Goal: Task Accomplishment & Management: Use online tool/utility

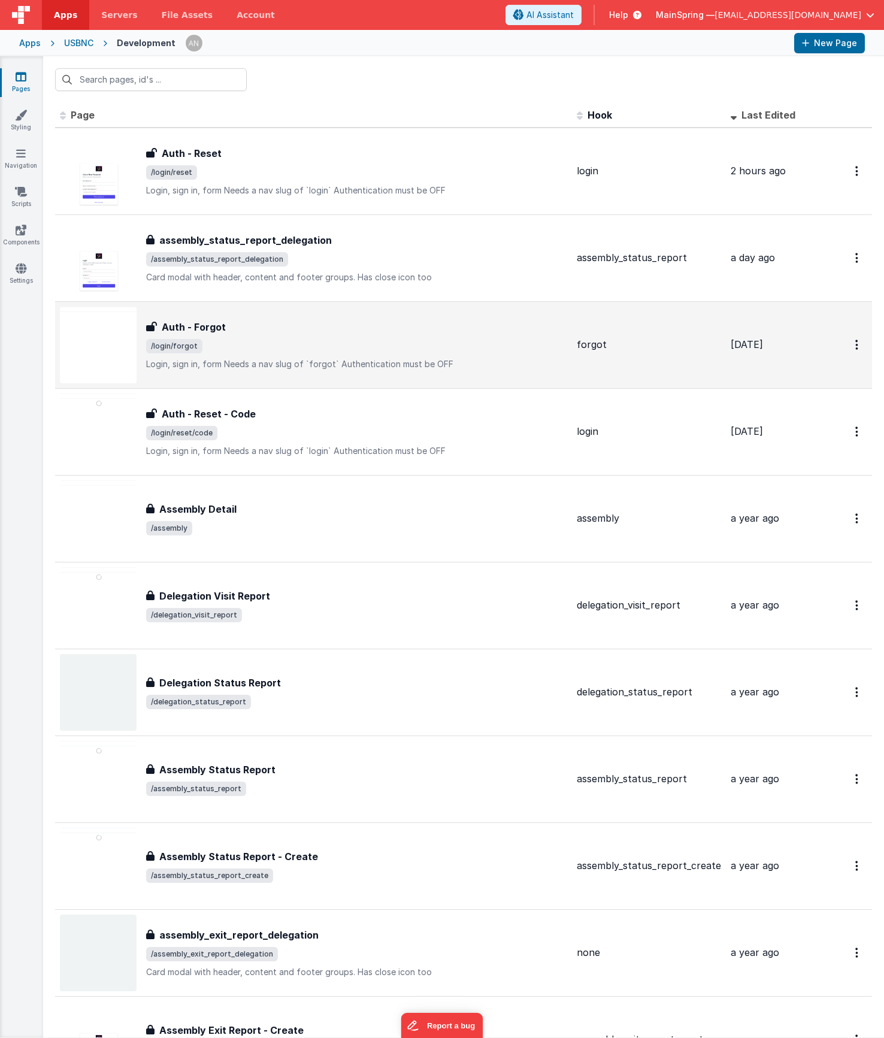
click at [277, 327] on div "Auth - Forgot" at bounding box center [356, 327] width 421 height 14
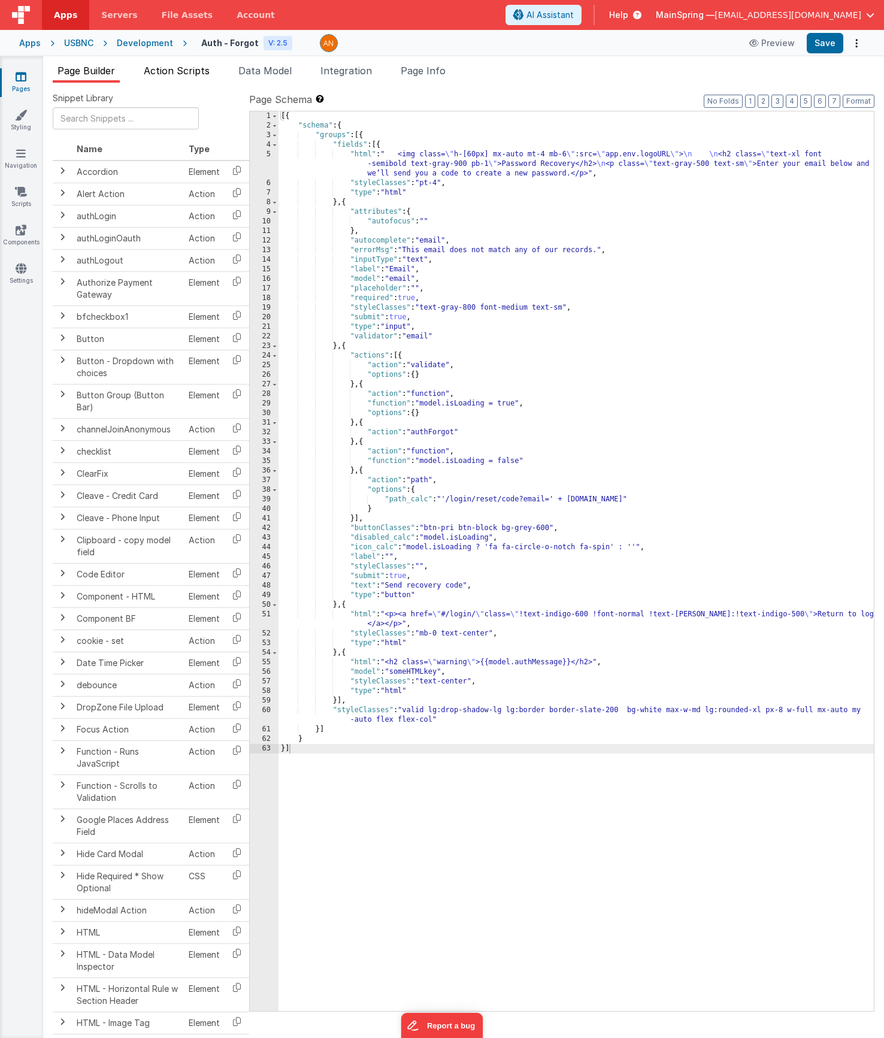
click at [180, 69] on span "Action Scripts" at bounding box center [177, 71] width 66 height 12
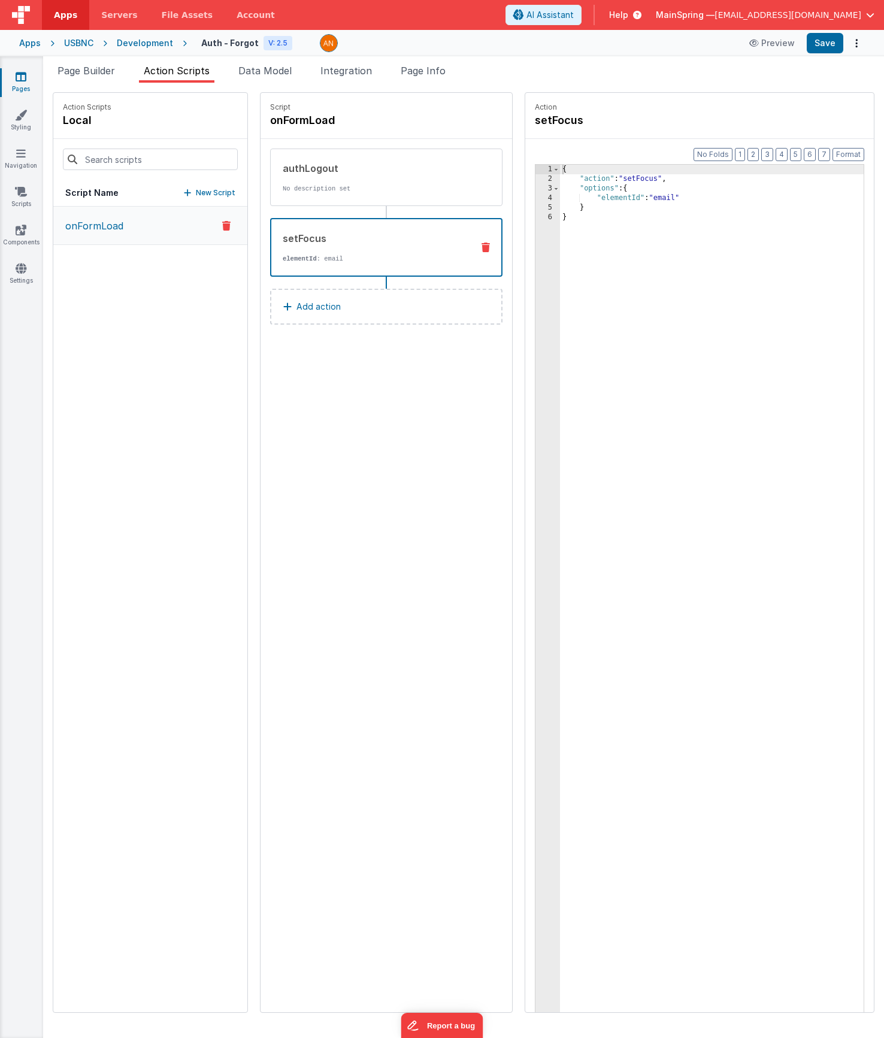
click at [322, 223] on div "setFocus elementId : email" at bounding box center [386, 247] width 232 height 59
click at [297, 313] on p "Add action" at bounding box center [319, 307] width 44 height 14
click at [178, 421] on div "Select New Action Function - Runs JavaScript Clipboard - copy model field runUt…" at bounding box center [442, 519] width 884 height 1038
click at [18, 81] on icon at bounding box center [21, 77] width 11 height 12
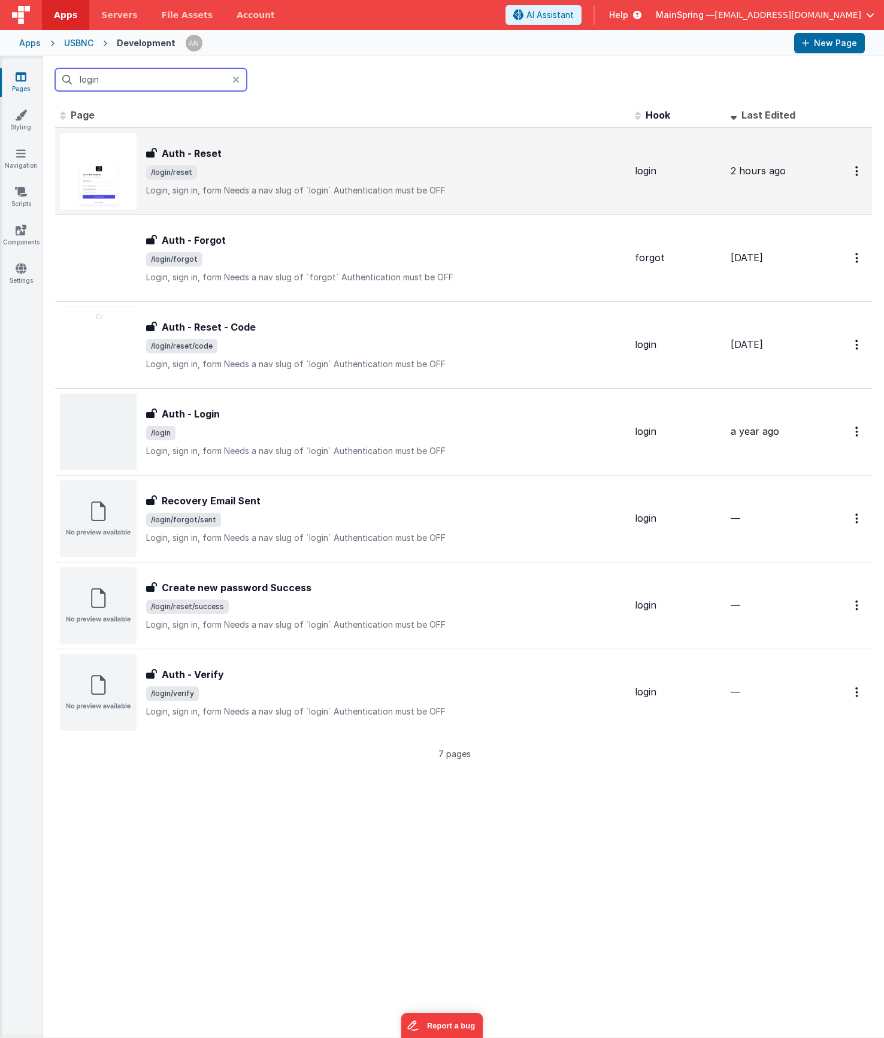
type input "login"
click at [233, 199] on div "Auth - Reset Auth - Reset /login/reset Login, sign in, formNeeds a nav slug of…" at bounding box center [343, 171] width 566 height 77
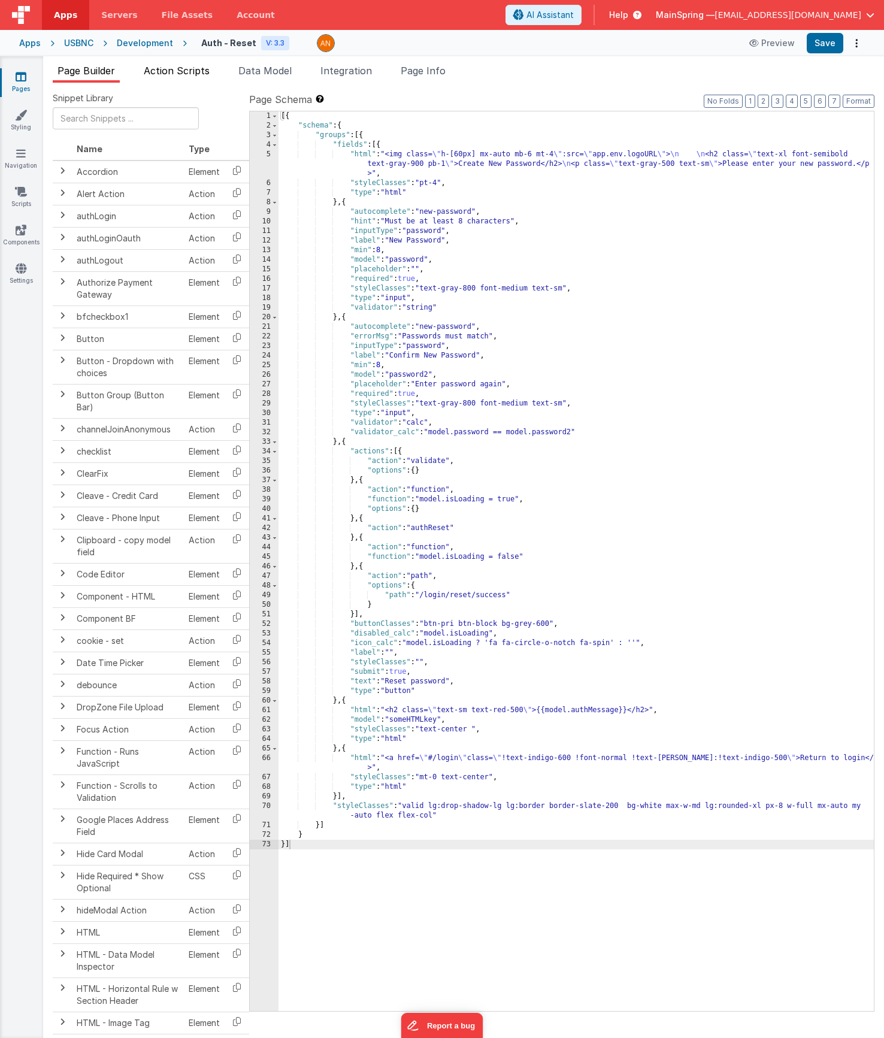
click at [165, 69] on span "Action Scripts" at bounding box center [177, 71] width 66 height 12
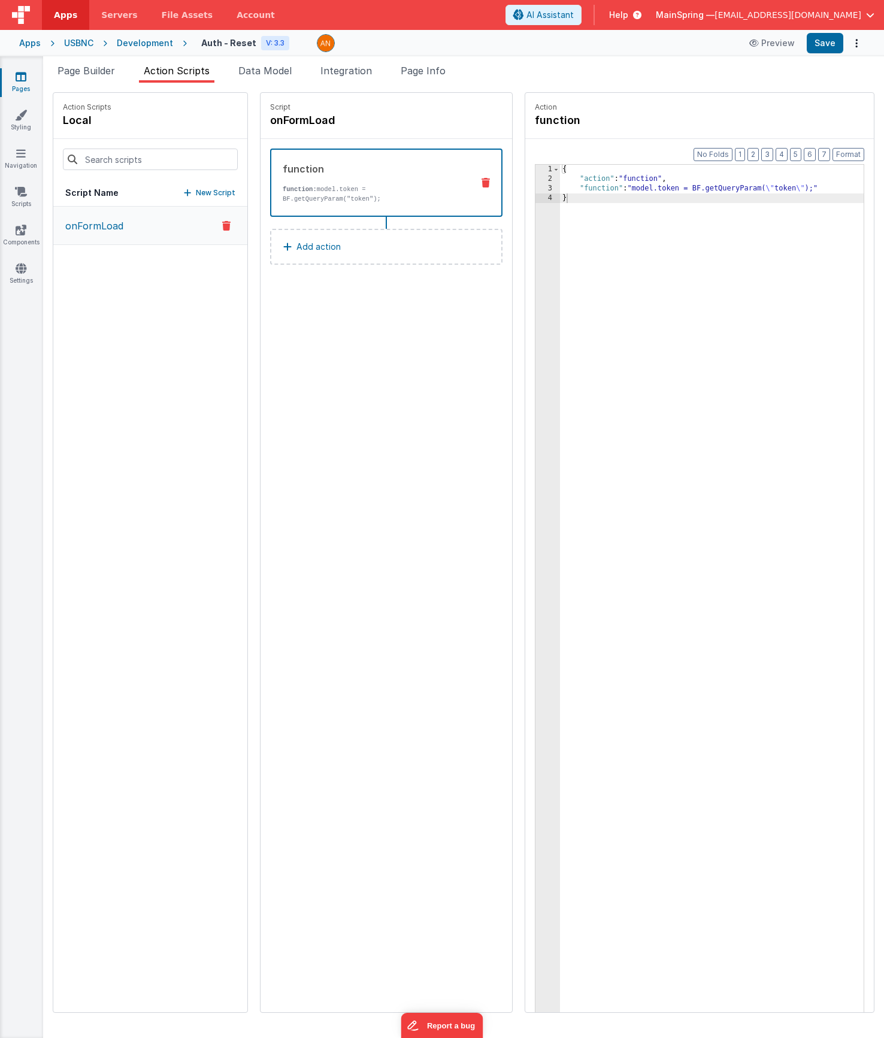
click at [656, 191] on div "{ "action" : "function" , "function" : "model.token = BF.getQueryParam( \" toke…" at bounding box center [729, 617] width 339 height 904
click at [68, 64] on li "Page Builder" at bounding box center [86, 73] width 67 height 19
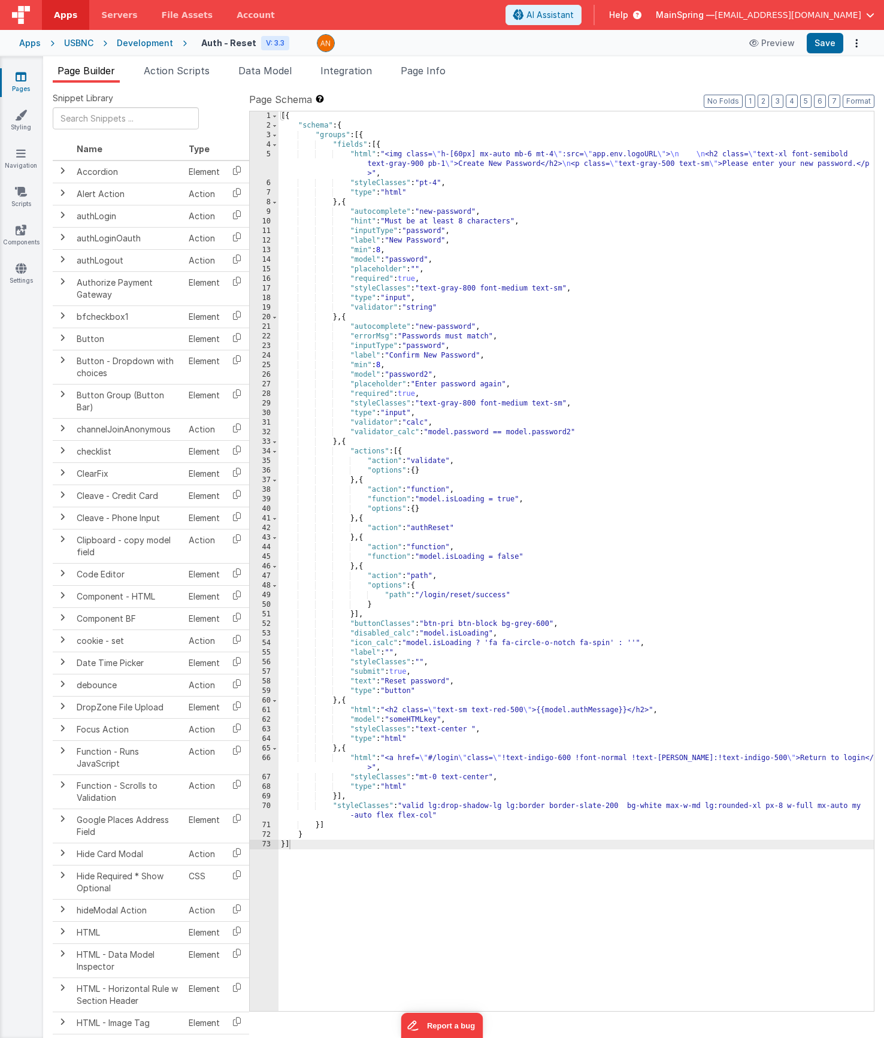
click at [22, 80] on icon at bounding box center [21, 77] width 11 height 12
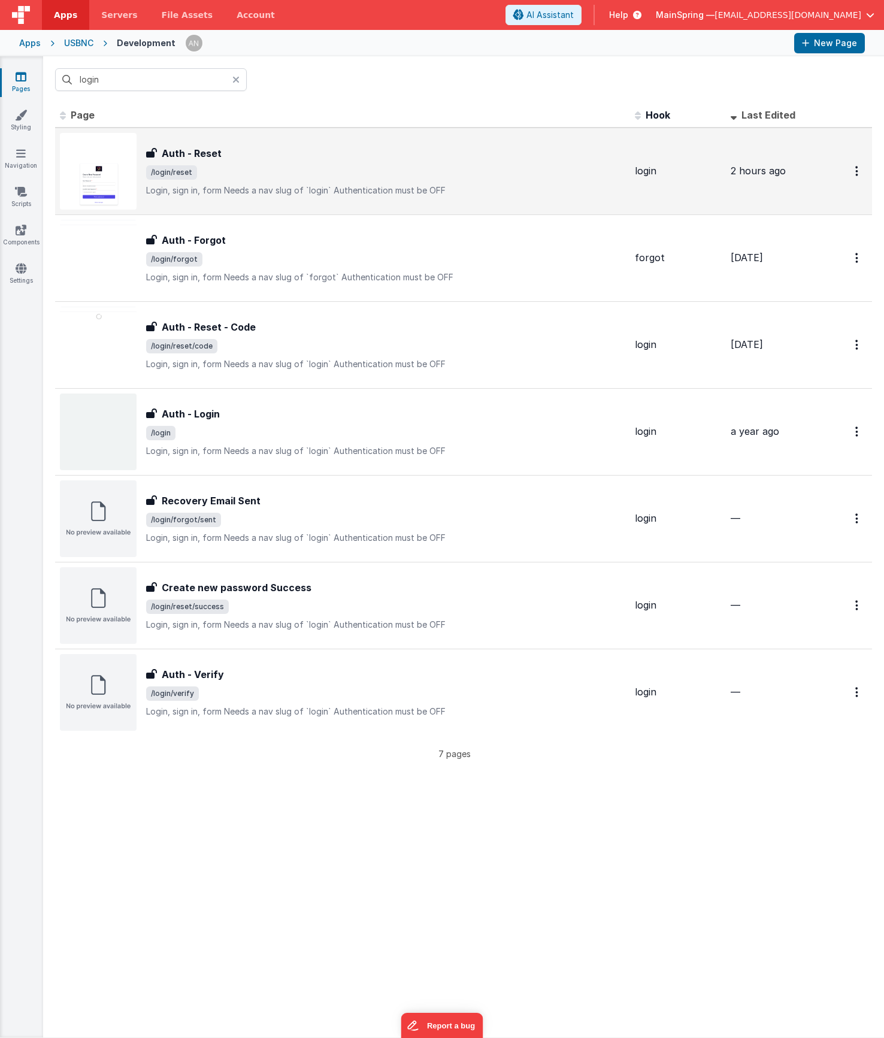
click at [318, 179] on span "/login/reset" at bounding box center [385, 172] width 479 height 14
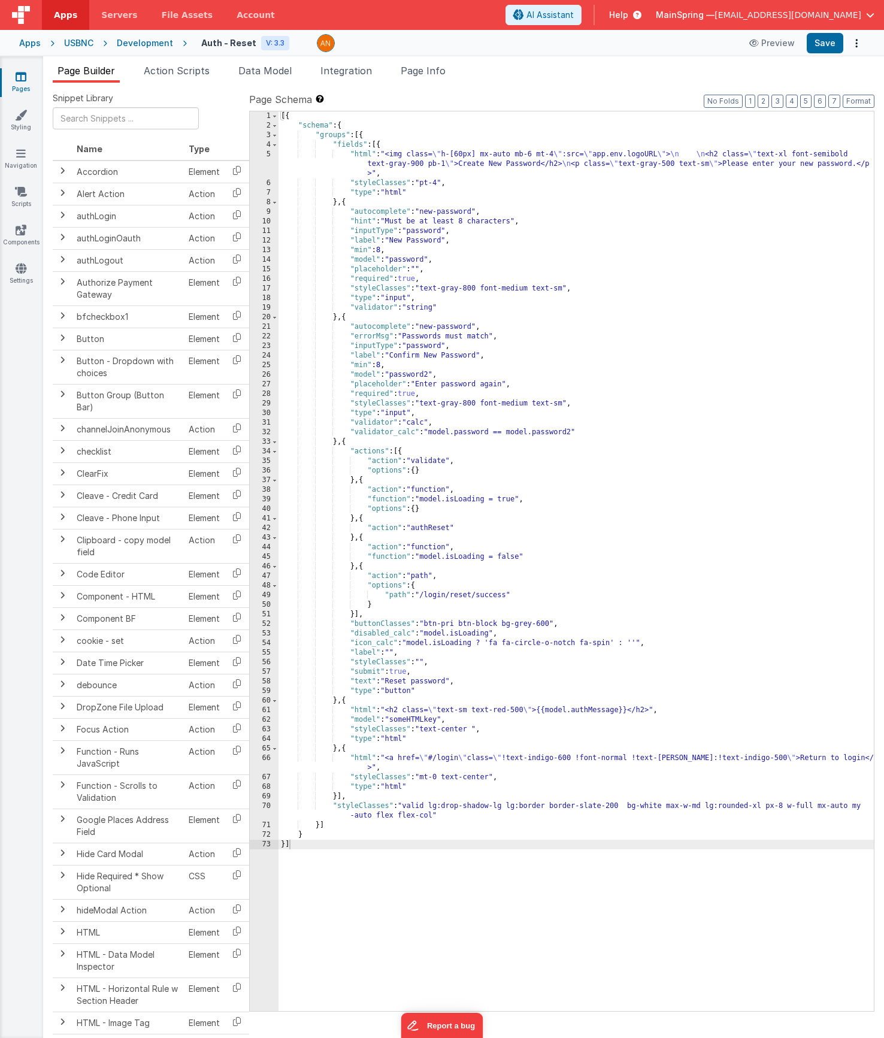
click at [17, 80] on icon at bounding box center [21, 77] width 11 height 12
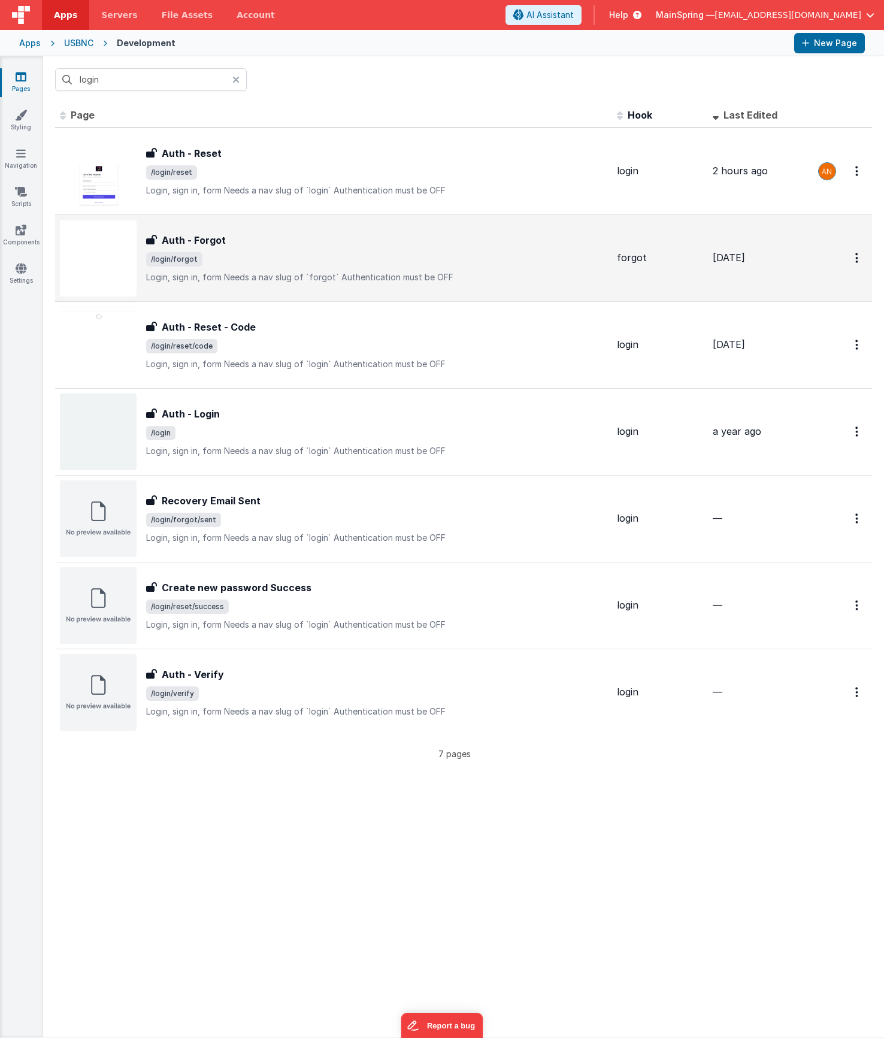
click at [294, 277] on p "Login, sign in, formNeeds a nav slug of `forgot`Authentication must be OFF" at bounding box center [376, 277] width 461 height 12
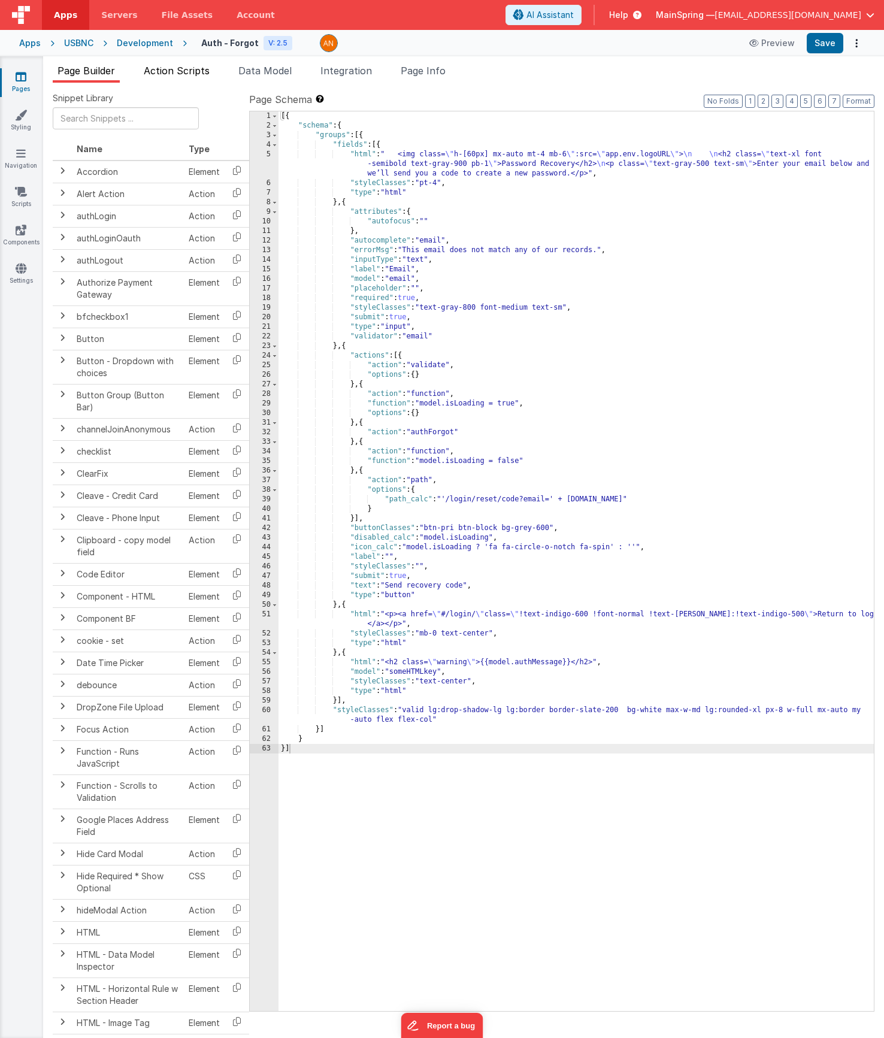
click at [185, 75] on span "Action Scripts" at bounding box center [177, 71] width 66 height 12
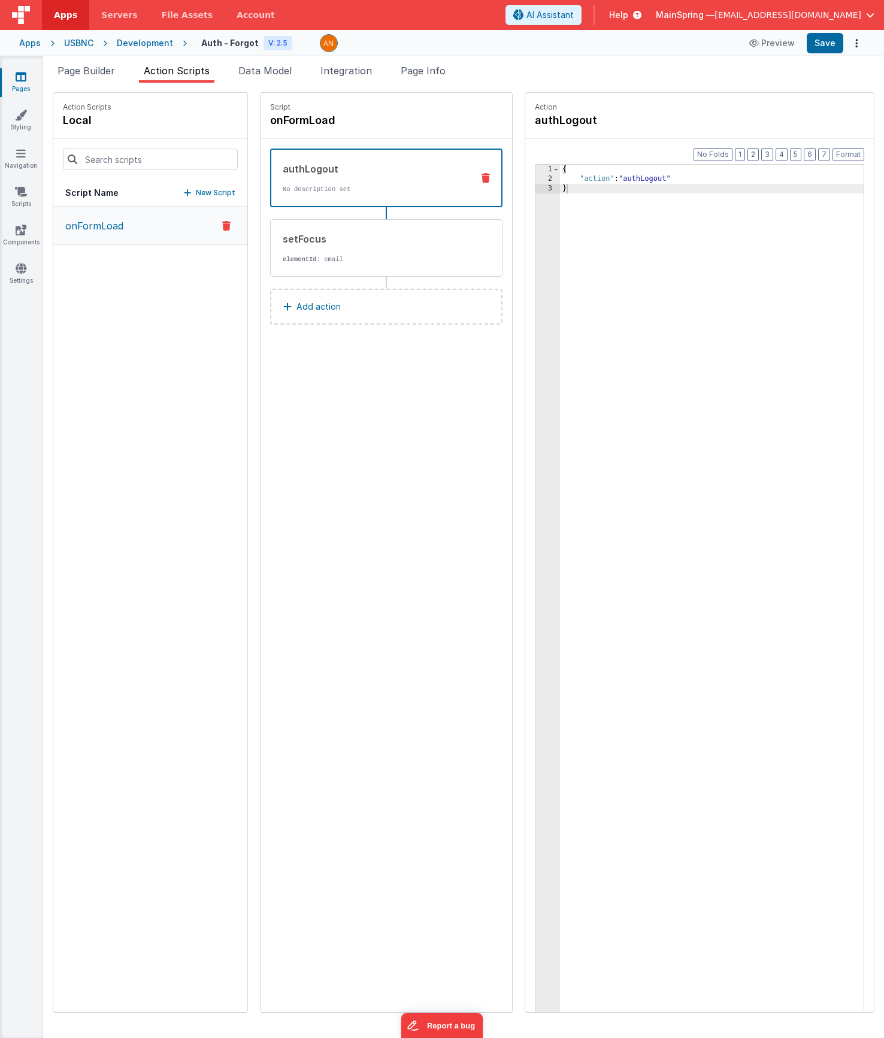
click at [297, 309] on p "Add action" at bounding box center [319, 307] width 44 height 14
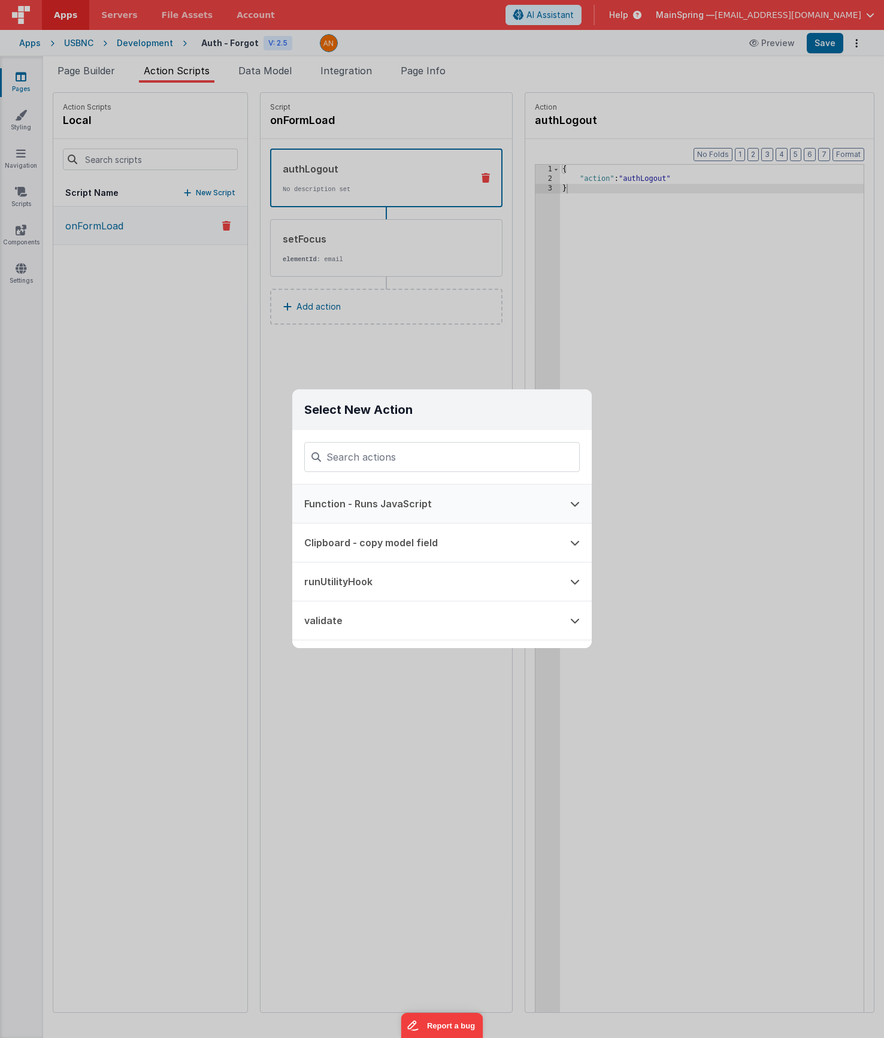
click at [370, 497] on button "Function - Runs JavaScript" at bounding box center [425, 504] width 266 height 38
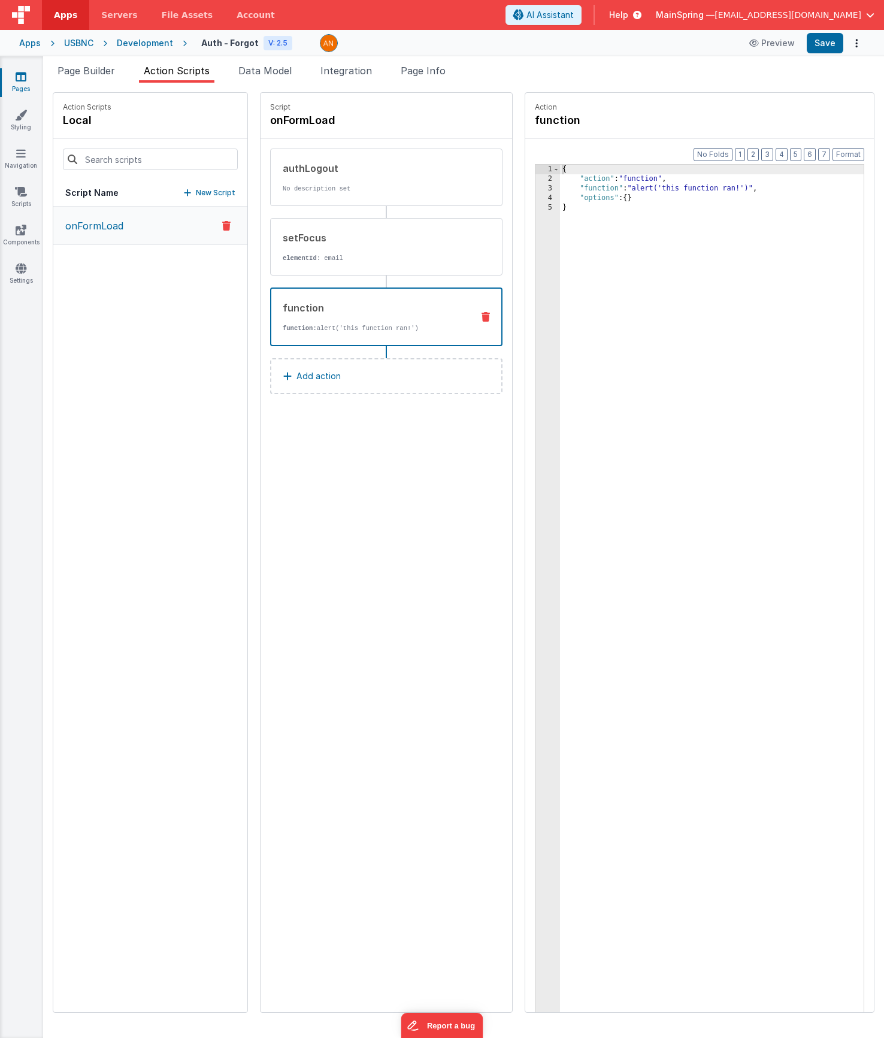
click at [564, 189] on div "{ "action" : "function" , "function" : "alert('this function ran!')" , "options…" at bounding box center [729, 617] width 339 height 904
click at [793, 192] on div "{ "action" : "function" , "function" : "model.token = BF.getQueryParam( \" toke…" at bounding box center [729, 617] width 339 height 904
click at [830, 37] on button "Save" at bounding box center [825, 43] width 37 height 20
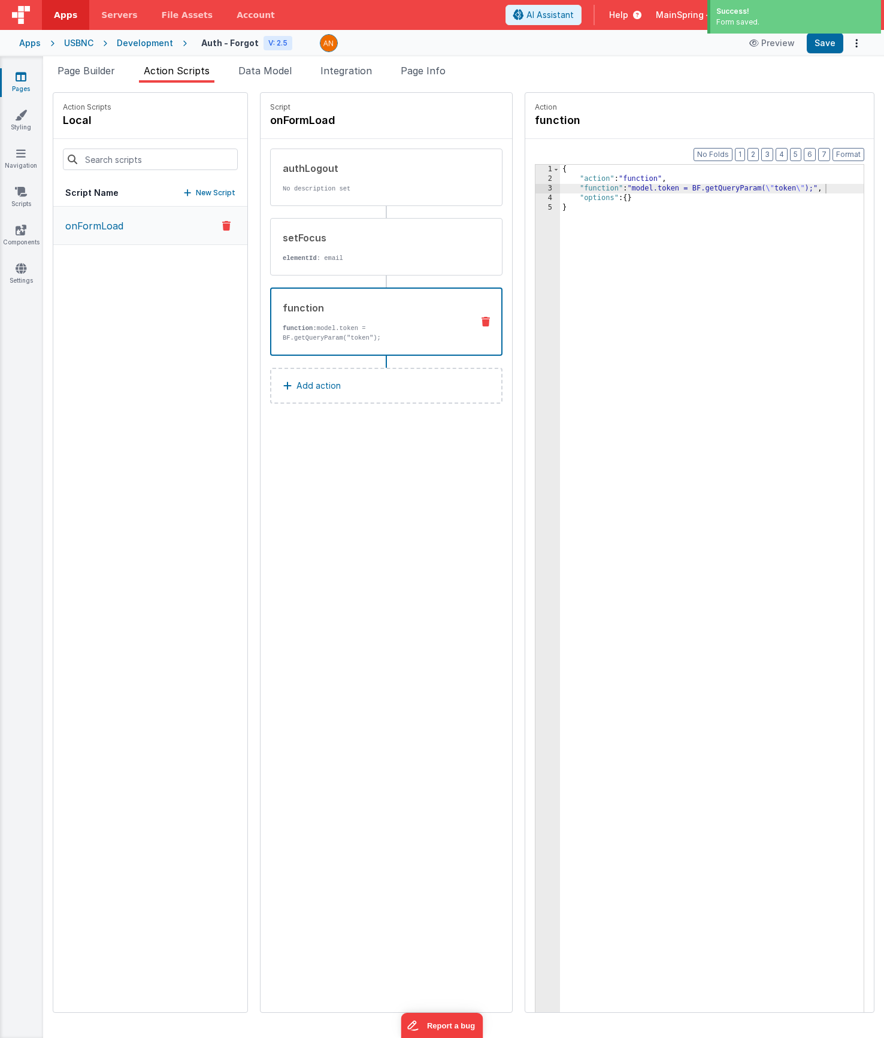
click at [340, 457] on div "Script onFormLoad authLogout No description set setFocus elementId : email func…" at bounding box center [387, 553] width 252 height 920
click at [334, 465] on div "Script onFormLoad authLogout No description set setFocus elementId : email func…" at bounding box center [387, 553] width 252 height 920
click at [19, 78] on icon at bounding box center [21, 77] width 11 height 12
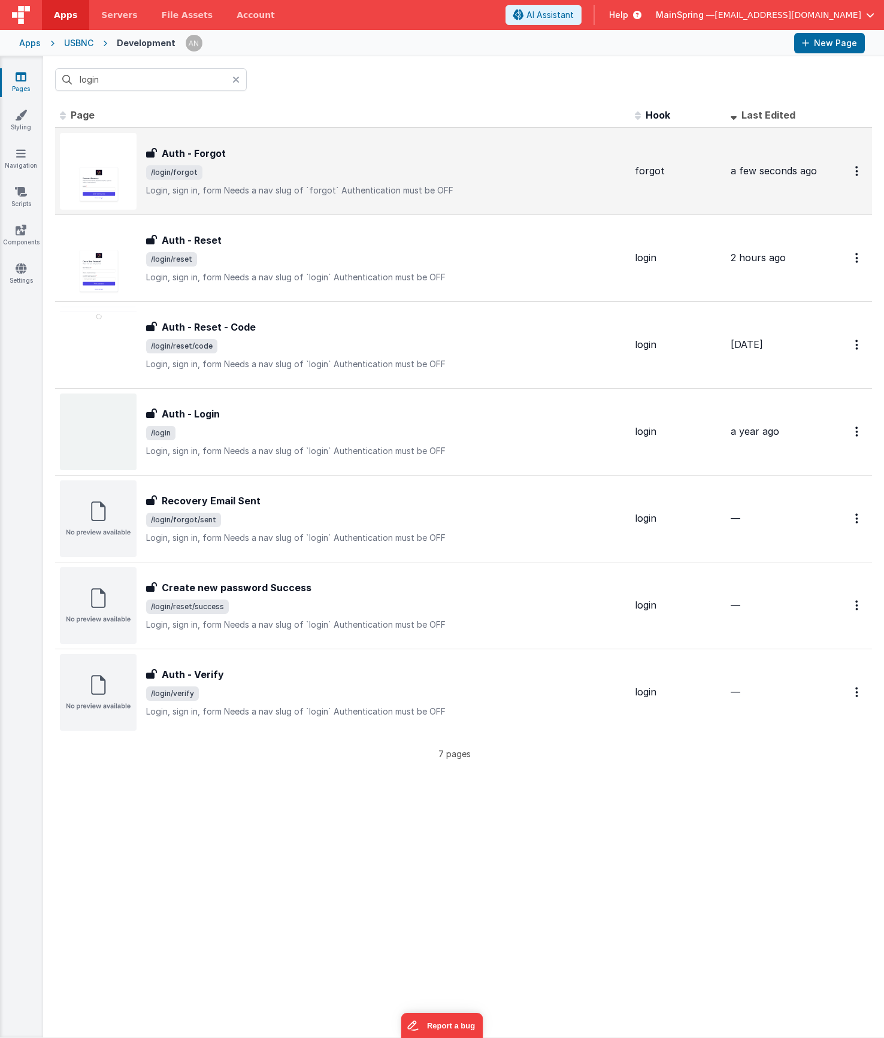
click at [252, 186] on p "Login, sign in, formNeeds a nav slug of `forgot`Authentication must be OFF" at bounding box center [385, 191] width 479 height 12
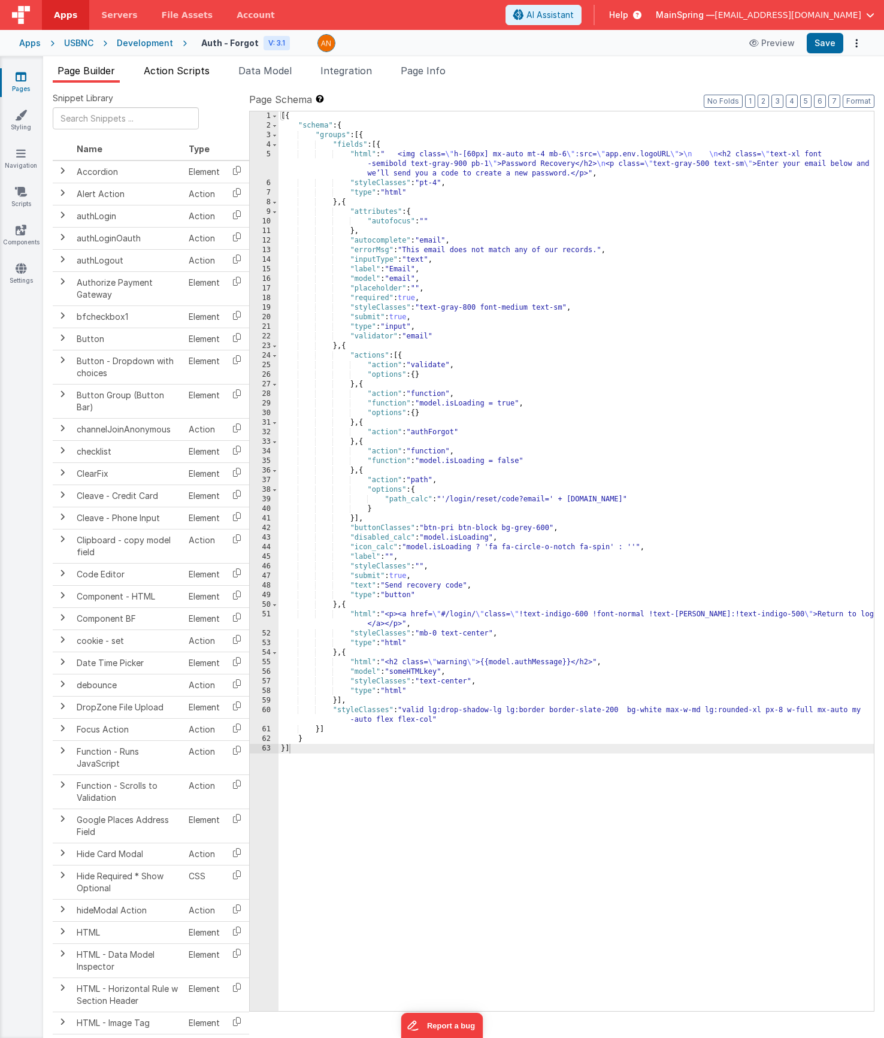
click at [189, 67] on span "Action Scripts" at bounding box center [177, 71] width 66 height 12
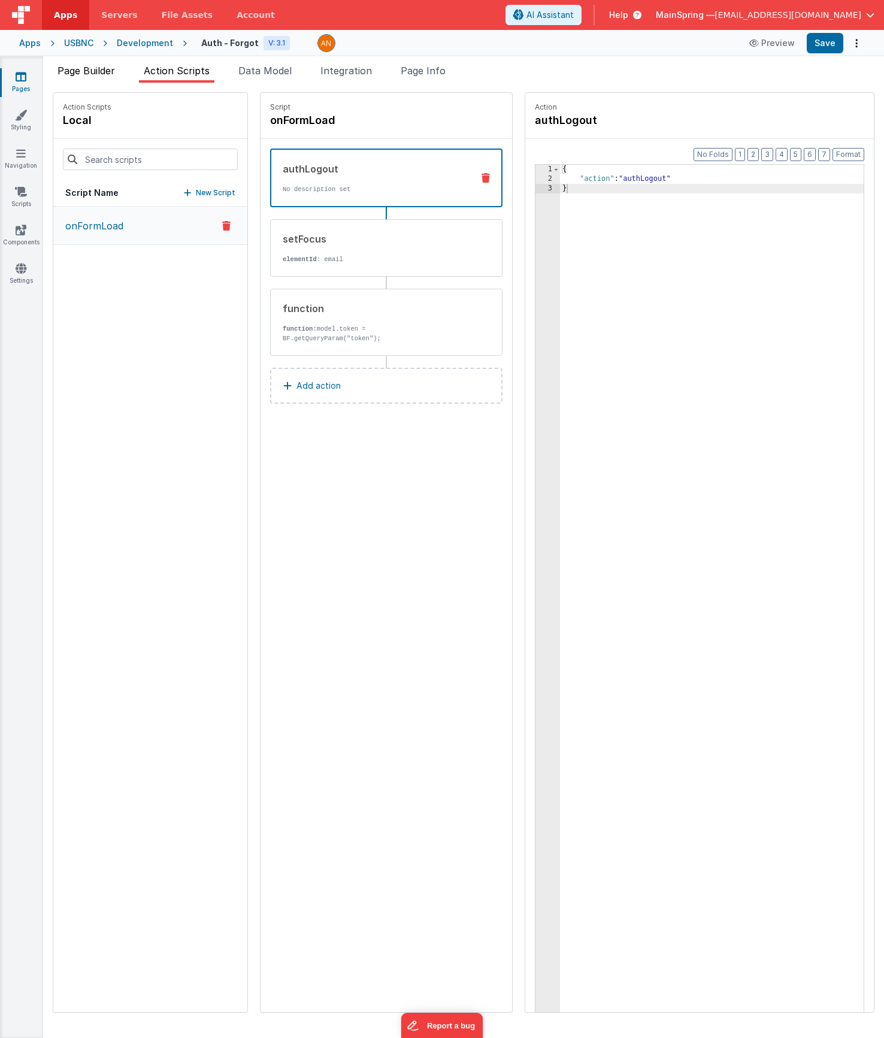
click at [87, 68] on span "Page Builder" at bounding box center [87, 71] width 58 height 12
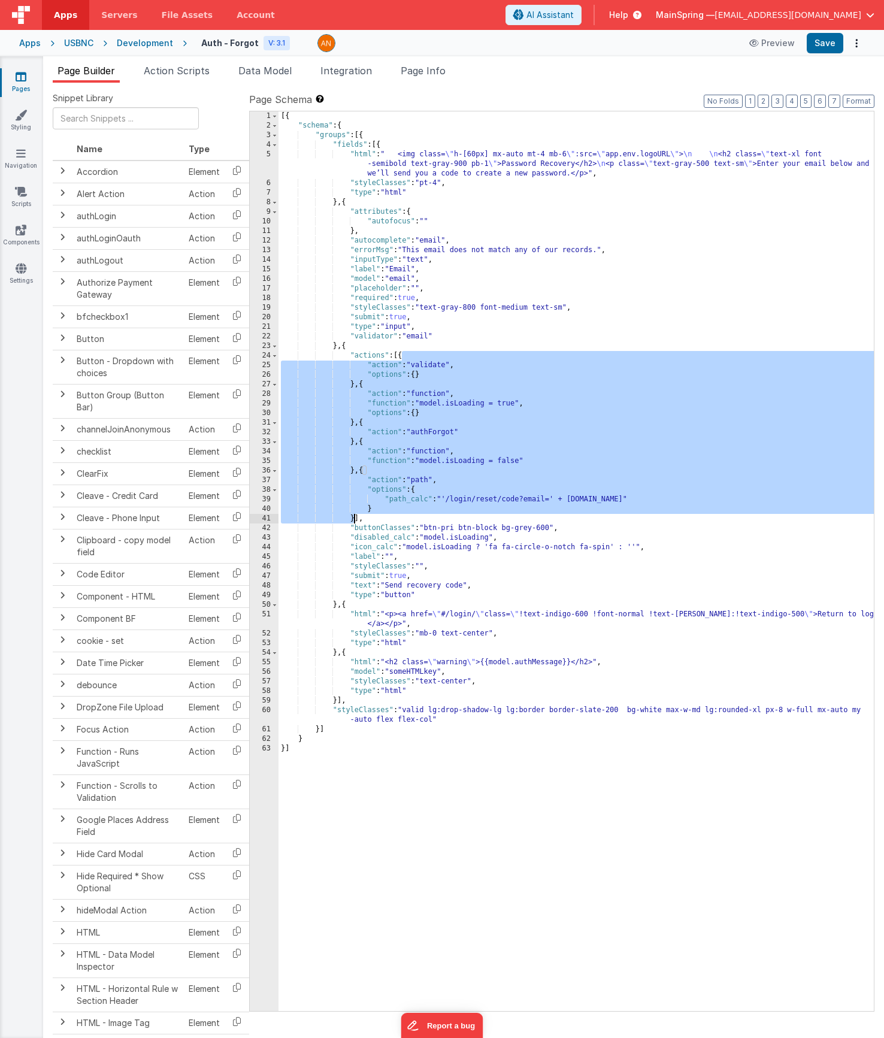
drag, startPoint x: 401, startPoint y: 356, endPoint x: 363, endPoint y: 521, distance: 169.2
click at [354, 518] on div "[{ "schema" : { "groups" : [{ "fields" : [{ "html" : " <img class= \" h-[60px] …" at bounding box center [576, 570] width 595 height 919
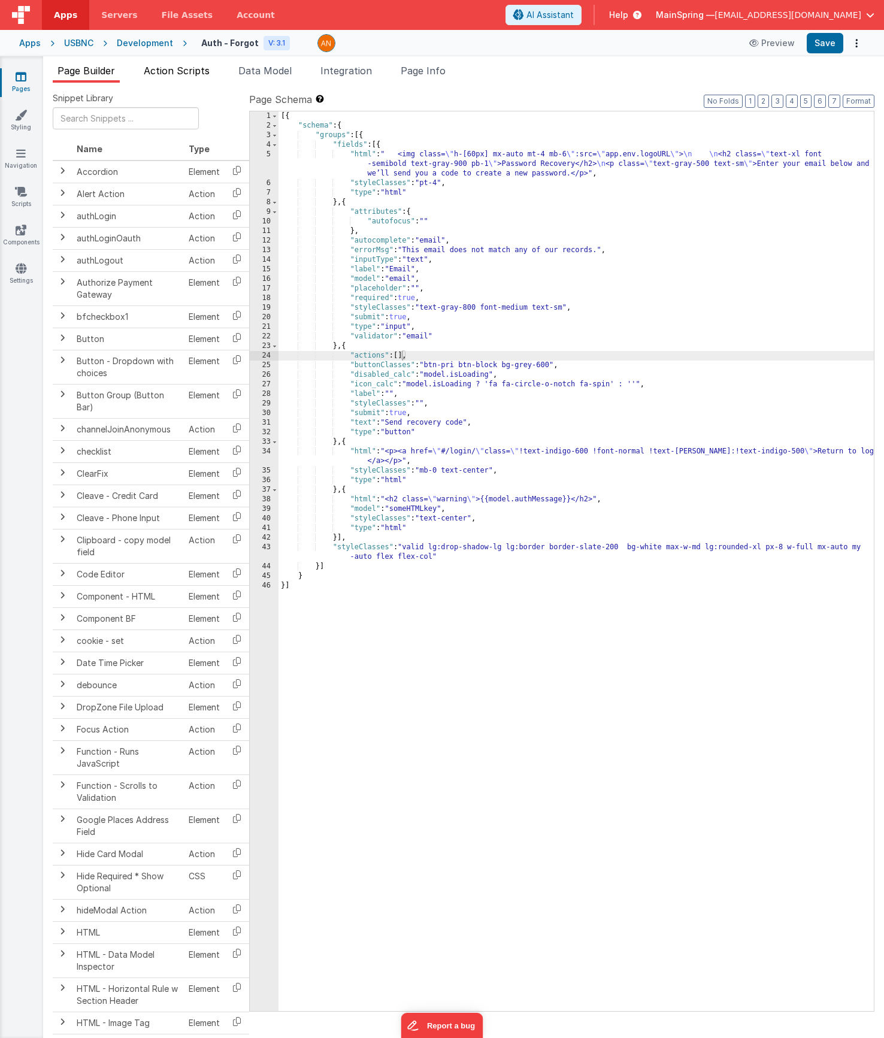
click at [164, 77] on li "Action Scripts" at bounding box center [176, 73] width 75 height 19
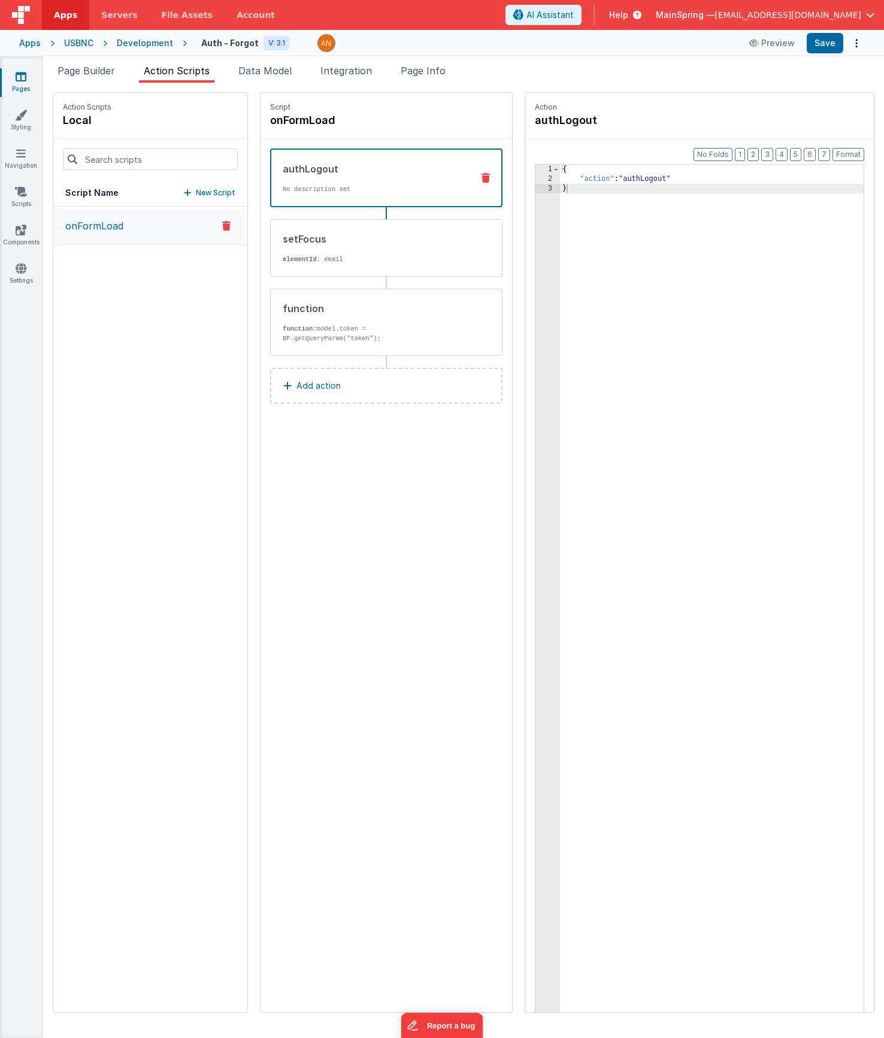
click at [196, 187] on p "New Script" at bounding box center [216, 193] width 40 height 12
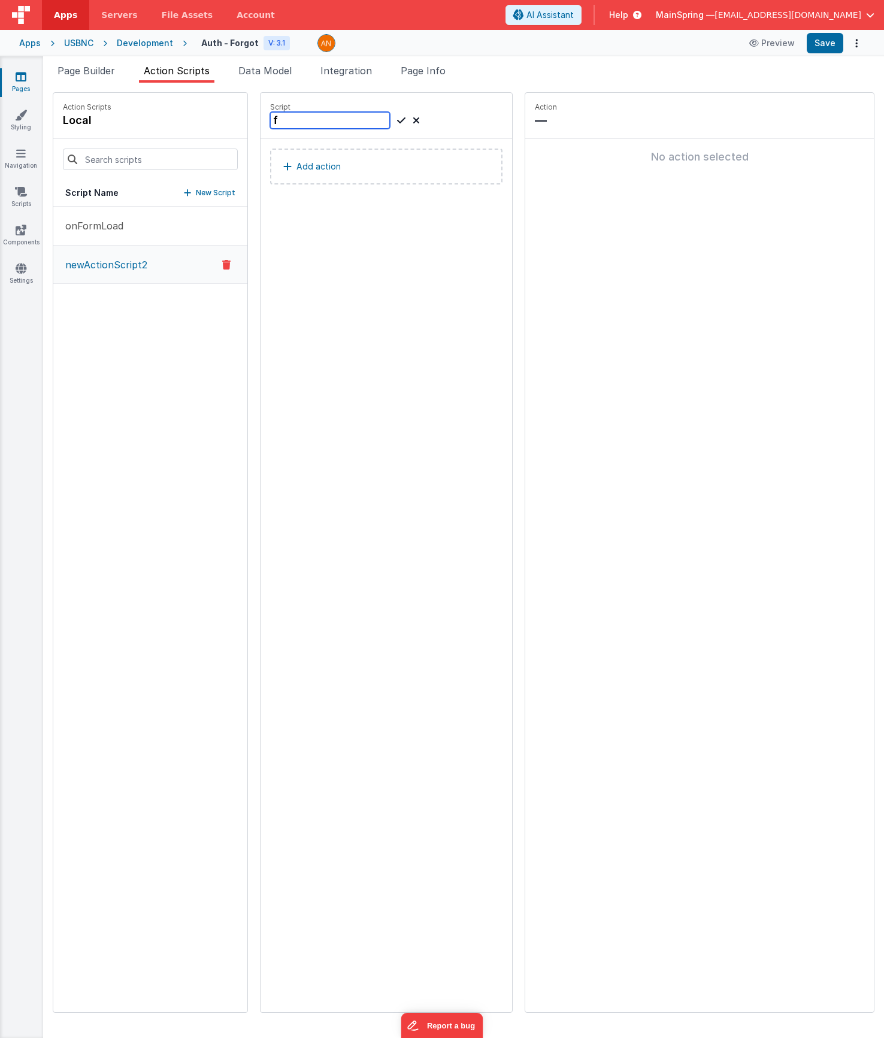
type input "f"
click at [313, 170] on button "Add action" at bounding box center [386, 167] width 232 height 36
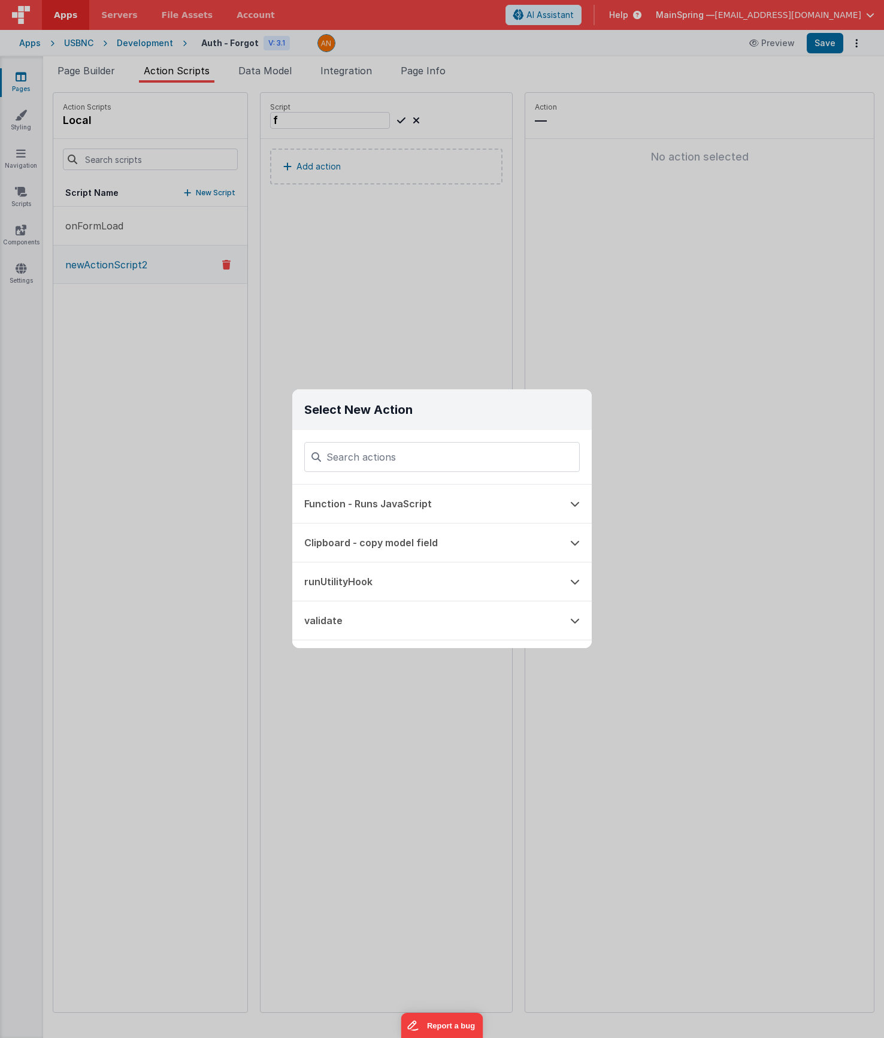
click at [330, 232] on div "Select New Action Function - Runs JavaScript Clipboard - copy model field runUt…" at bounding box center [442, 519] width 884 height 1038
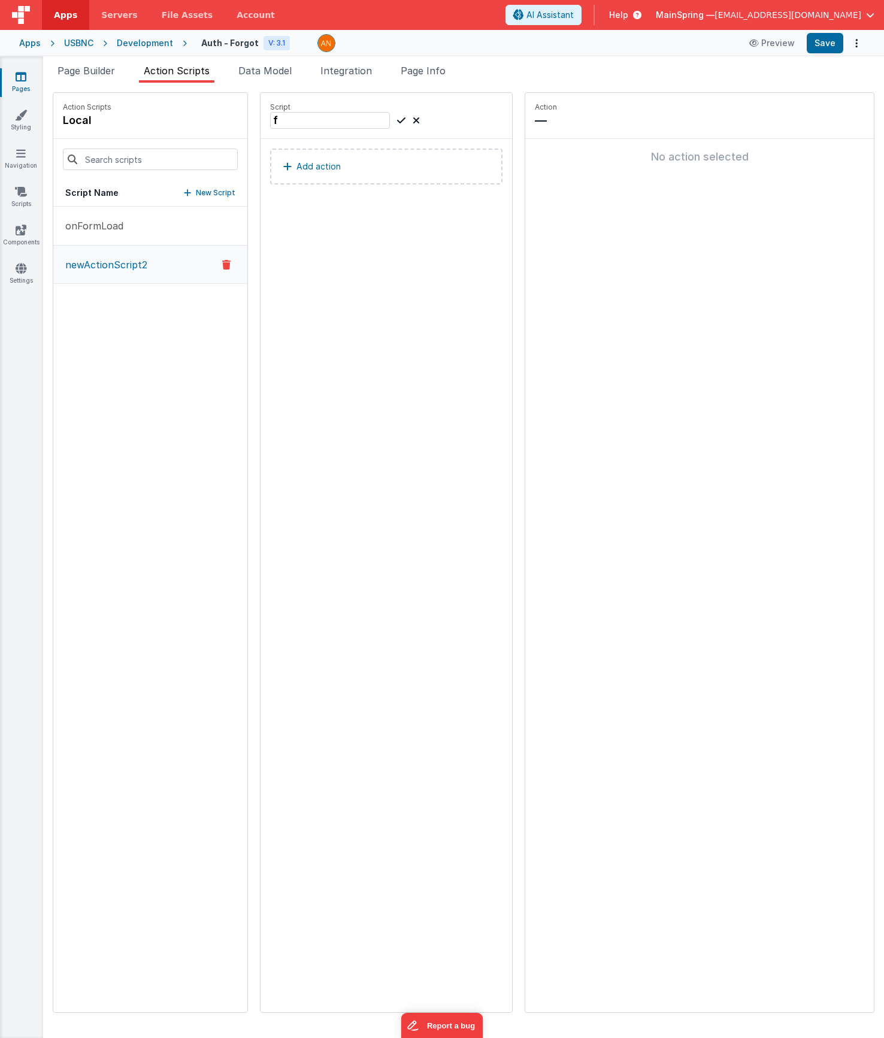
click at [397, 122] on icon at bounding box center [401, 120] width 8 height 14
click at [423, 72] on span "Page Info" at bounding box center [423, 71] width 45 height 12
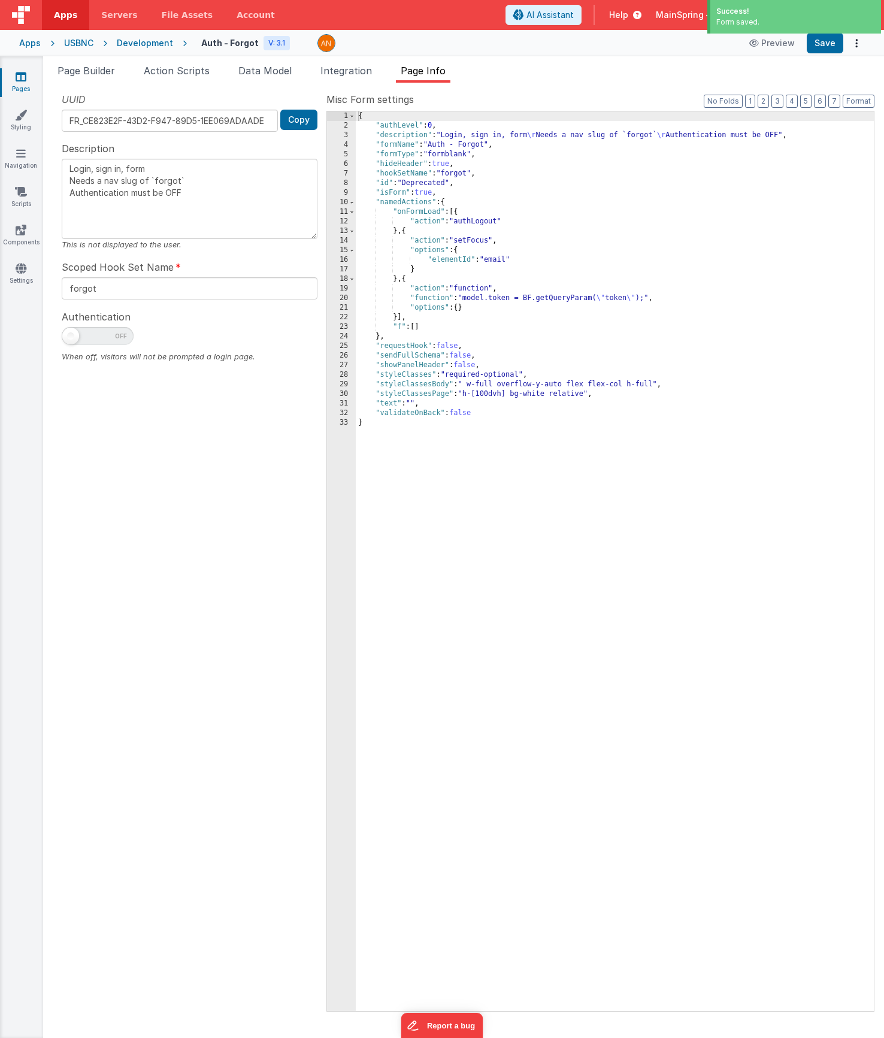
click at [419, 327] on div "{ "authLevel" : 0 , "description" : "Login, sign in, form \r Needs a nav slug o…" at bounding box center [615, 570] width 518 height 919
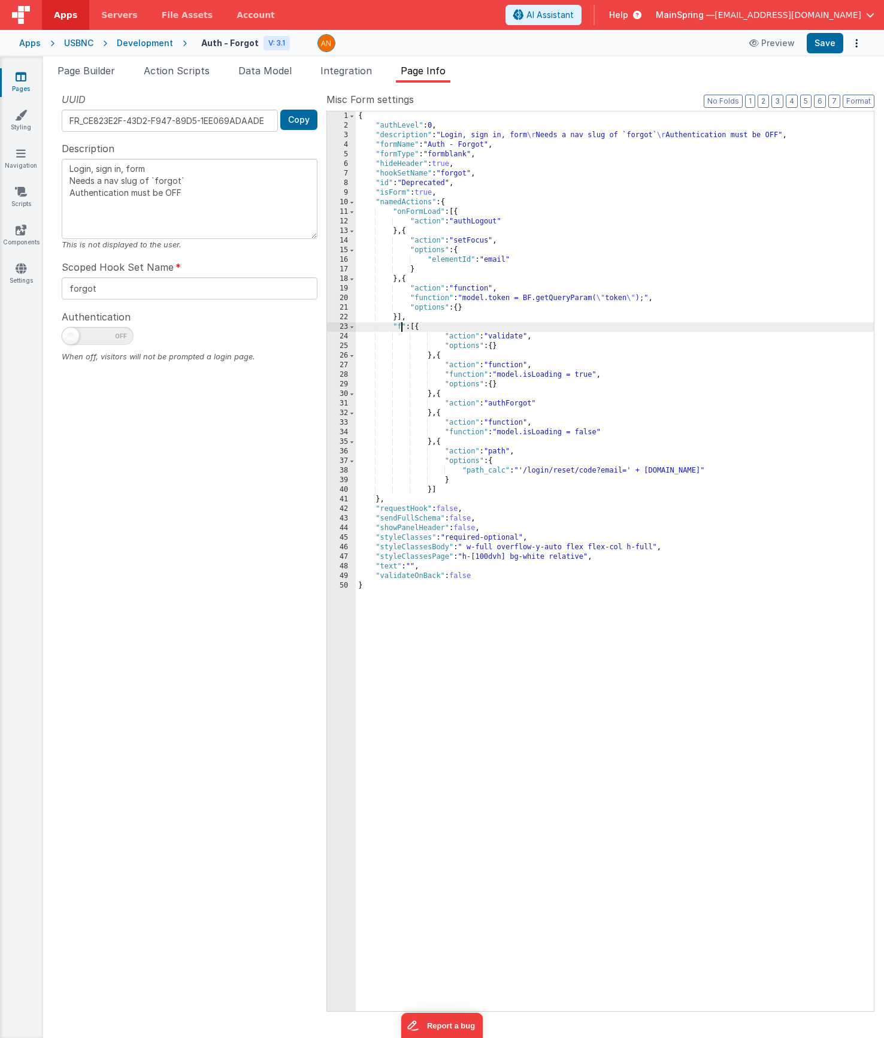
click at [402, 324] on div "{ "authLevel" : 0 , "description" : "Login, sign in, form \r Needs a nav slug o…" at bounding box center [615, 570] width 518 height 919
click at [98, 74] on span "Page Builder" at bounding box center [87, 71] width 58 height 12
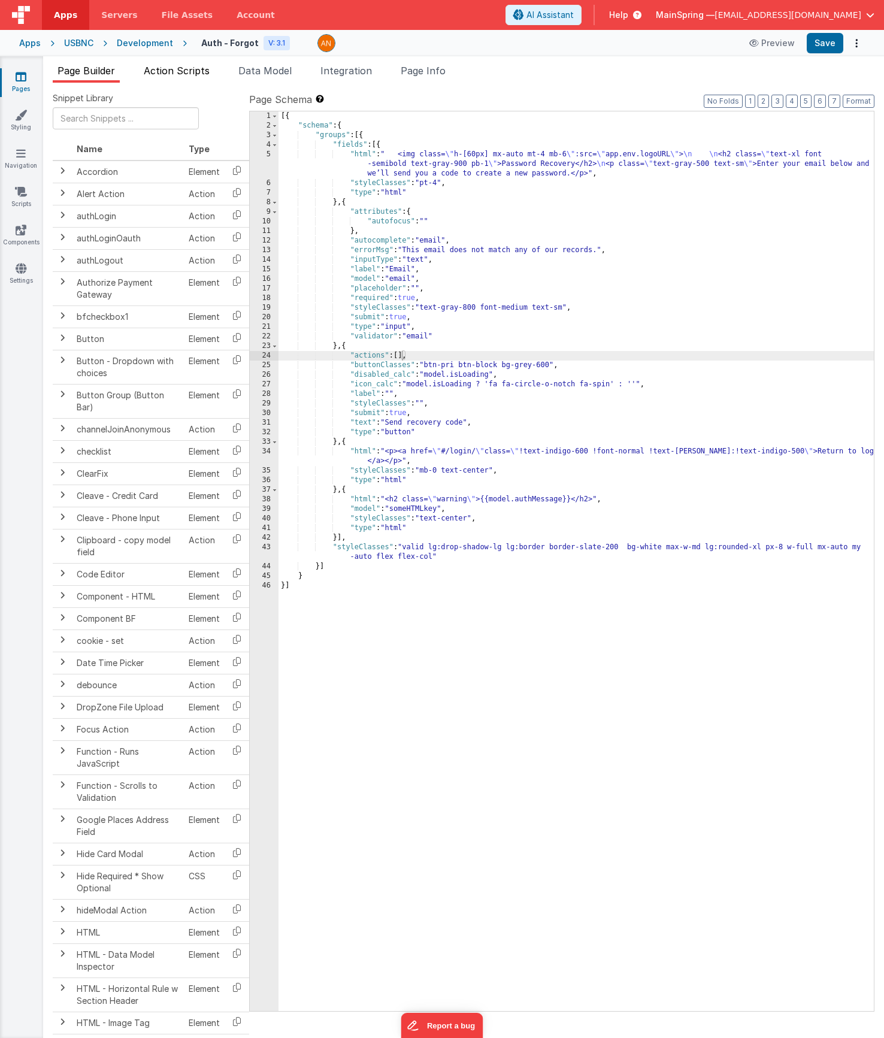
click at [174, 71] on span "Action Scripts" at bounding box center [177, 71] width 66 height 12
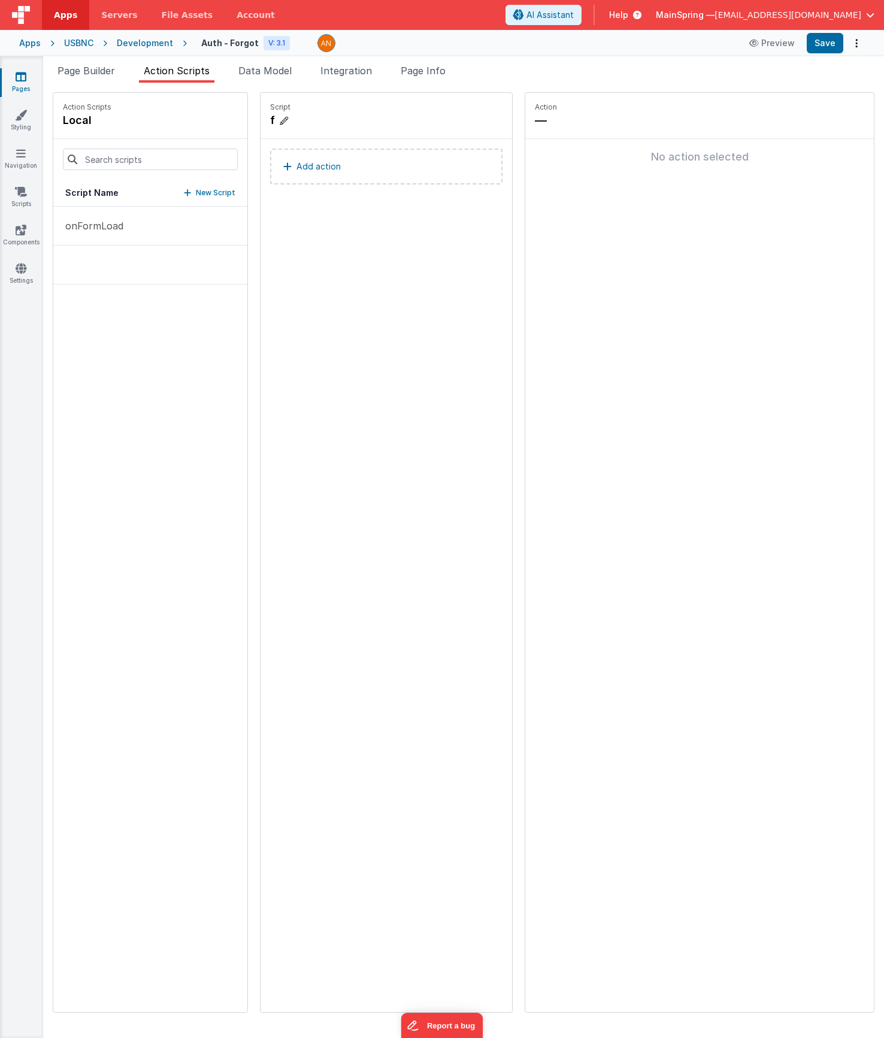
click at [270, 119] on h4 "f" at bounding box center [360, 120] width 180 height 17
click at [270, 128] on input "f" at bounding box center [330, 120] width 120 height 17
click at [428, 70] on span "Page Info" at bounding box center [423, 71] width 45 height 12
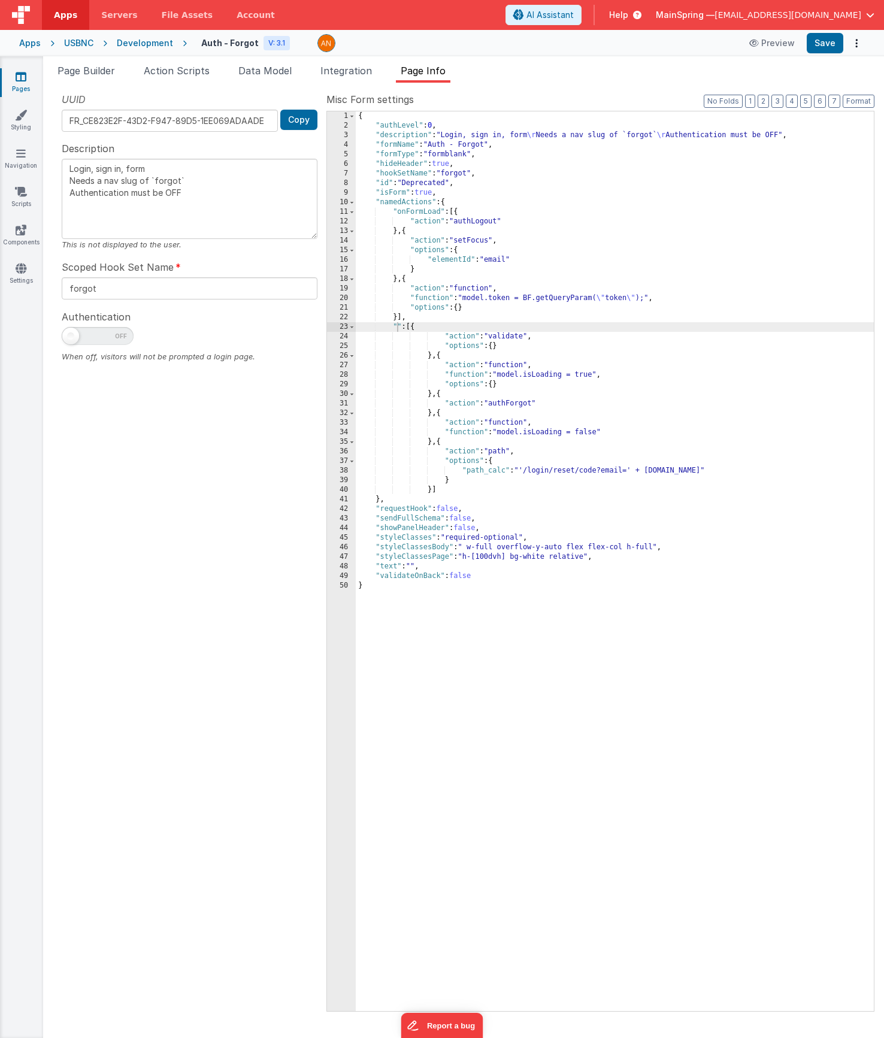
click at [400, 356] on div "{ "authLevel" : 0 , "description" : "Login, sign in, form \r Needs a nav slug o…" at bounding box center [615, 570] width 518 height 919
drag, startPoint x: 395, startPoint y: 322, endPoint x: 413, endPoint y: 347, distance: 31.4
click at [397, 324] on div "{ "authLevel" : 0 , "description" : "Login, sign in, form \r Needs a nav slug o…" at bounding box center [615, 570] width 518 height 919
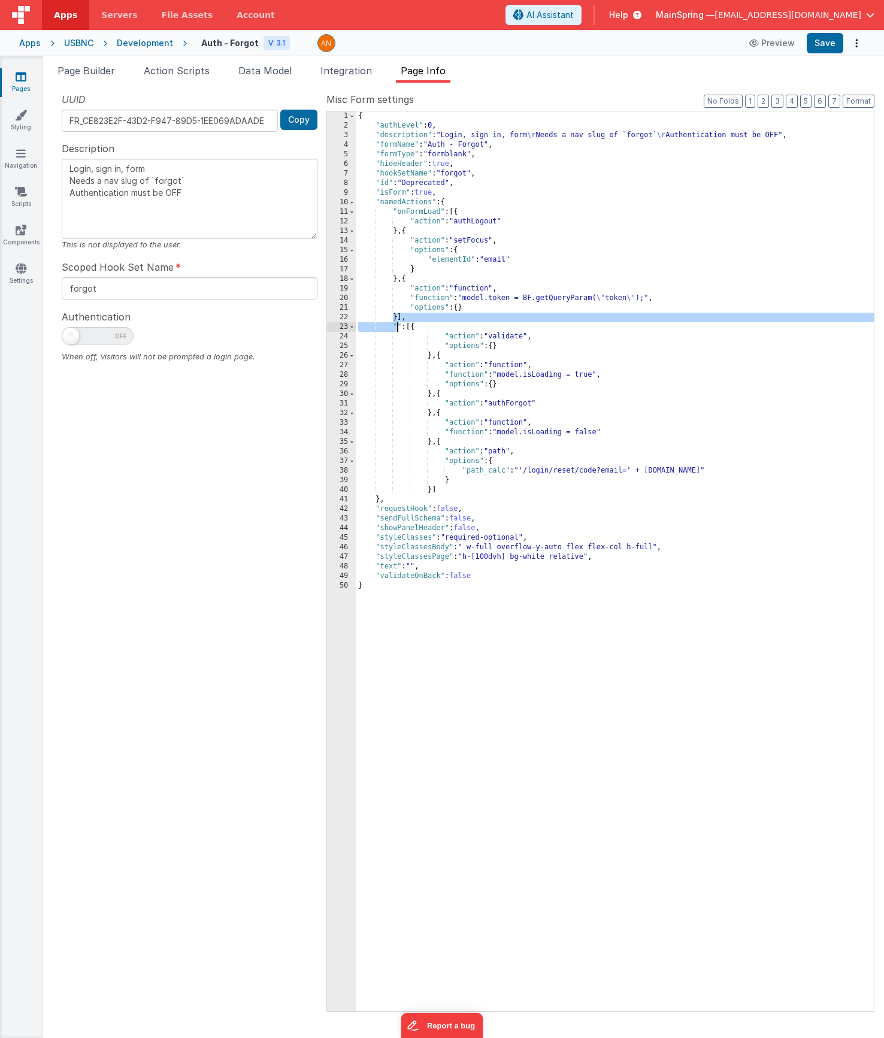
click at [399, 327] on div "{ "authLevel" : 0 , "description" : "Login, sign in, form \r Needs a nav slug o…" at bounding box center [615, 570] width 518 height 919
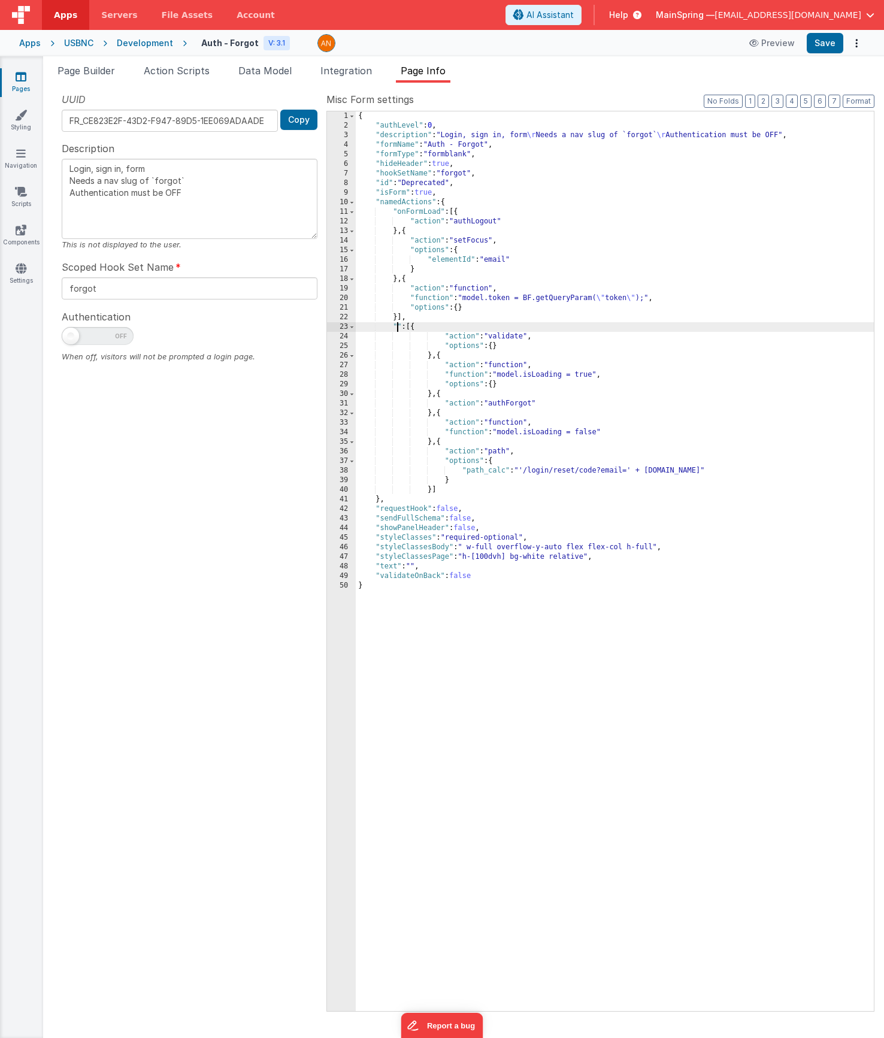
type textarea "Login, sign in, form Needs a nav slug of `forgot` Authentication must be OFF"
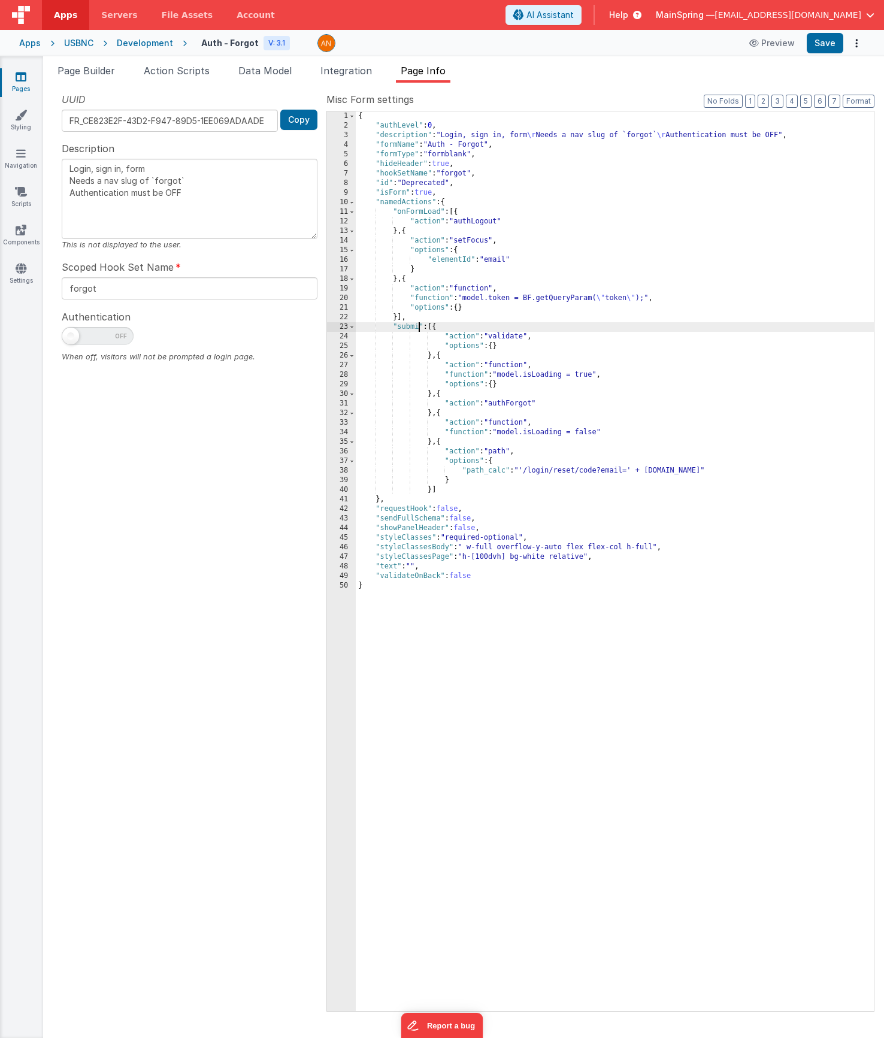
type textarea "Login, sign in, form Needs a nav slug of `forgot` Authentication must be OFF"
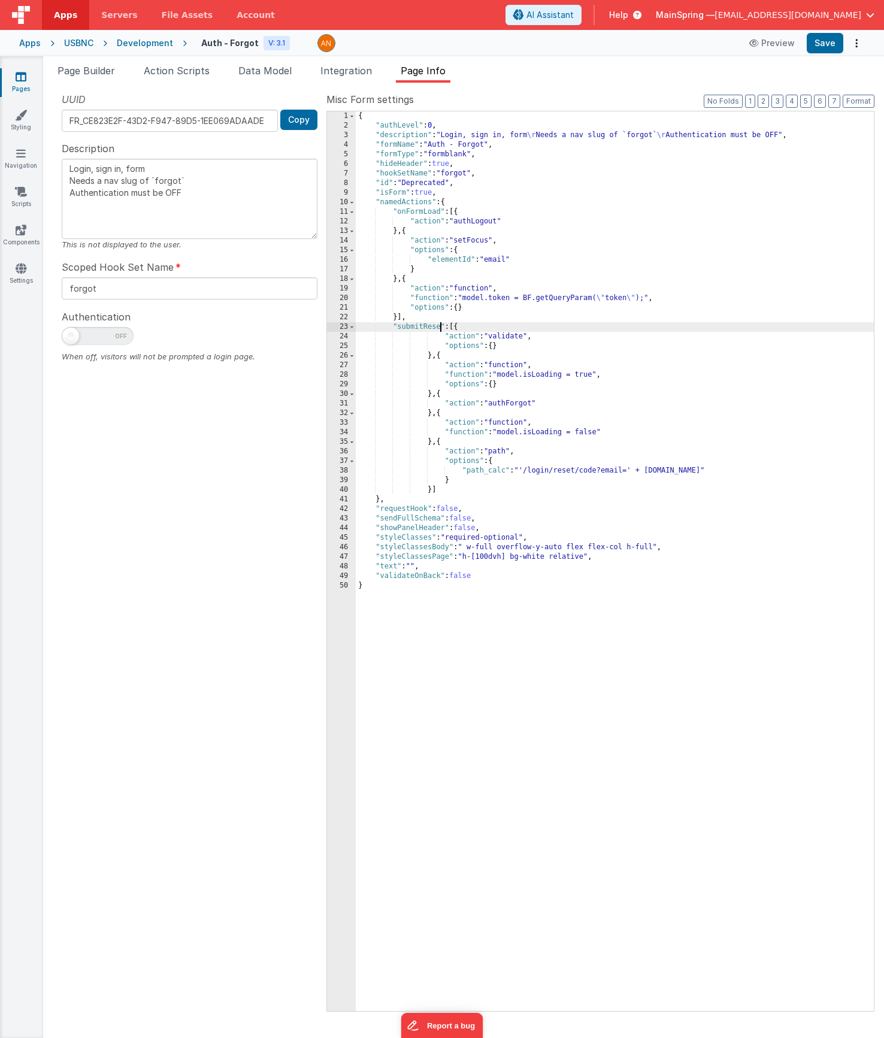
type textarea "Login, sign in, form Needs a nav slug of `forgot` Authentication must be OFF"
click at [825, 44] on button "Save" at bounding box center [825, 43] width 37 height 20
click at [861, 102] on button "Format" at bounding box center [859, 101] width 32 height 13
type textarea "Login, sign in, form Needs a nav slug of `forgot` Authentication must be OFF"
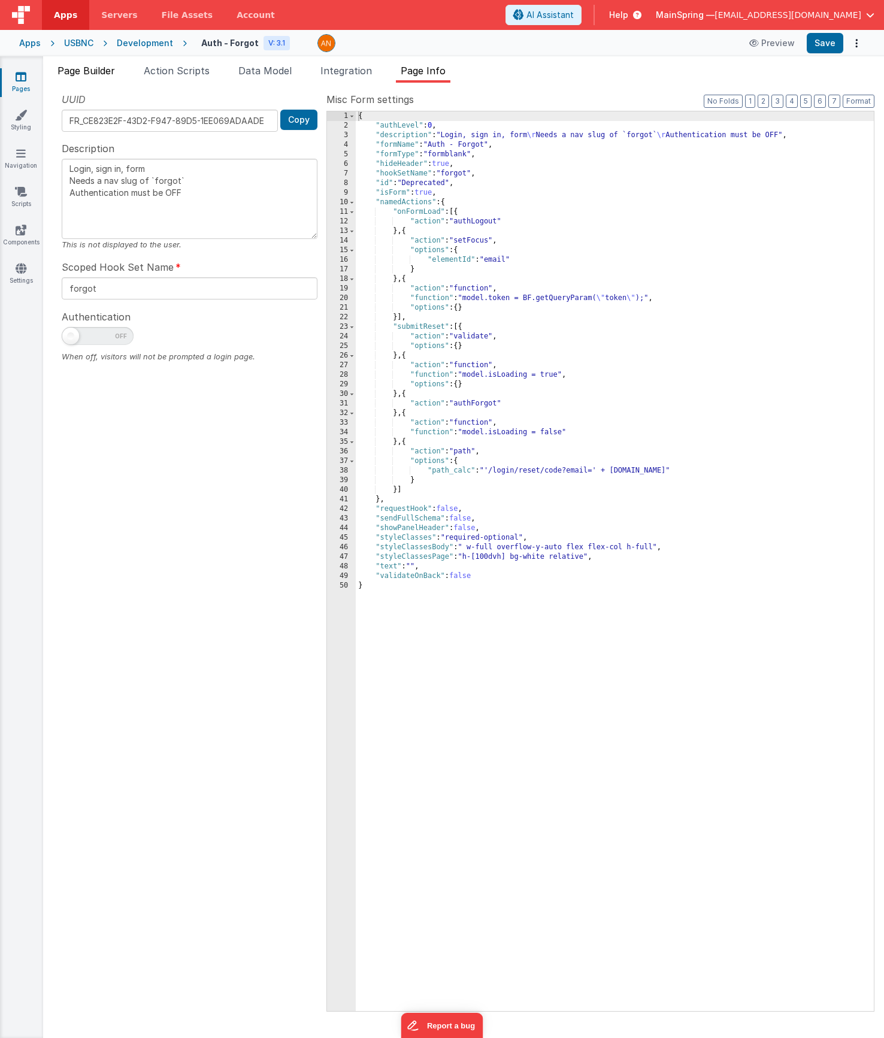
click at [101, 65] on span "Page Builder" at bounding box center [87, 71] width 58 height 12
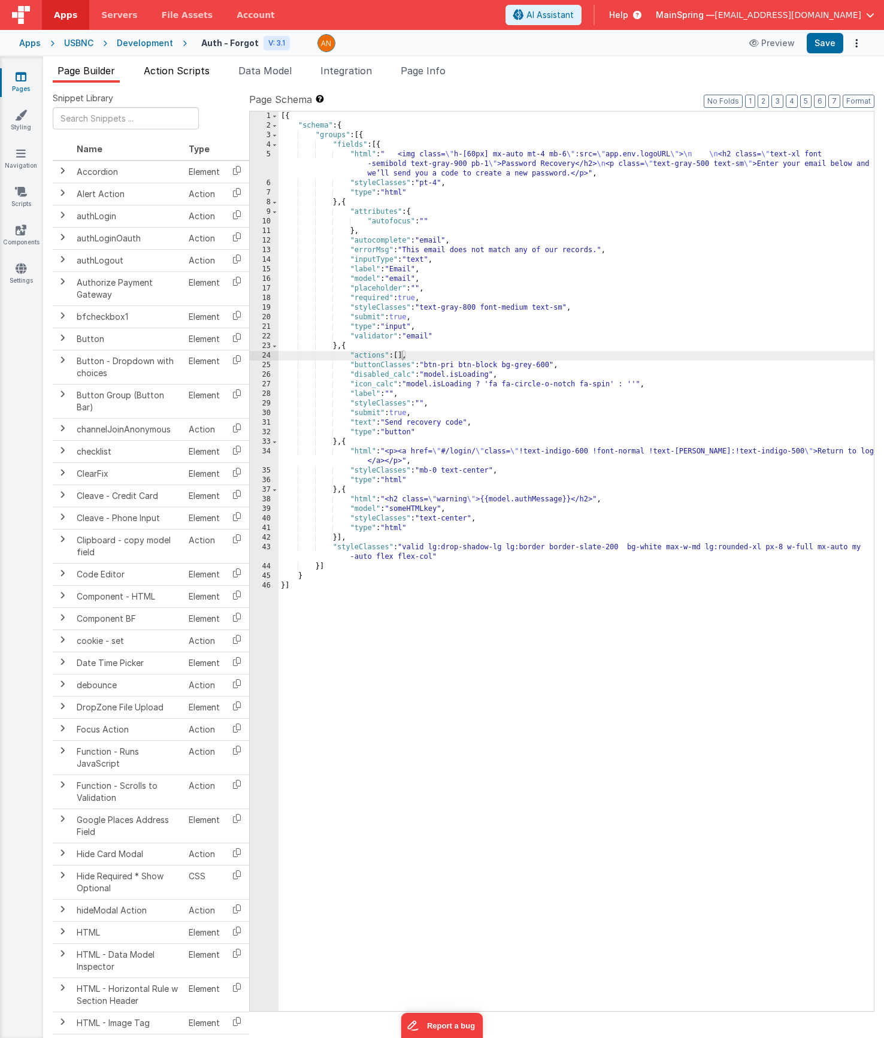
click at [147, 70] on span "Action Scripts" at bounding box center [177, 71] width 66 height 12
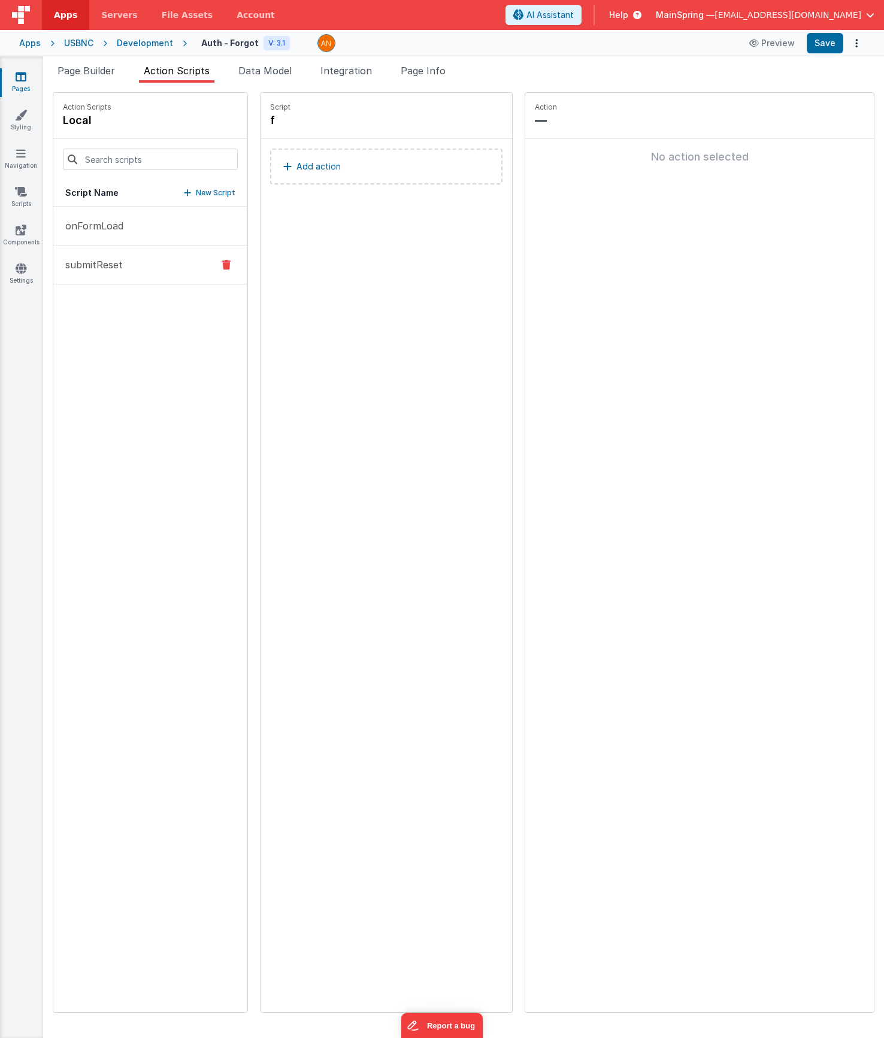
click at [108, 265] on p "submitReset" at bounding box center [90, 265] width 65 height 14
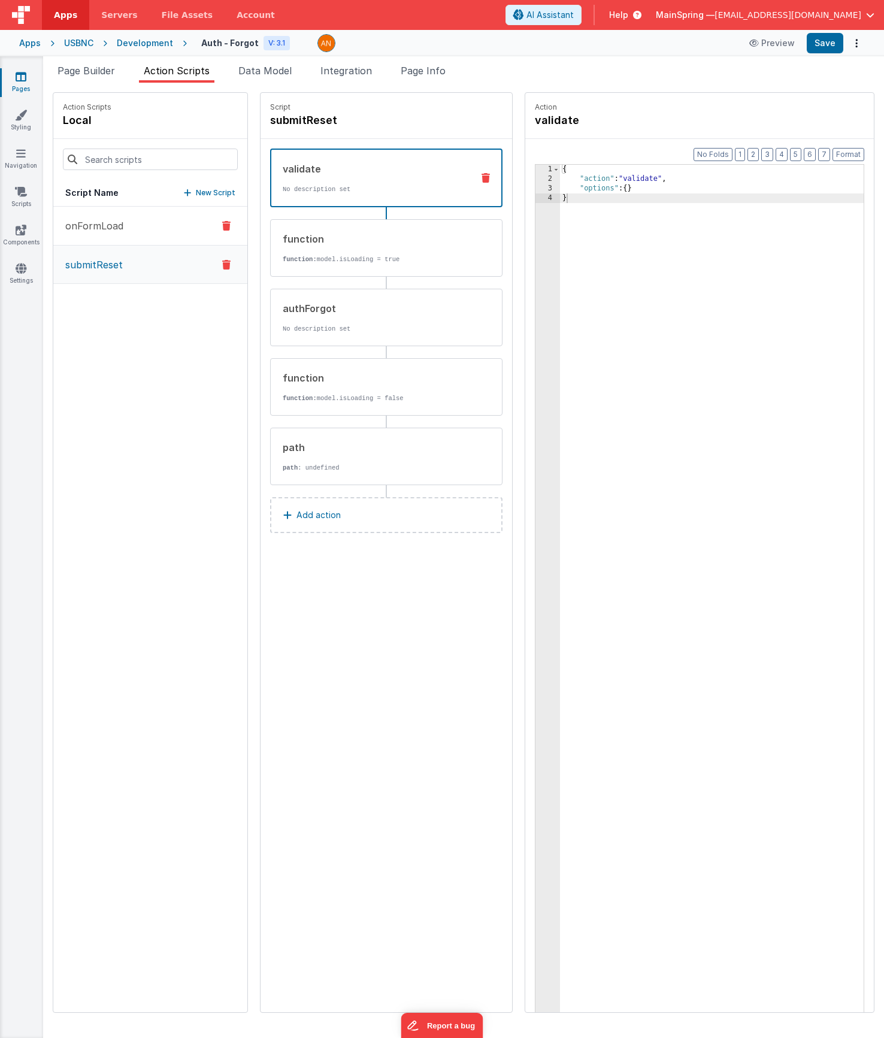
click at [92, 227] on p "onFormLoad" at bounding box center [90, 226] width 65 height 14
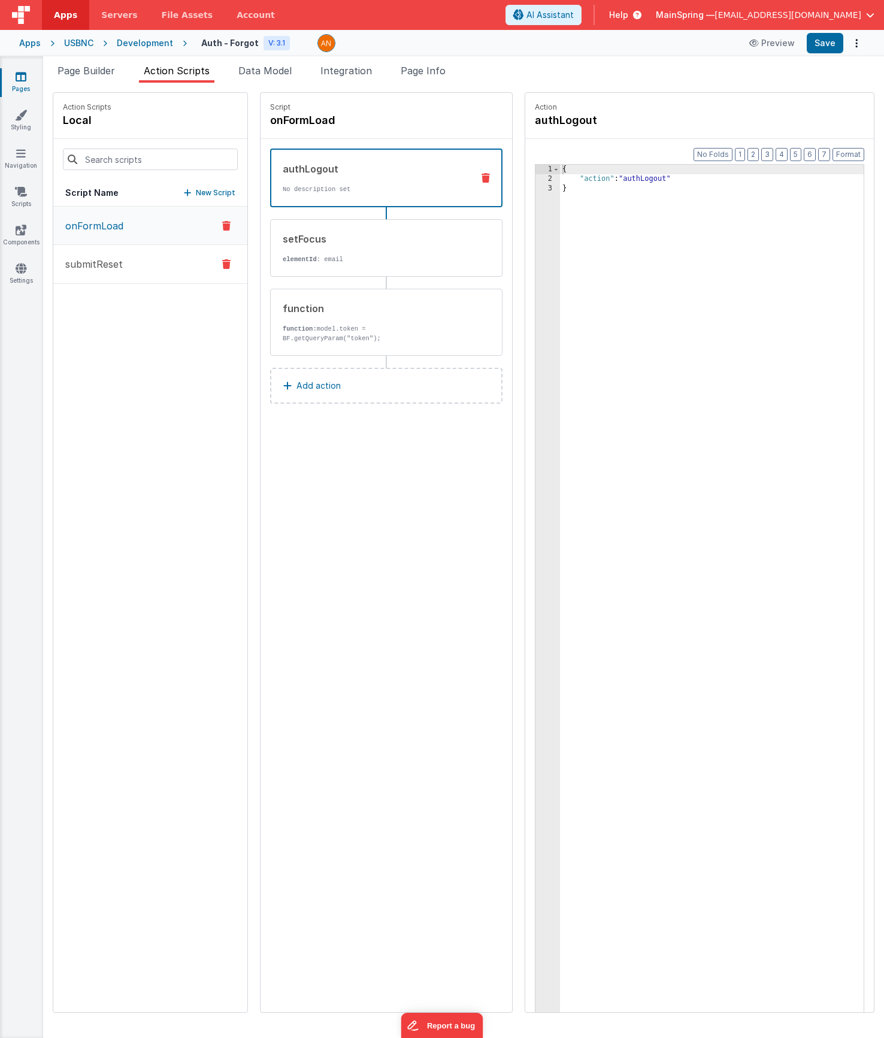
click at [93, 268] on p "submitReset" at bounding box center [90, 264] width 65 height 14
click at [300, 255] on p "function: model.isLoading = true" at bounding box center [373, 260] width 181 height 10
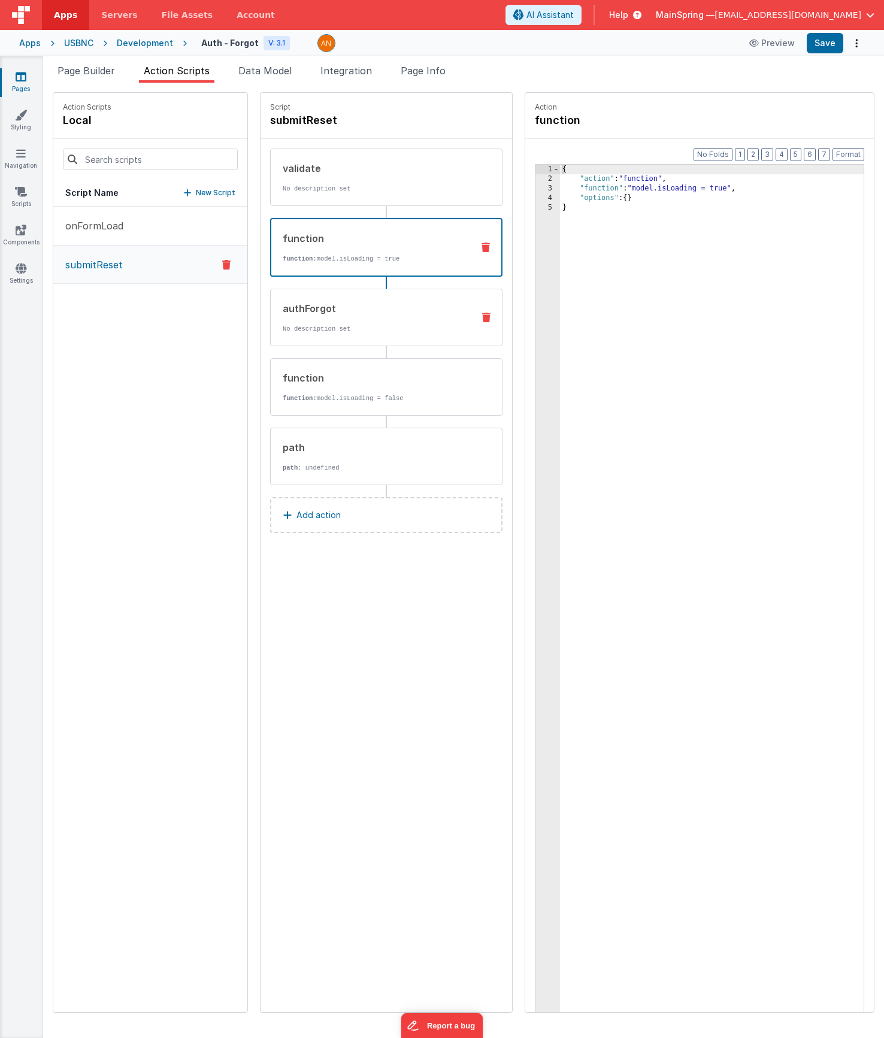
click at [290, 315] on div "authForgot No description set" at bounding box center [367, 317] width 193 height 32
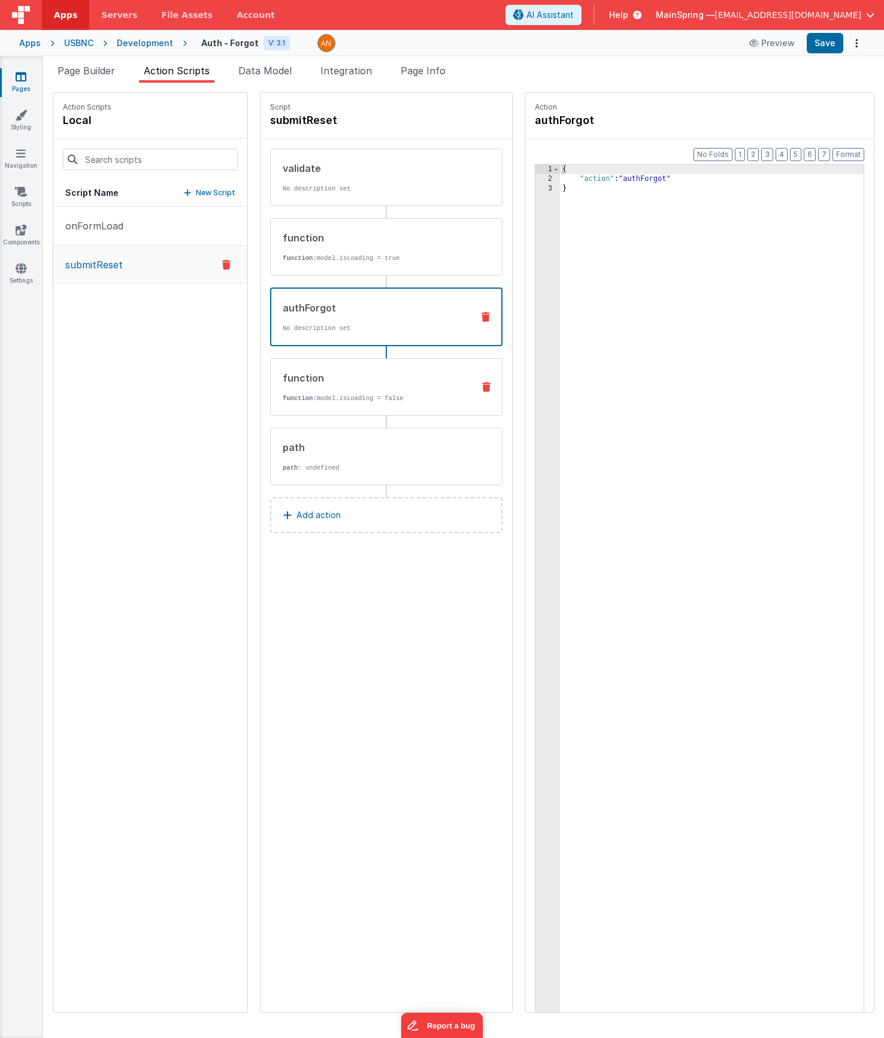
click at [292, 375] on div "function" at bounding box center [373, 378] width 181 height 14
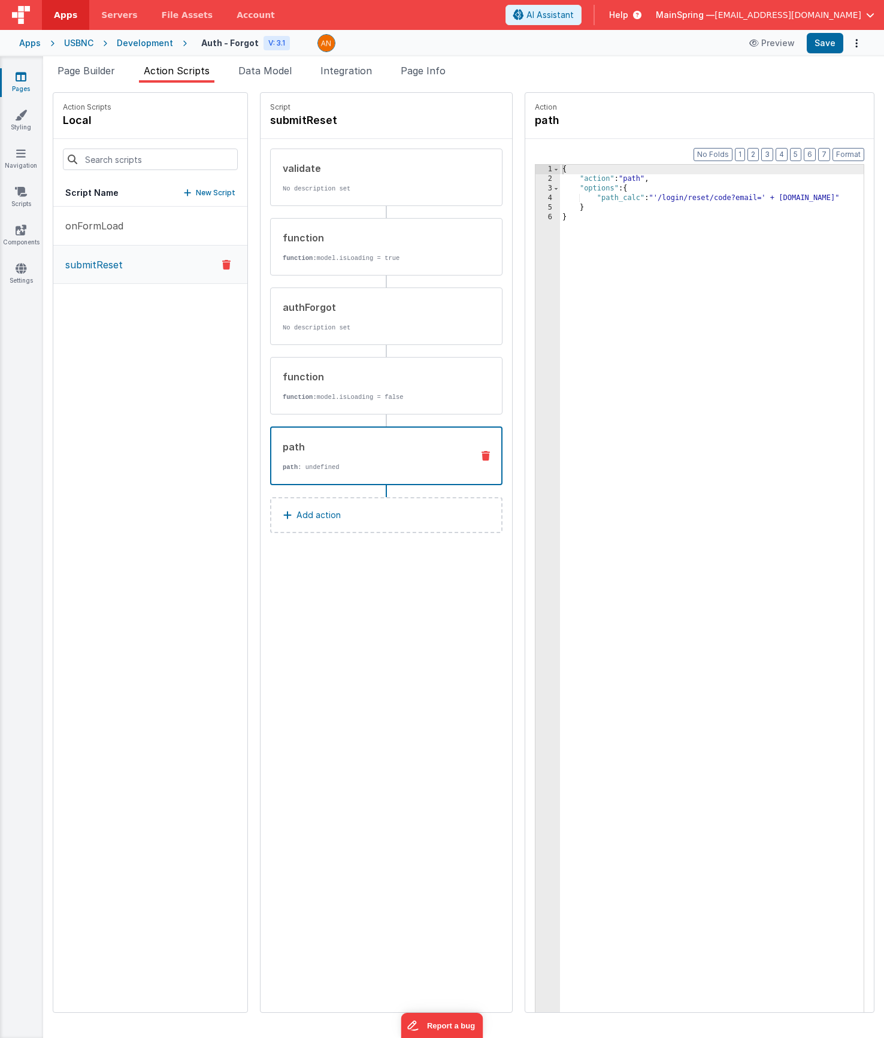
click at [306, 452] on div "path" at bounding box center [373, 447] width 180 height 14
click at [123, 225] on button "onFormLoad" at bounding box center [150, 226] width 194 height 39
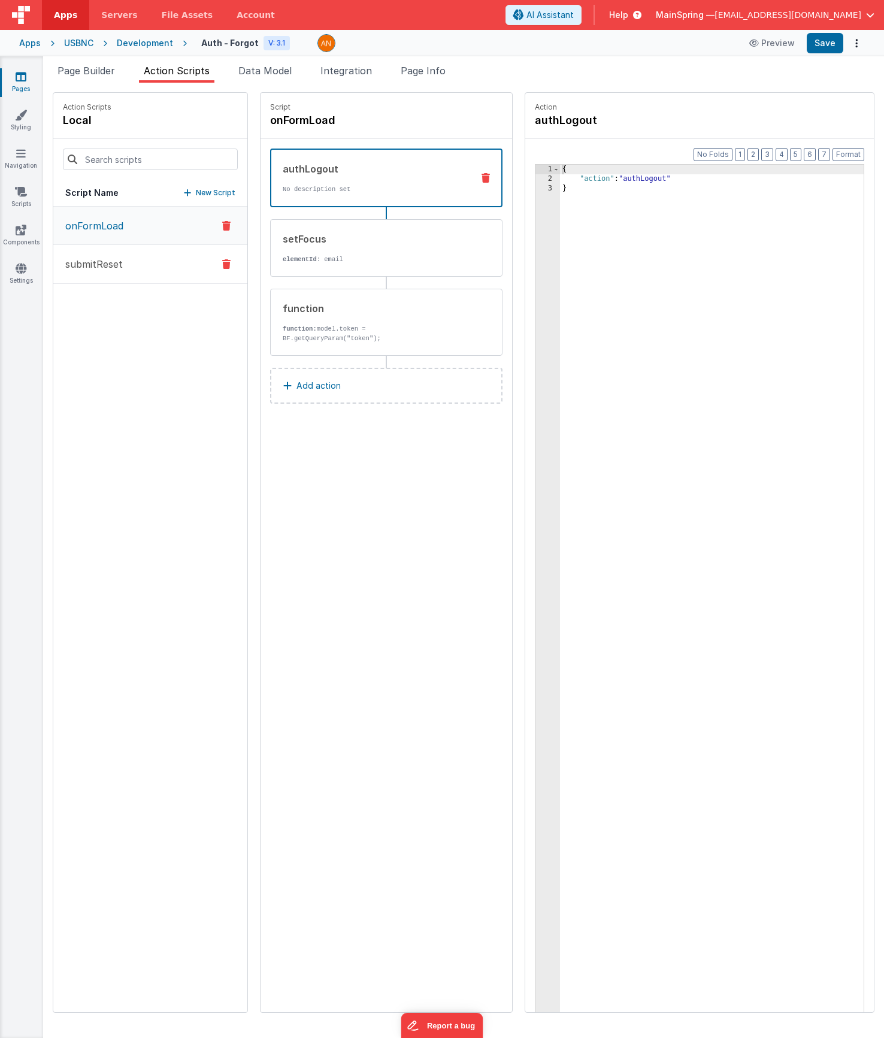
click at [114, 265] on p "submitReset" at bounding box center [90, 264] width 65 height 14
click at [98, 256] on button "submitReset" at bounding box center [150, 265] width 194 height 38
click at [283, 464] on p "path : undefined" at bounding box center [373, 468] width 181 height 10
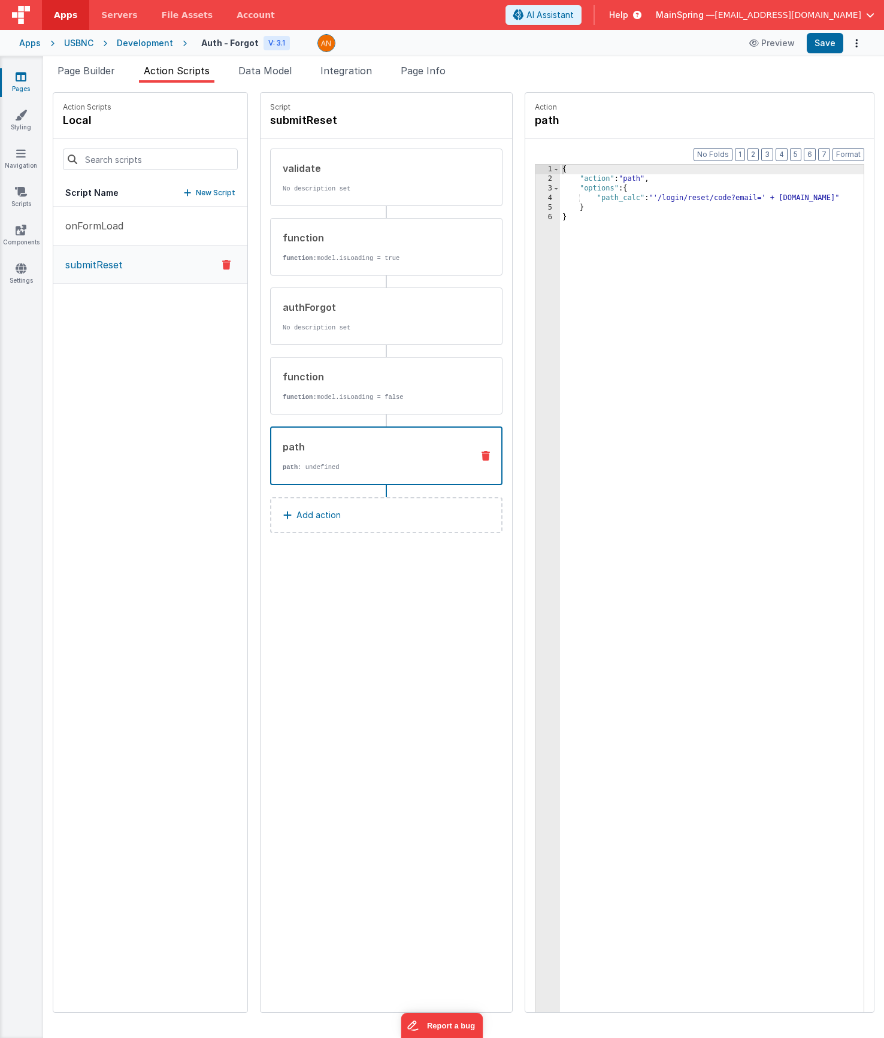
click at [642, 198] on div "{ "action" : "path" , "options" : { "path_calc" : "'/login/reset/code?email=' +…" at bounding box center [729, 617] width 339 height 904
click at [120, 366] on div "onFormLoad submitReset" at bounding box center [150, 610] width 194 height 806
click at [299, 120] on h4 "submitReset" at bounding box center [360, 120] width 180 height 17
click at [315, 117] on input "submitReset" at bounding box center [330, 120] width 120 height 17
type input "submitResetUser"
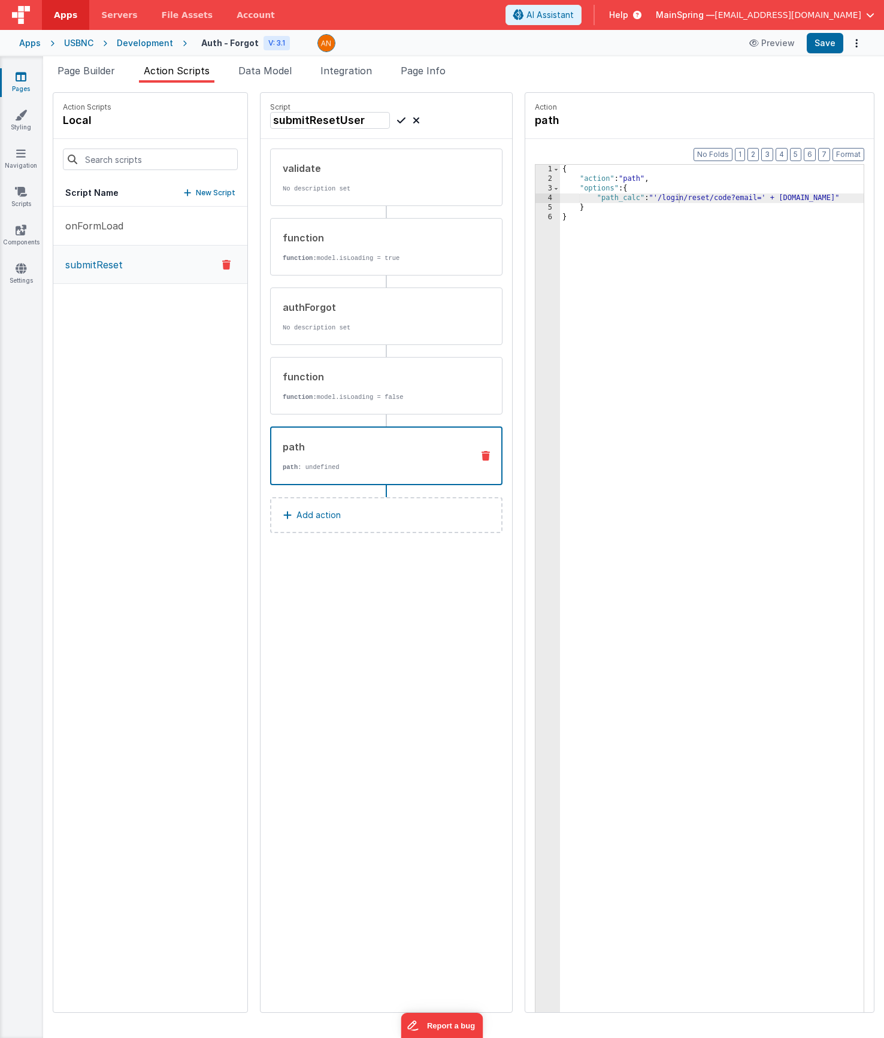
click at [156, 379] on div "onFormLoad submitReset" at bounding box center [150, 610] width 194 height 806
click at [80, 69] on span "Page Builder" at bounding box center [87, 71] width 58 height 12
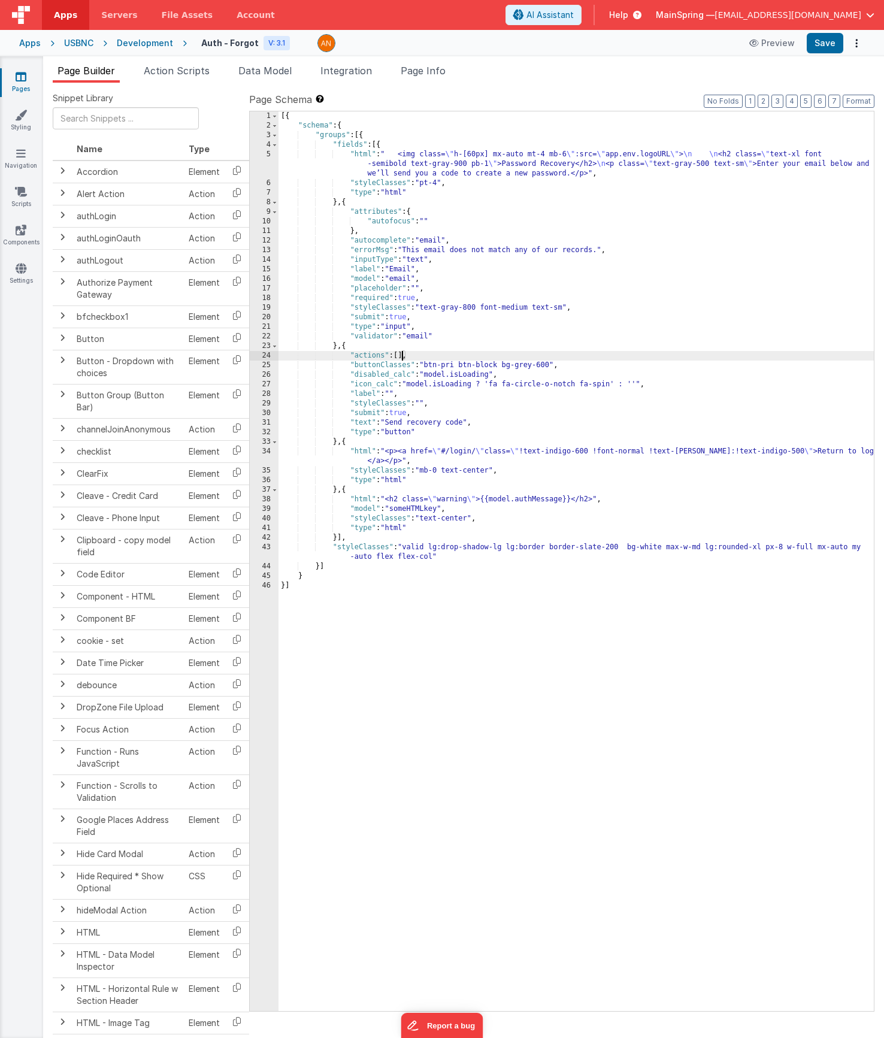
click at [400, 355] on div "[{ "schema" : { "groups" : [{ "fields" : [{ "html" : " <img class= \" h-[60px] …" at bounding box center [576, 570] width 595 height 919
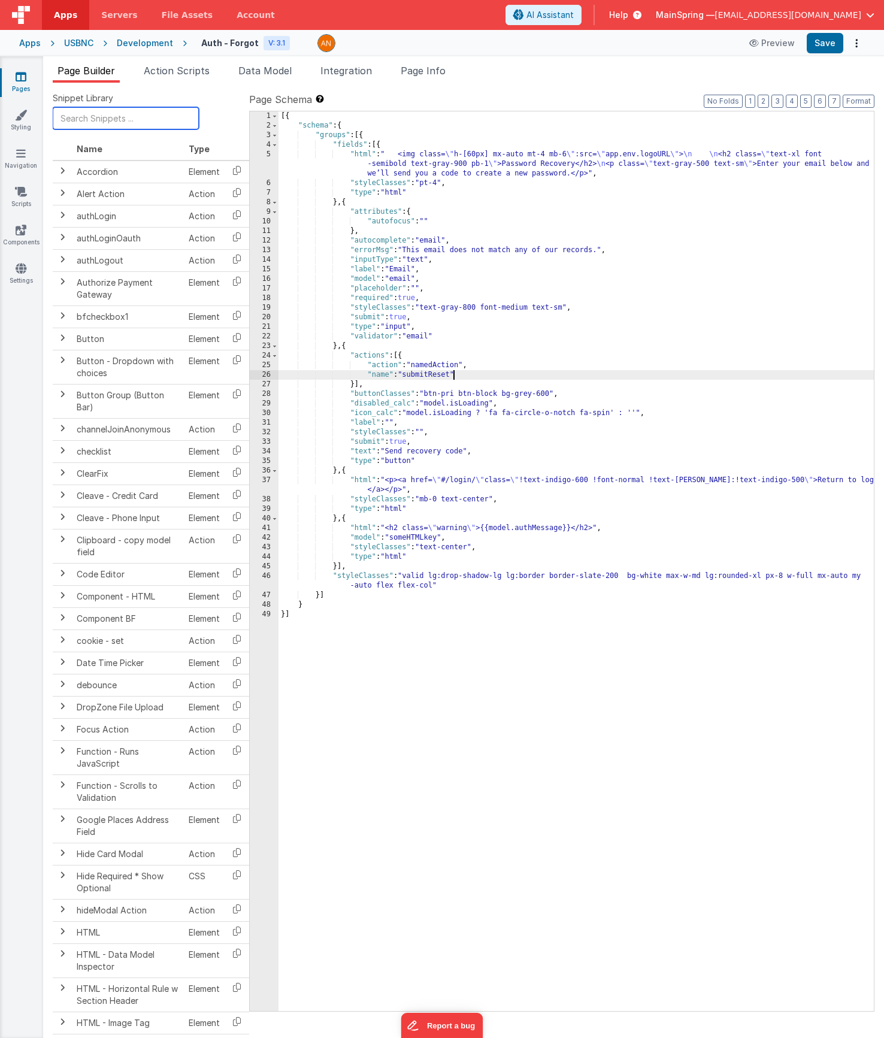
click at [63, 119] on input "text" at bounding box center [126, 118] width 146 height 22
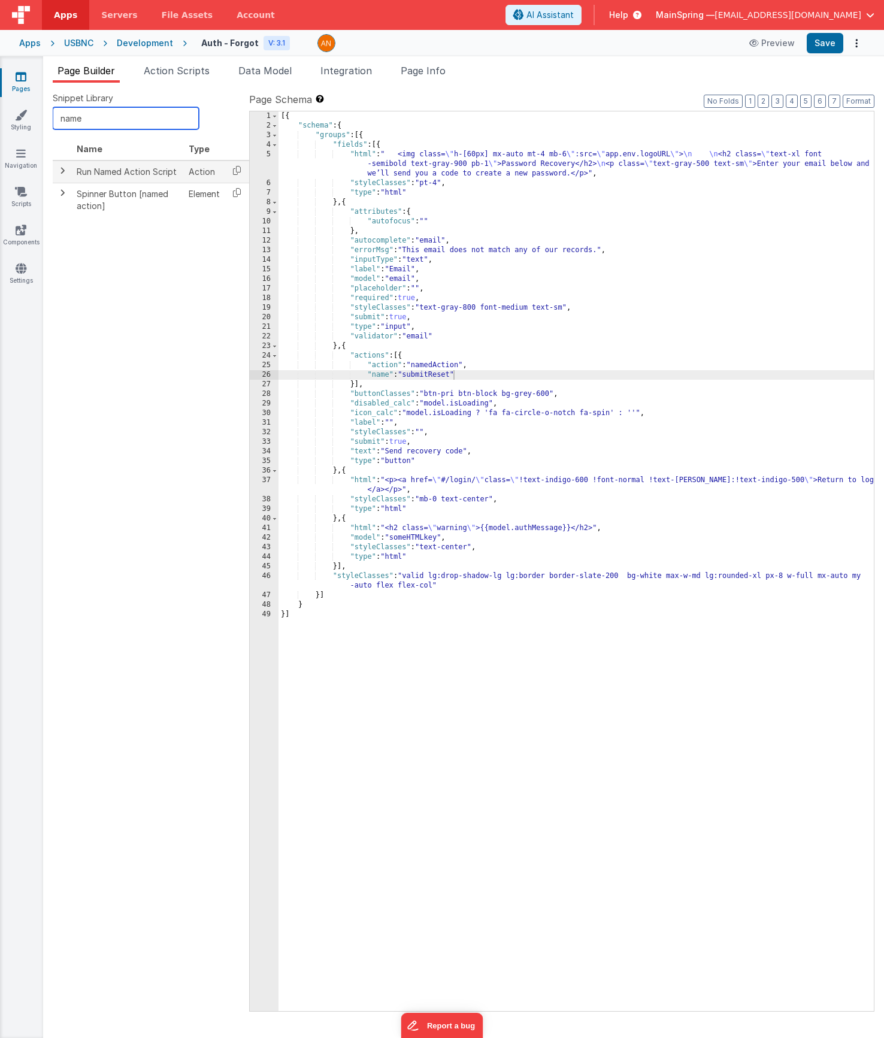
type input "name"
click at [59, 174] on span at bounding box center [63, 171] width 10 height 10
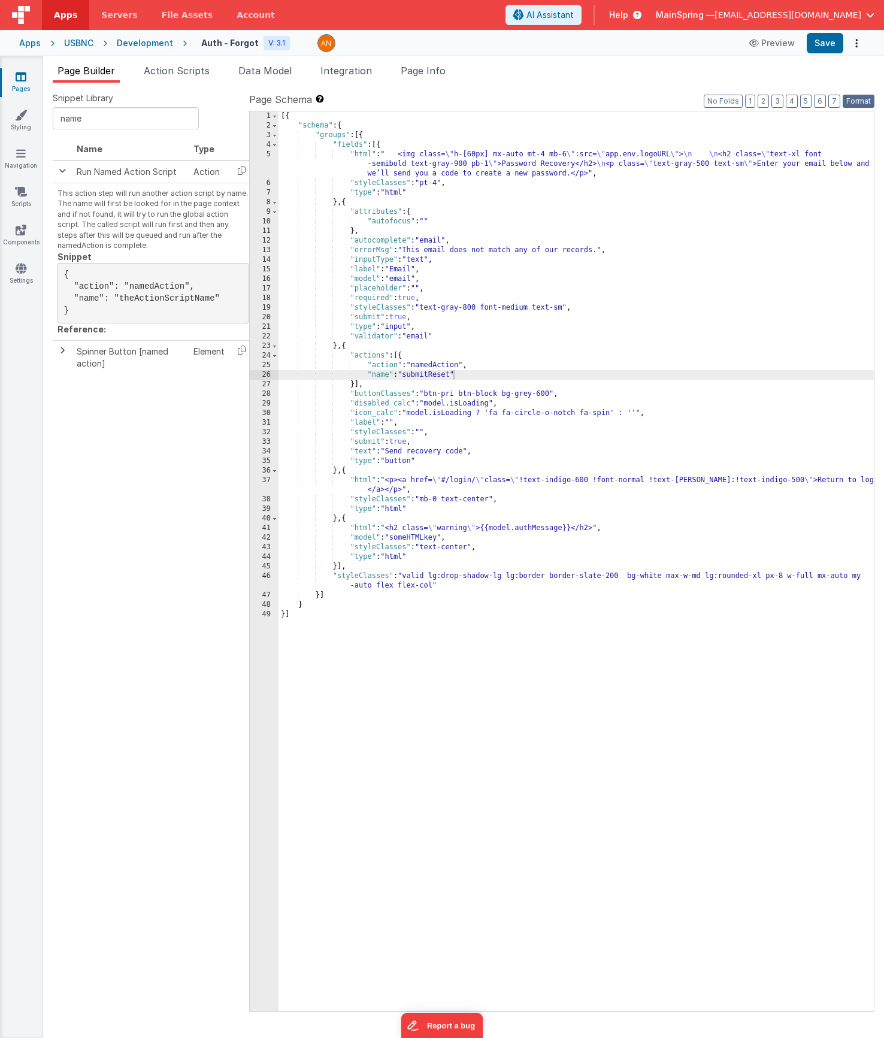
click at [860, 105] on button "Format" at bounding box center [859, 101] width 32 height 13
click at [820, 52] on button "Save" at bounding box center [825, 43] width 37 height 20
click at [190, 75] on span "Action Scripts" at bounding box center [177, 71] width 66 height 12
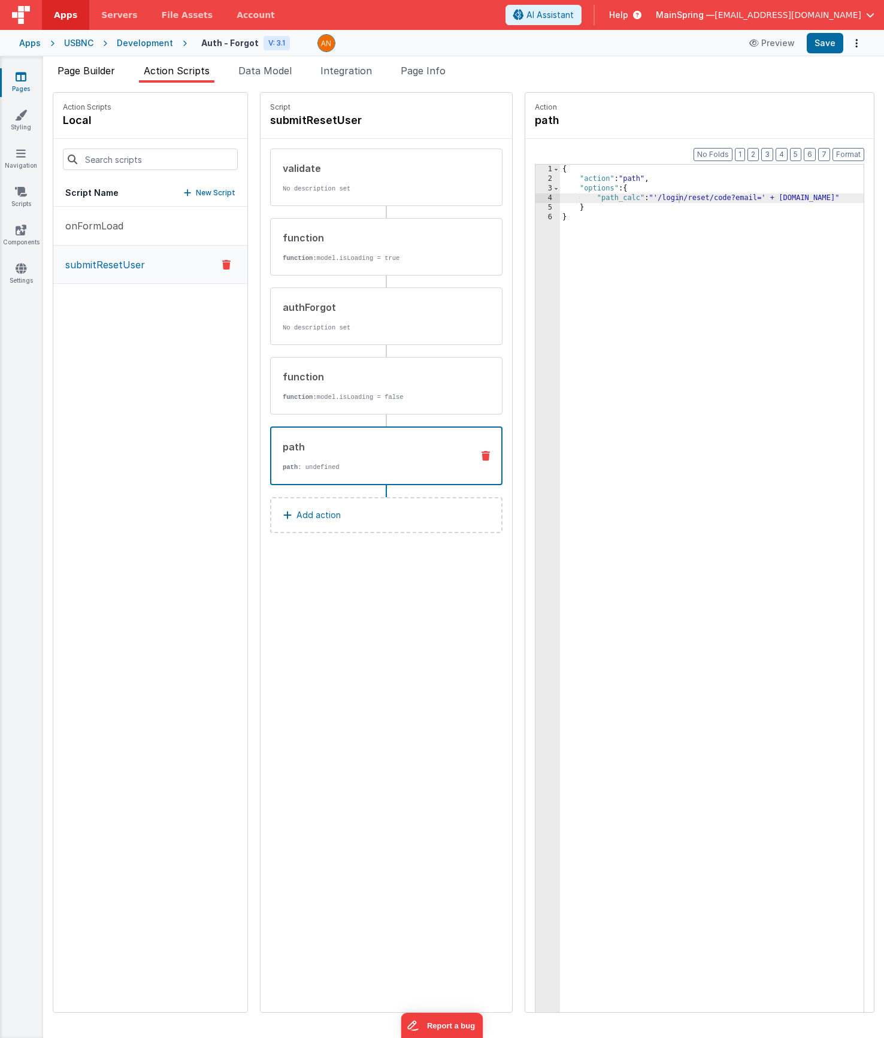
click at [92, 65] on span "Page Builder" at bounding box center [87, 71] width 58 height 12
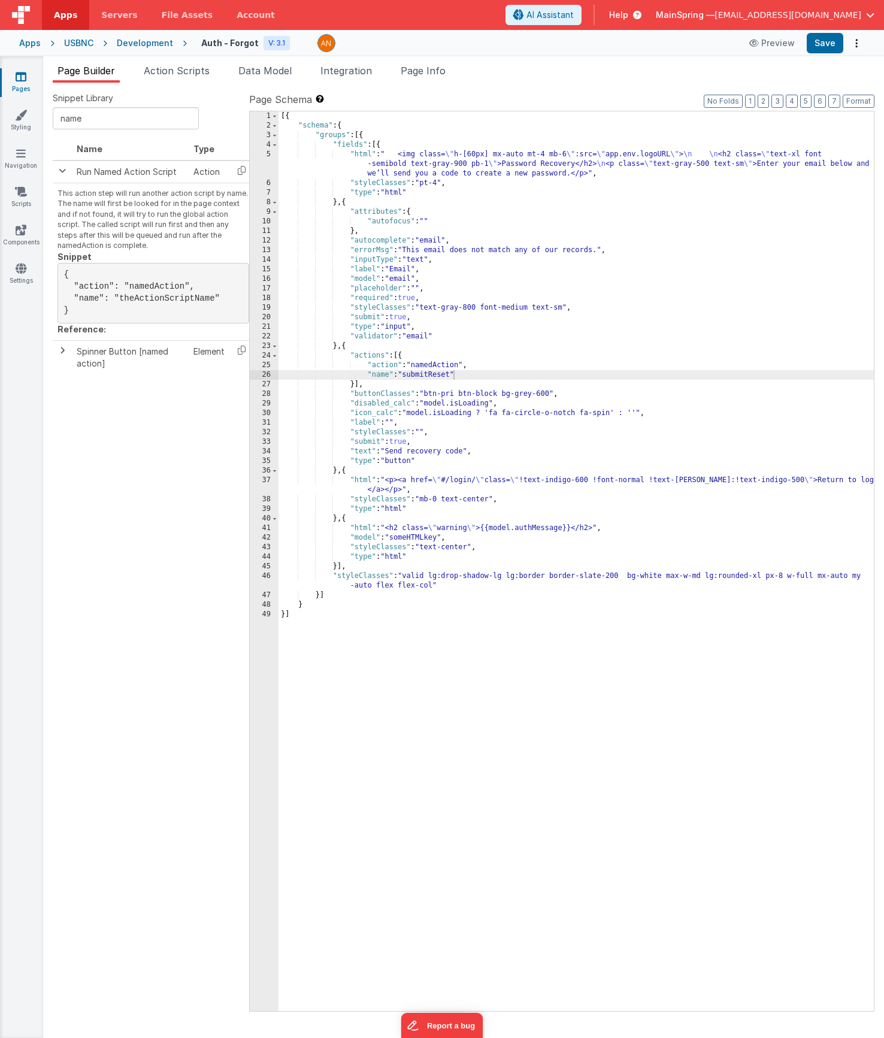
click at [447, 373] on div "[{ "schema" : { "groups" : [{ "fields" : [{ "html" : " <img class= \" h-[60px] …" at bounding box center [576, 570] width 595 height 919
click at [826, 41] on button "Save" at bounding box center [825, 43] width 37 height 20
click at [186, 75] on span "Action Scripts" at bounding box center [177, 71] width 66 height 12
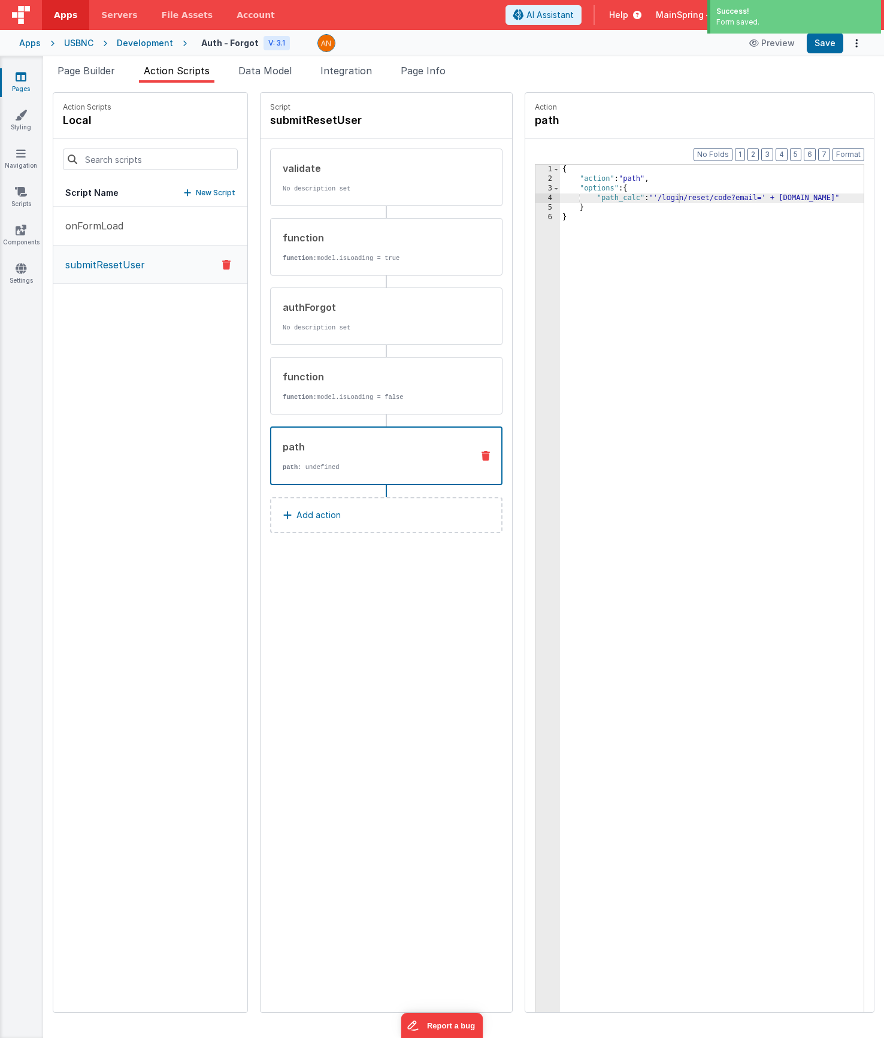
click at [110, 274] on button "submitResetUser" at bounding box center [150, 265] width 194 height 38
click at [116, 428] on div "onFormLoad submitResetUser" at bounding box center [150, 610] width 194 height 806
click at [431, 71] on span "Page Info" at bounding box center [423, 71] width 45 height 12
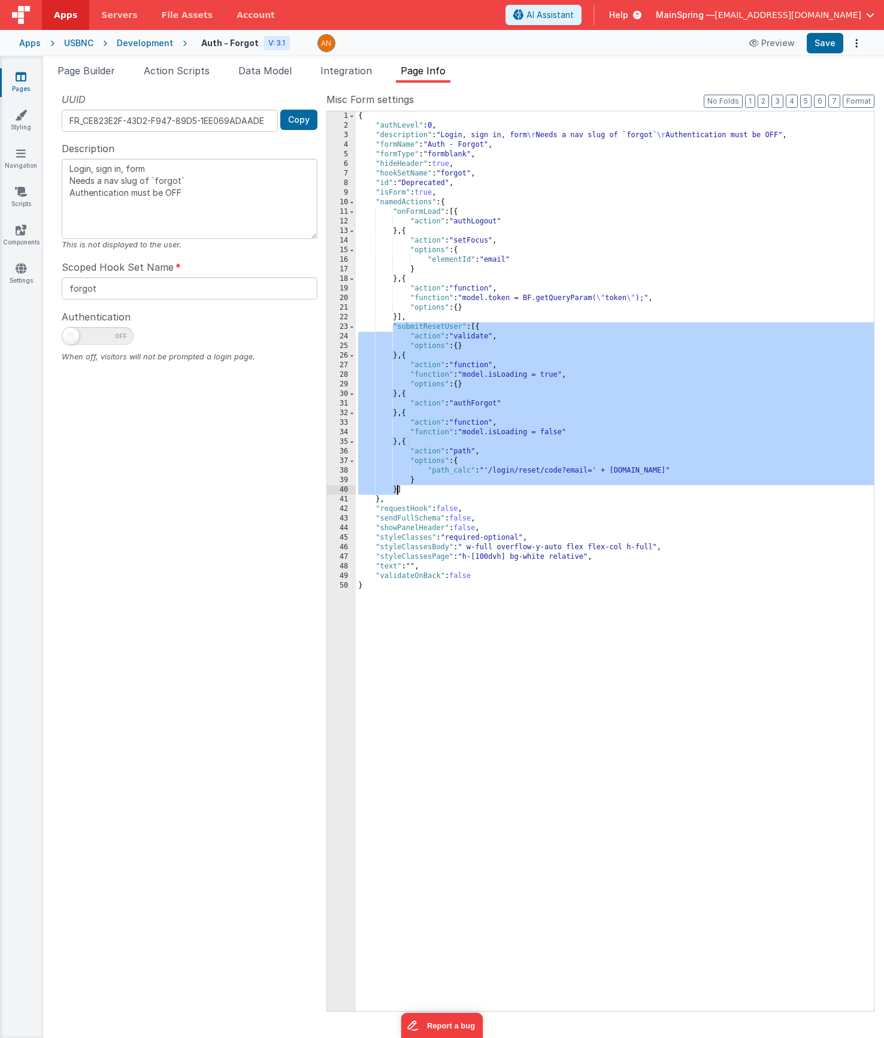
drag, startPoint x: 393, startPoint y: 328, endPoint x: 398, endPoint y: 488, distance: 160.0
click at [398, 488] on div "{ "authLevel" : 0 , "description" : "Login, sign in, form \r Needs a nav slug o…" at bounding box center [615, 570] width 518 height 919
drag, startPoint x: 397, startPoint y: 489, endPoint x: 405, endPoint y: 502, distance: 15.3
click at [398, 489] on div "{ "authLevel" : 0 , "description" : "Login, sign in, form \r Needs a nav slug o…" at bounding box center [615, 570] width 518 height 919
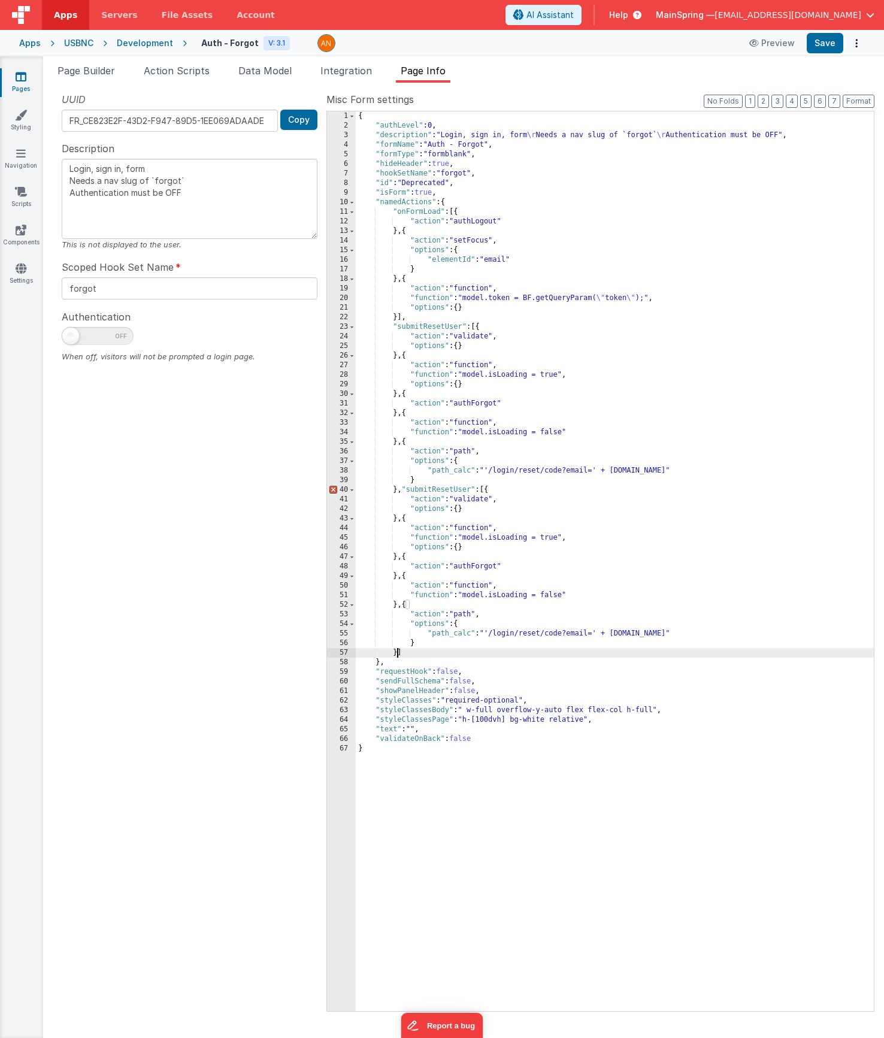
click at [460, 491] on div "{ "authLevel" : 0 , "description" : "Login, sign in, form \r Needs a nav slug o…" at bounding box center [615, 570] width 518 height 919
drag, startPoint x: 461, startPoint y: 491, endPoint x: 489, endPoint y: 538, distance: 55.1
click at [463, 492] on div "{ "authLevel" : 0 , "description" : "Login, sign in, form \r Needs a nav slug o…" at bounding box center [615, 570] width 518 height 919
drag, startPoint x: 402, startPoint y: 487, endPoint x: 428, endPoint y: 530, distance: 50.2
click at [402, 487] on div "{ "authLevel" : 0 , "description" : "Login, sign in, form \r Needs a nav slug o…" at bounding box center [615, 570] width 518 height 919
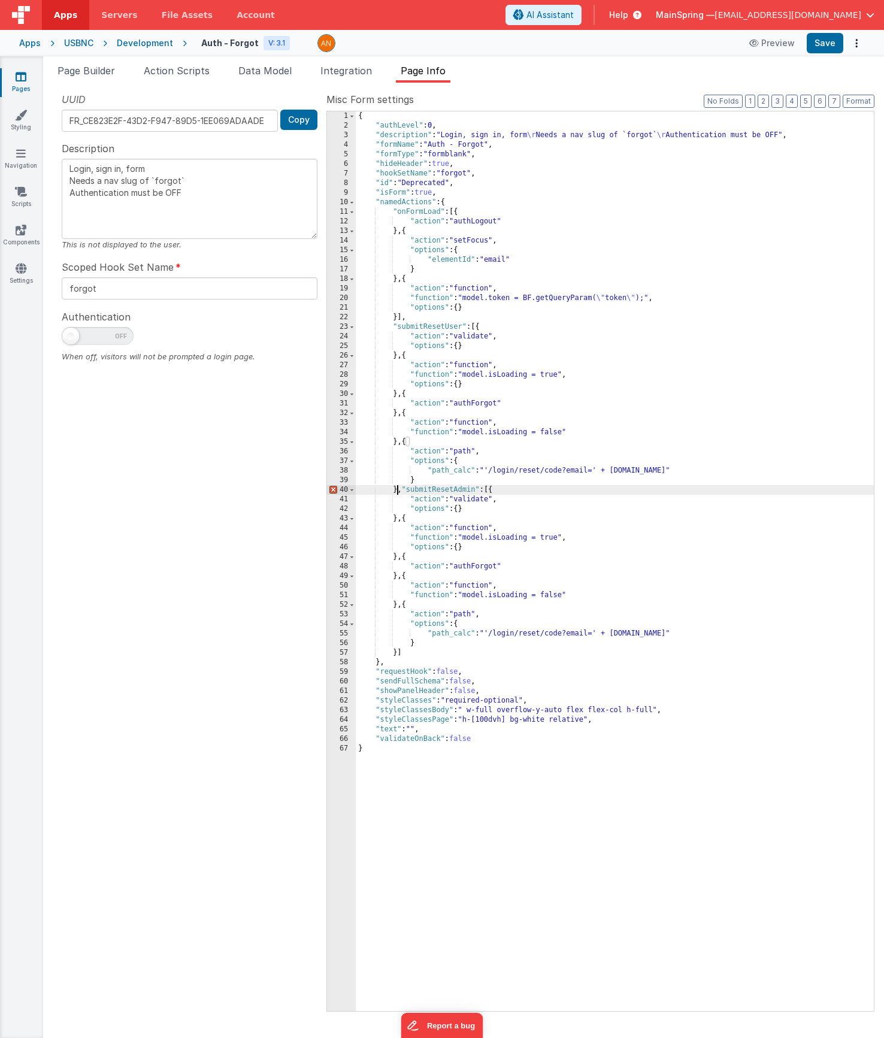
click at [398, 489] on div "{ "authLevel" : 0 , "description" : "Login, sign in, form \r Needs a nav slug o…" at bounding box center [615, 570] width 518 height 919
type textarea "Login, sign in, form Needs a nav slug of `forgot` Authentication must be OFF"
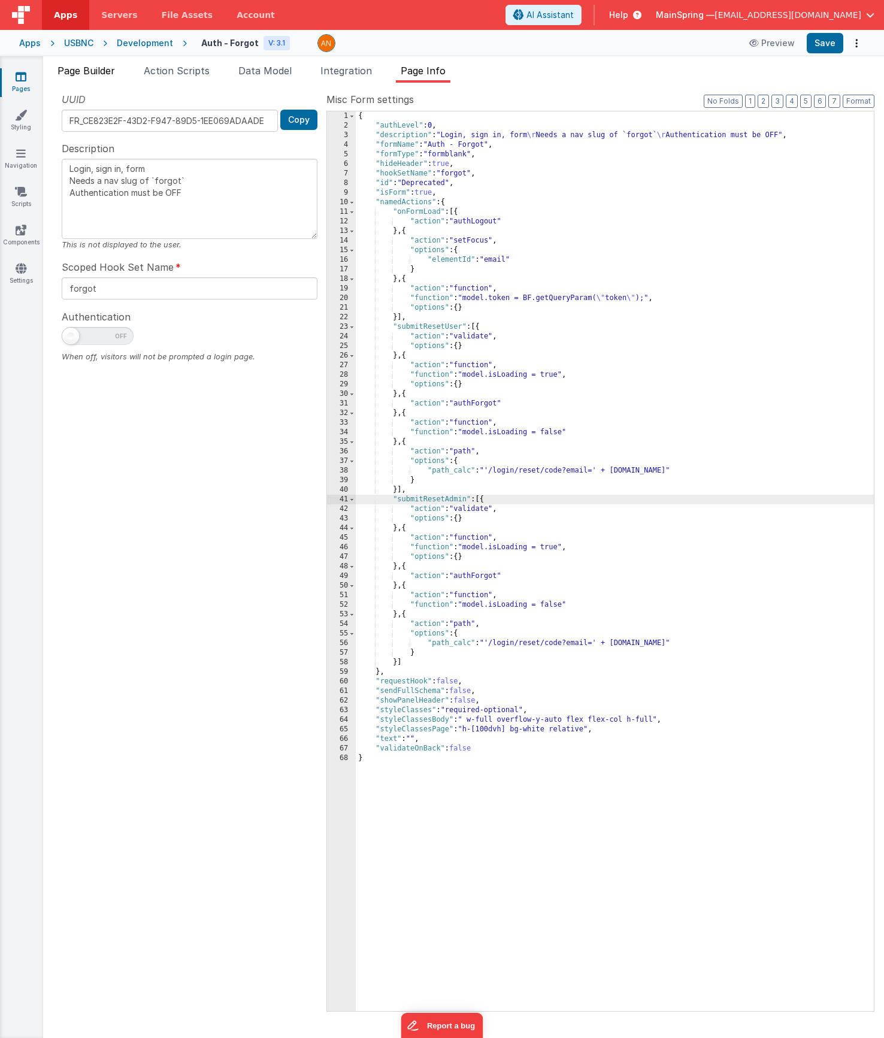
click at [108, 77] on li "Page Builder" at bounding box center [86, 73] width 67 height 19
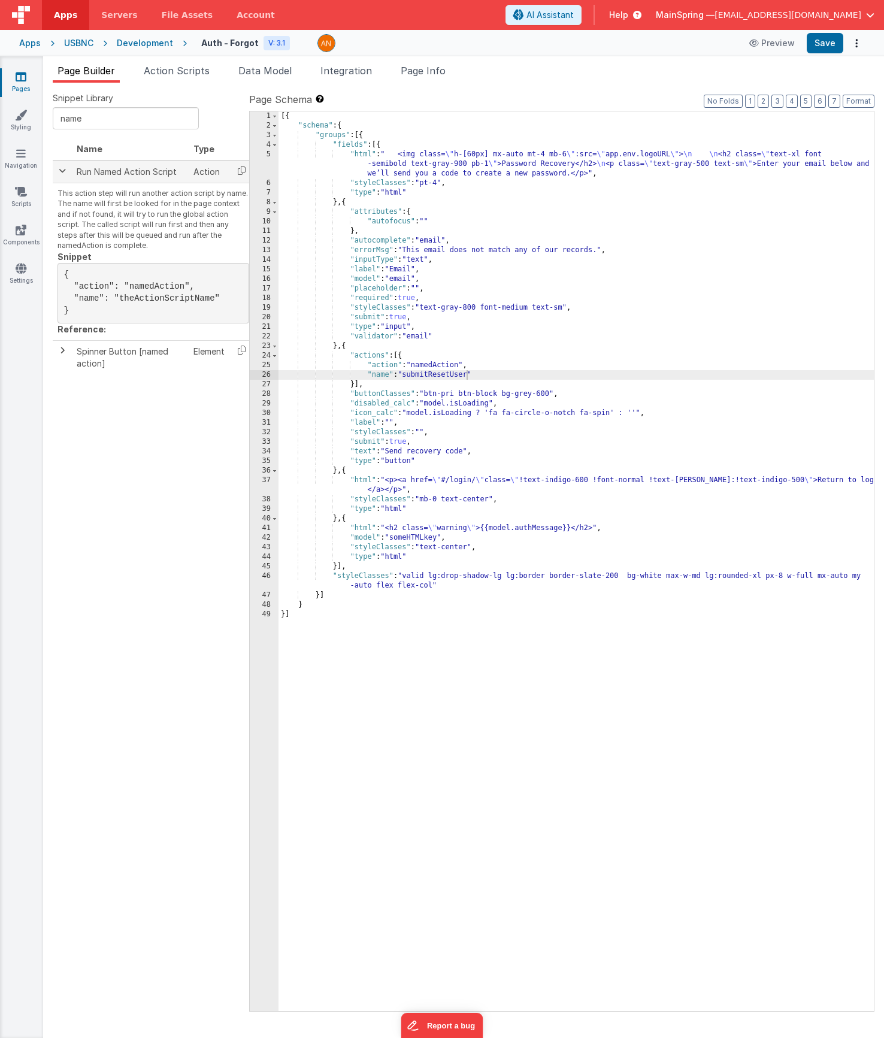
click at [62, 173] on span at bounding box center [63, 171] width 10 height 10
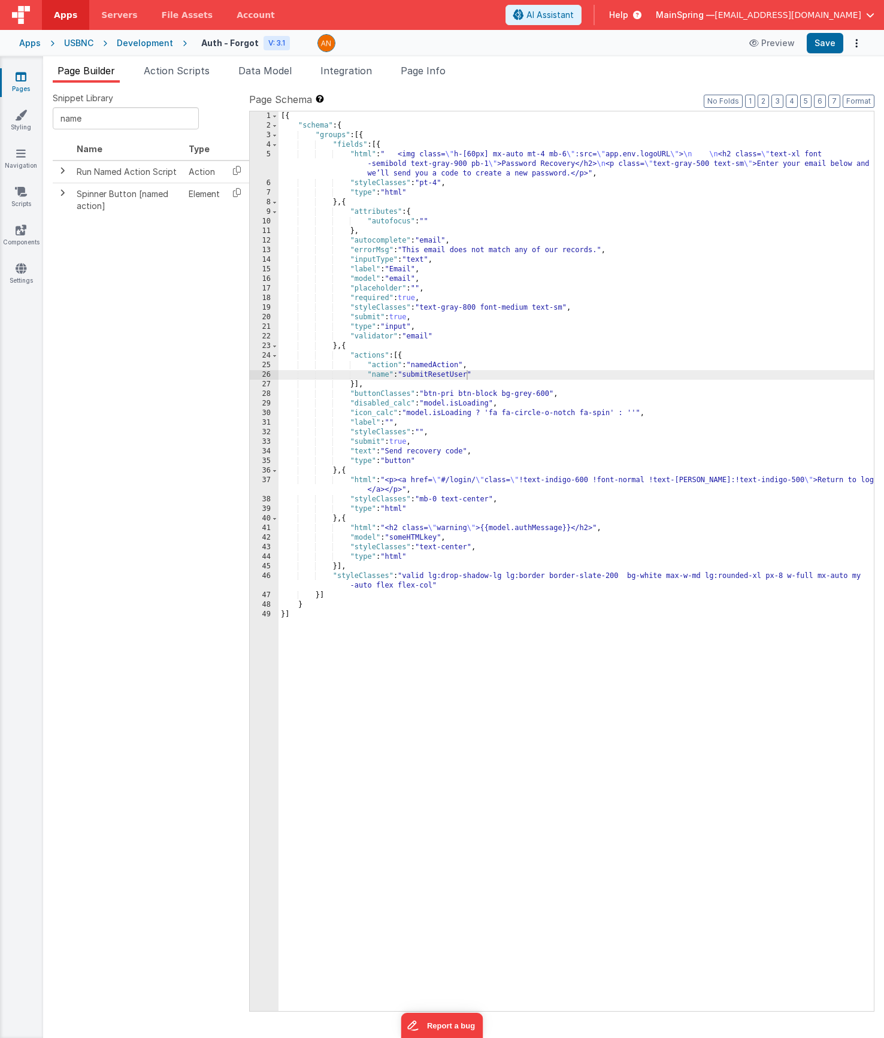
click at [454, 61] on div "Page Builder Action Scripts Data Model Integration Page Info Snippet Library na…" at bounding box center [463, 547] width 841 height 982
click at [446, 74] on span "Page Info" at bounding box center [423, 71] width 45 height 12
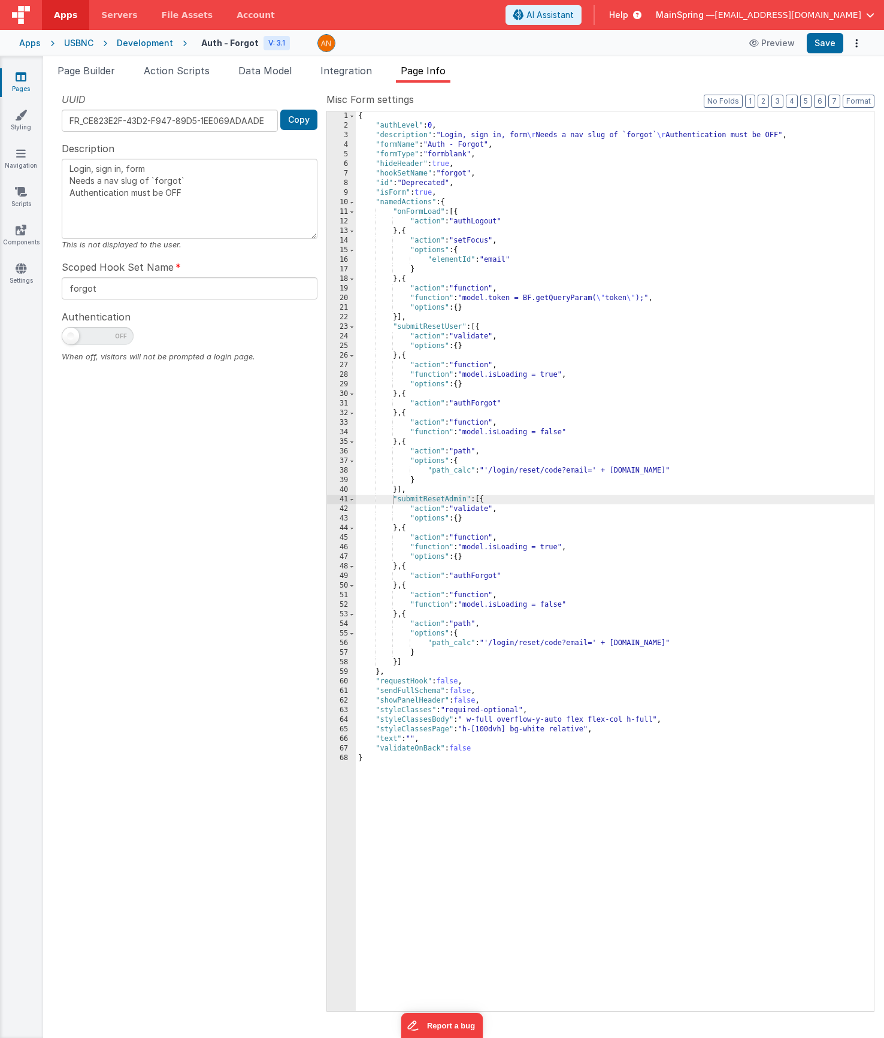
click at [186, 261] on div "Scoped Hook Set Name forgot" at bounding box center [190, 280] width 256 height 40
click at [774, 44] on button "Preview" at bounding box center [772, 43] width 60 height 19
click at [97, 69] on span "Page Builder" at bounding box center [87, 71] width 58 height 12
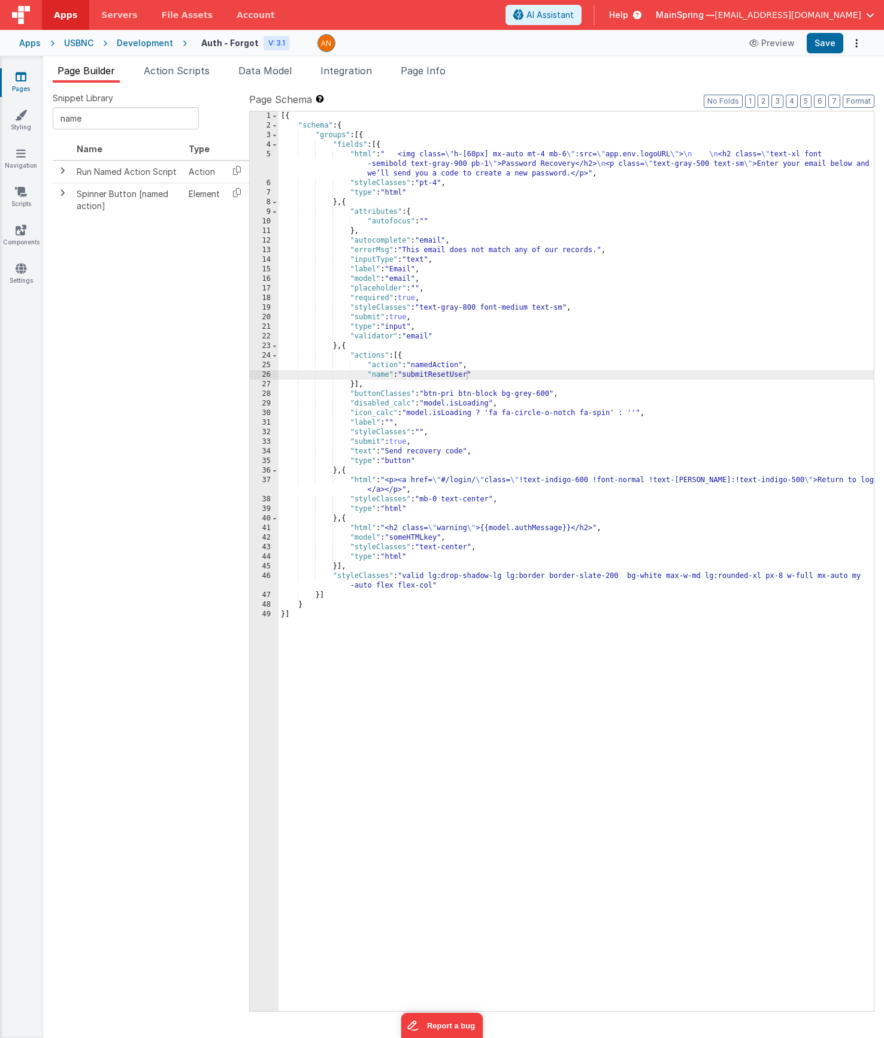
click at [64, 61] on div "Page Builder Action Scripts Data Model Integration Page Info Snippet Library na…" at bounding box center [463, 547] width 841 height 982
click at [22, 84] on link "Pages" at bounding box center [20, 83] width 43 height 24
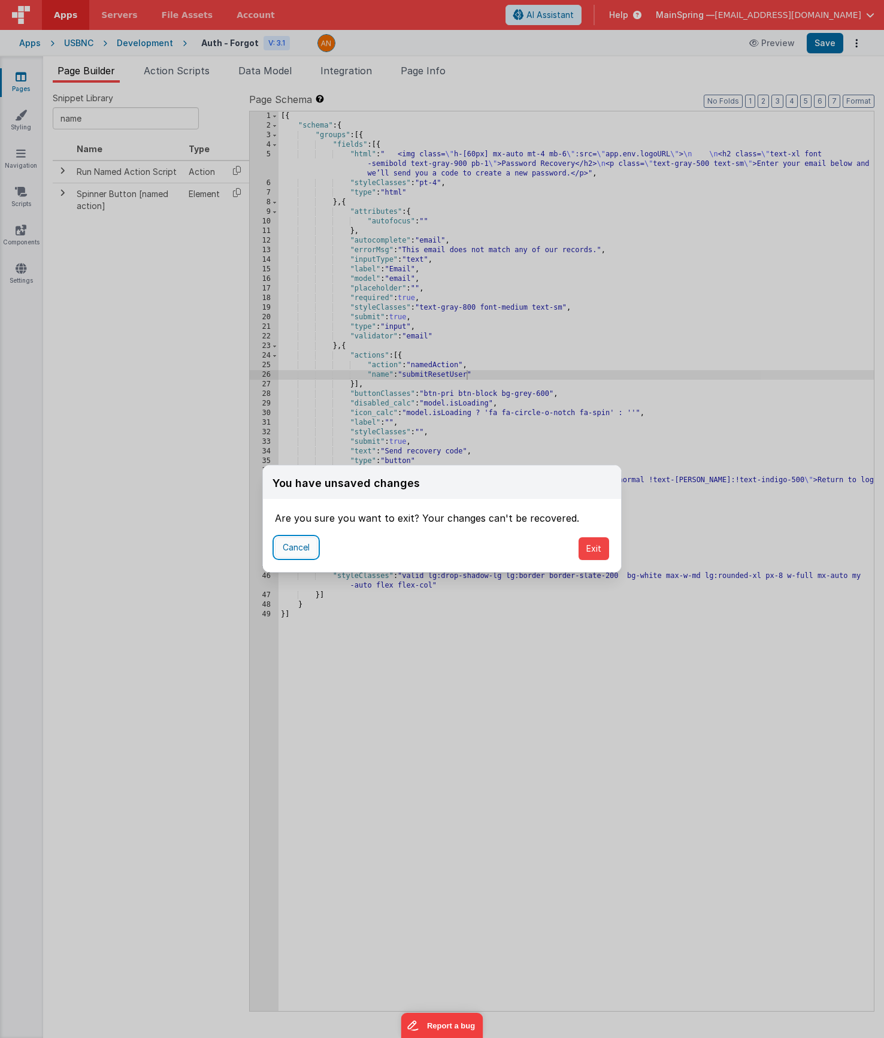
click at [298, 552] on button "Cancel" at bounding box center [296, 547] width 43 height 20
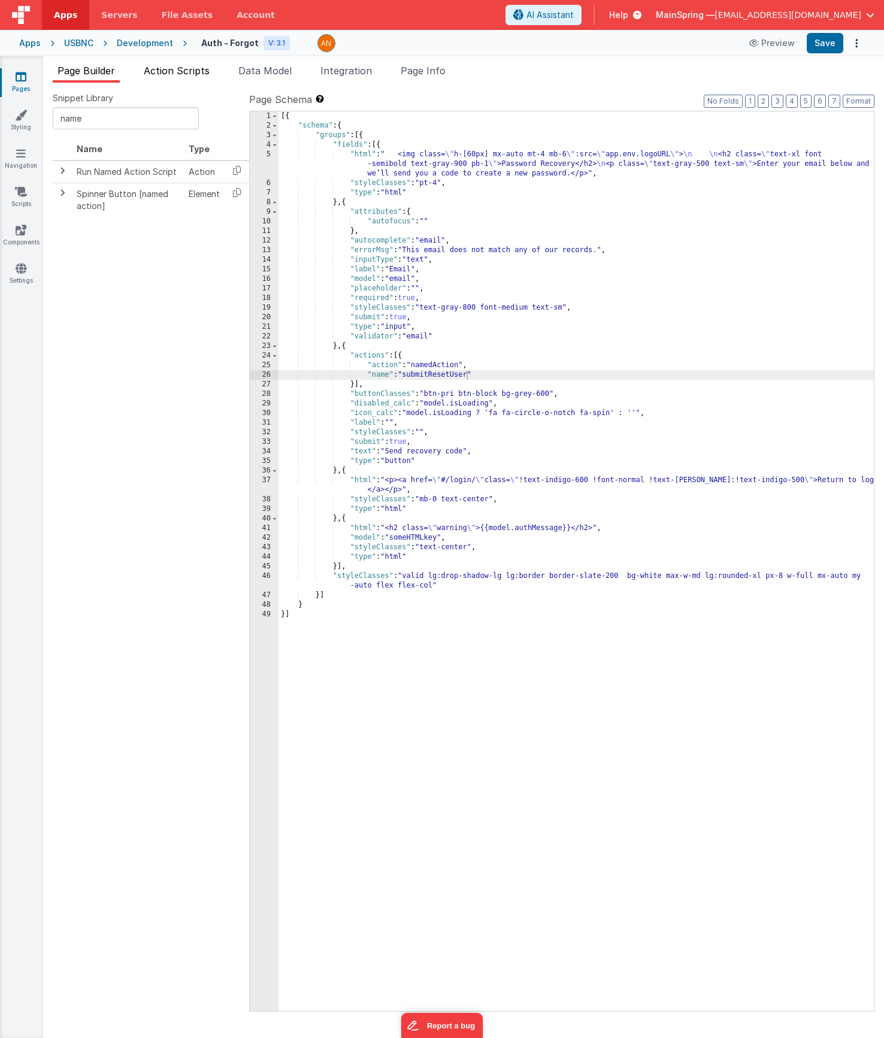
click at [204, 81] on li "Action Scripts" at bounding box center [176, 73] width 75 height 19
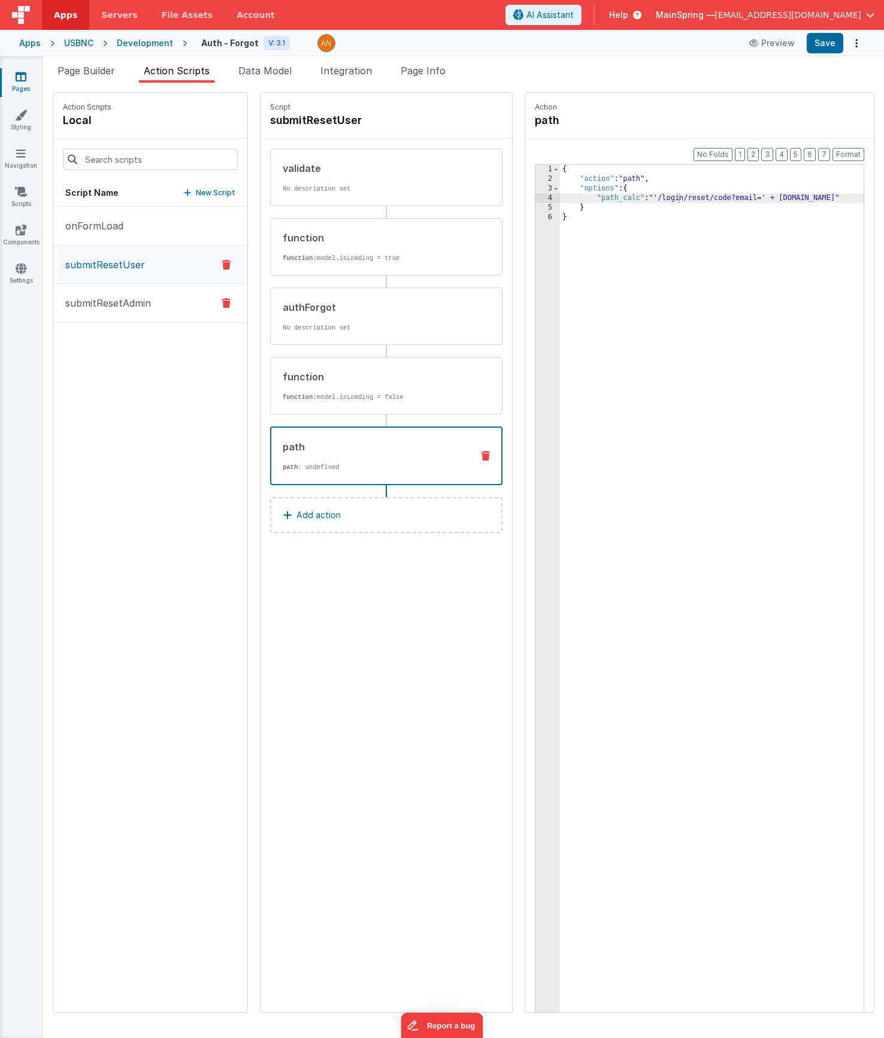
click at [120, 313] on button "submitResetAdmin" at bounding box center [150, 303] width 194 height 39
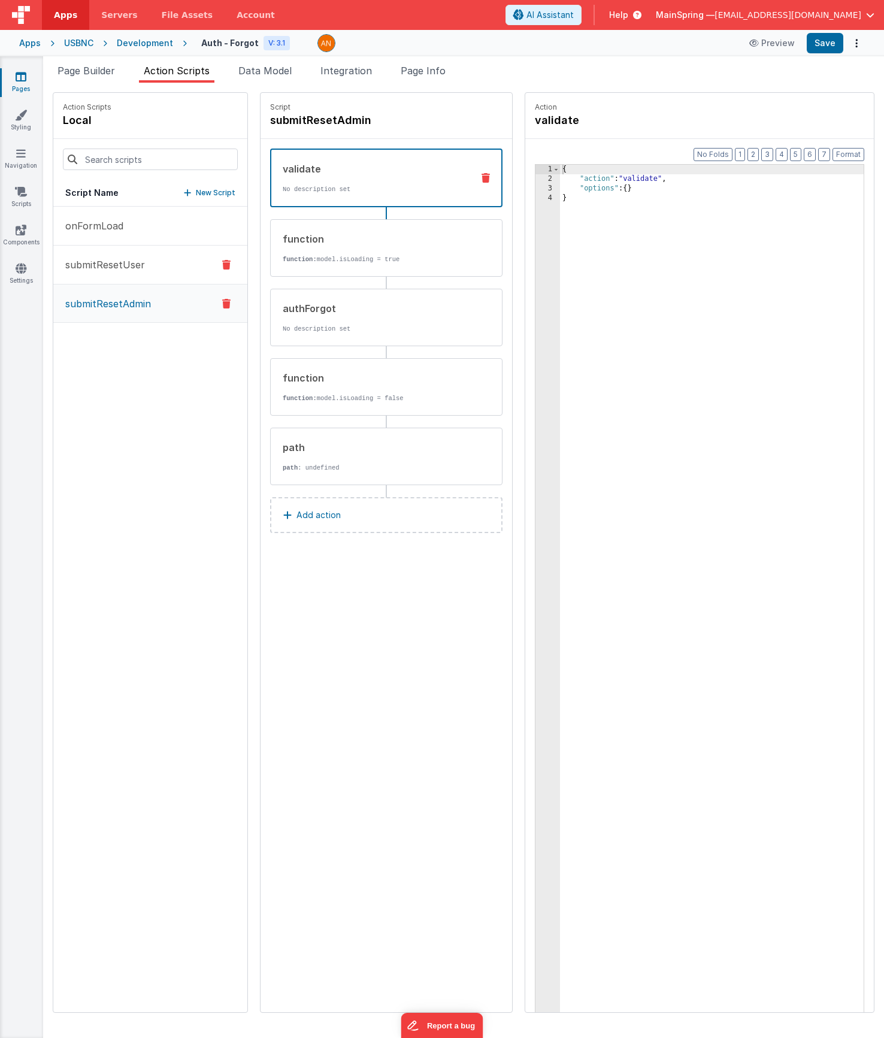
click at [102, 260] on p "submitResetUser" at bounding box center [101, 265] width 87 height 14
click at [97, 304] on p "submitResetAdmin" at bounding box center [104, 303] width 93 height 14
click at [99, 269] on p "submitResetUser" at bounding box center [101, 265] width 87 height 14
click at [816, 56] on div "Page Builder Action Scripts Data Model Integration Page Info Snippet Library na…" at bounding box center [463, 547] width 841 height 982
click at [819, 52] on button "Save" at bounding box center [825, 43] width 37 height 20
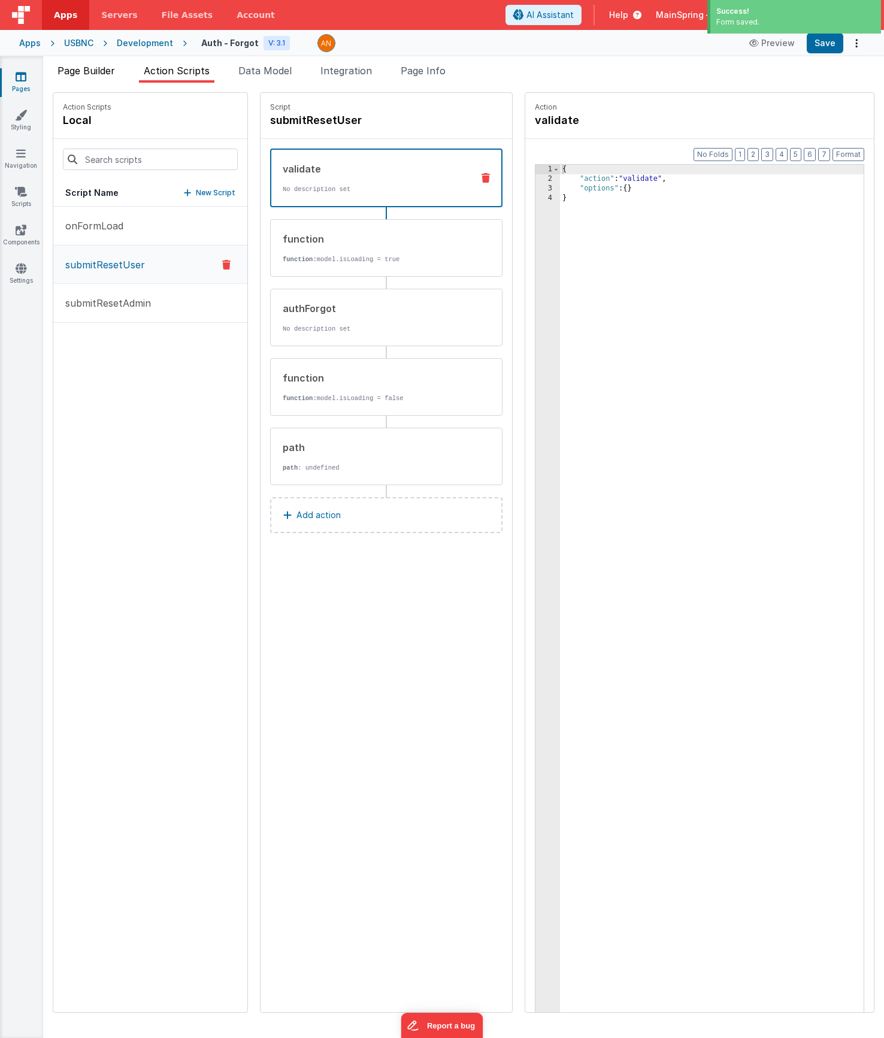
click at [101, 74] on span "Page Builder" at bounding box center [87, 71] width 58 height 12
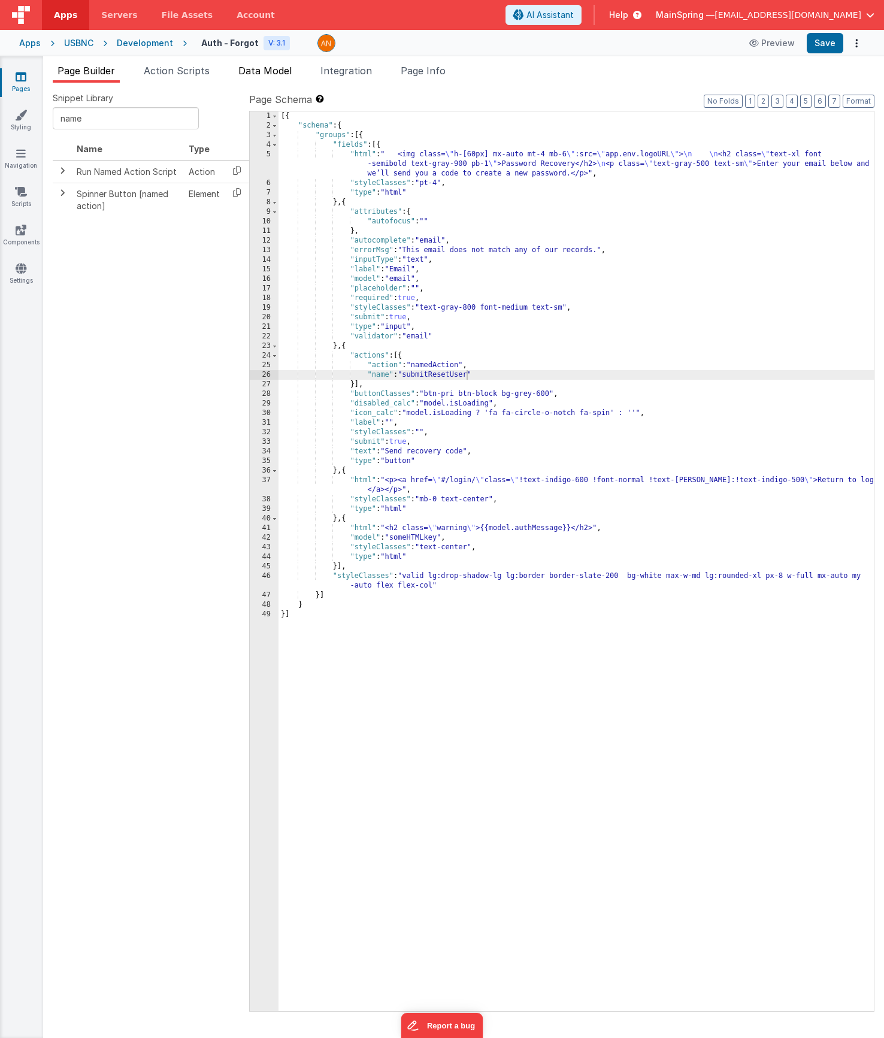
click at [284, 75] on span "Data Model" at bounding box center [264, 71] width 53 height 12
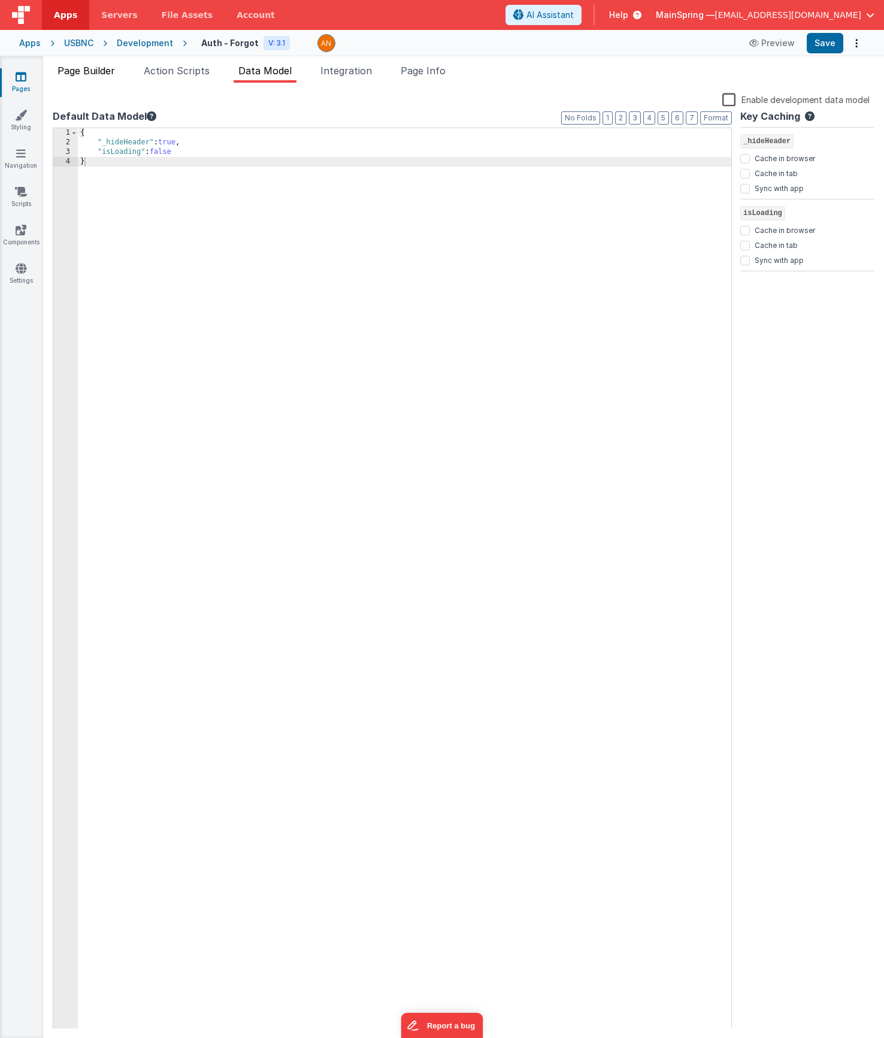
click at [98, 70] on span "Page Builder" at bounding box center [87, 71] width 58 height 12
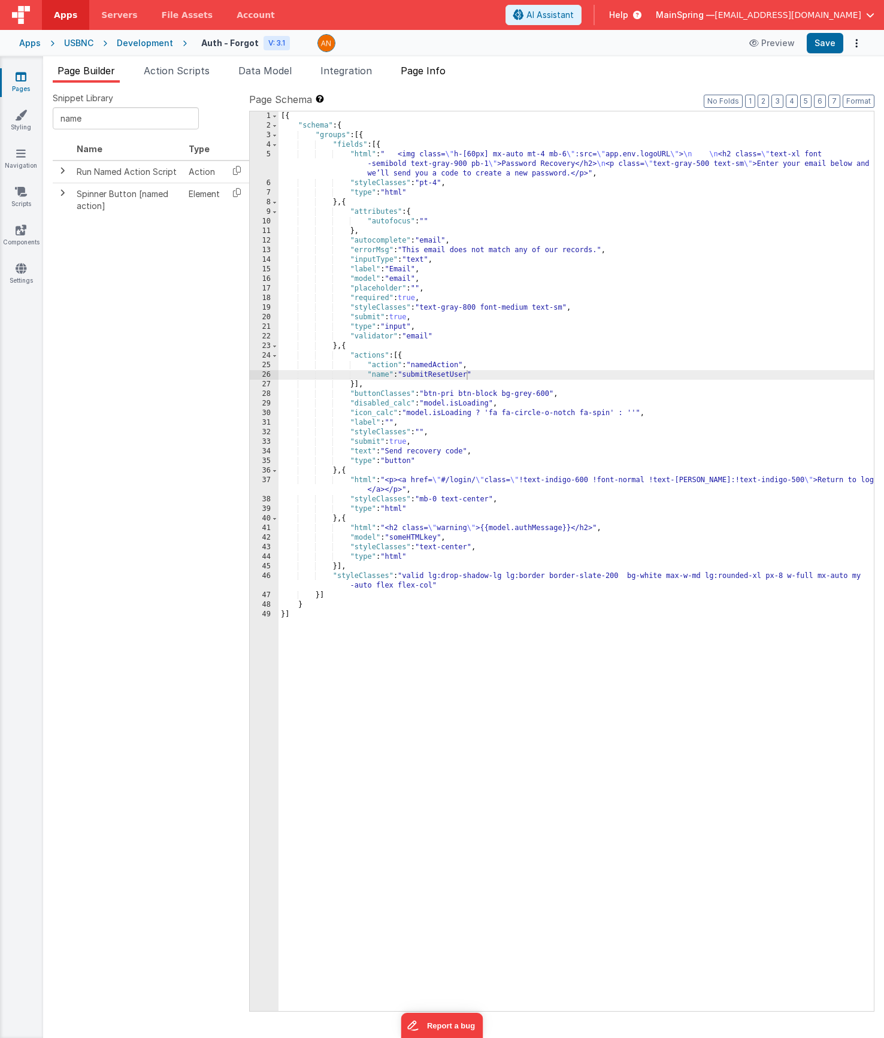
click at [424, 68] on span "Page Info" at bounding box center [423, 71] width 45 height 12
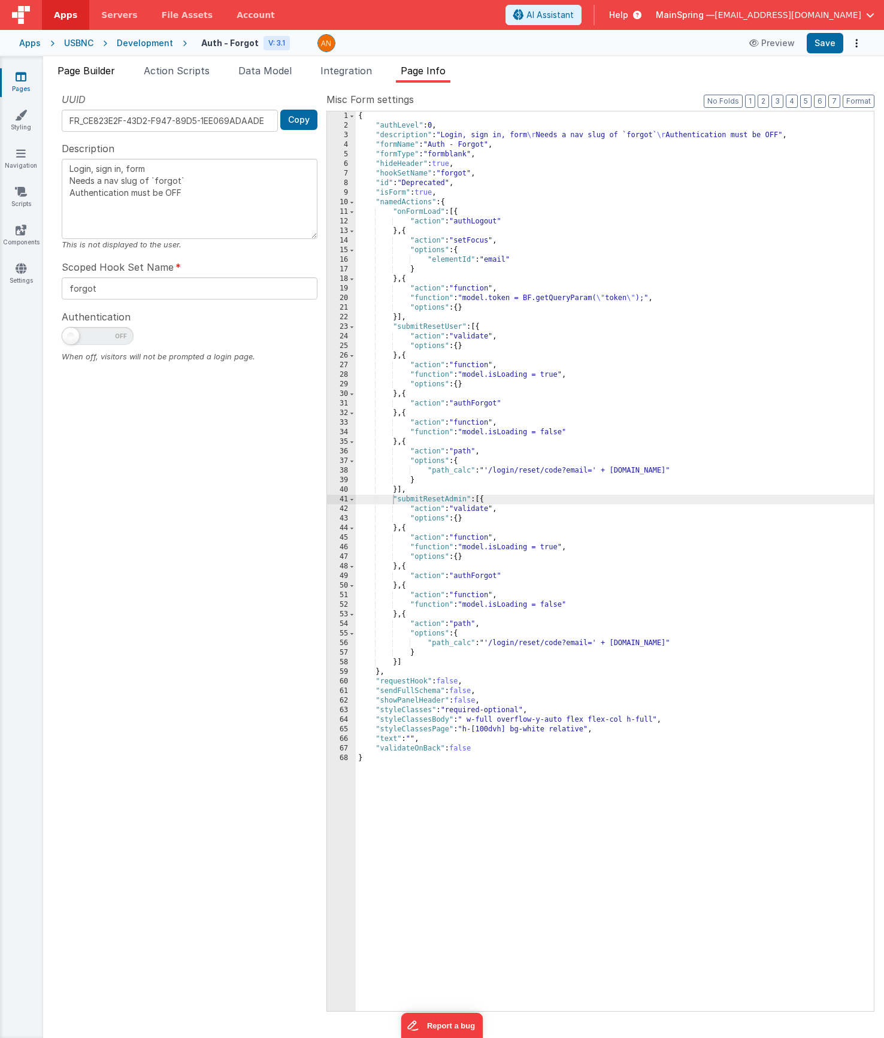
click at [96, 68] on span "Page Builder" at bounding box center [87, 71] width 58 height 12
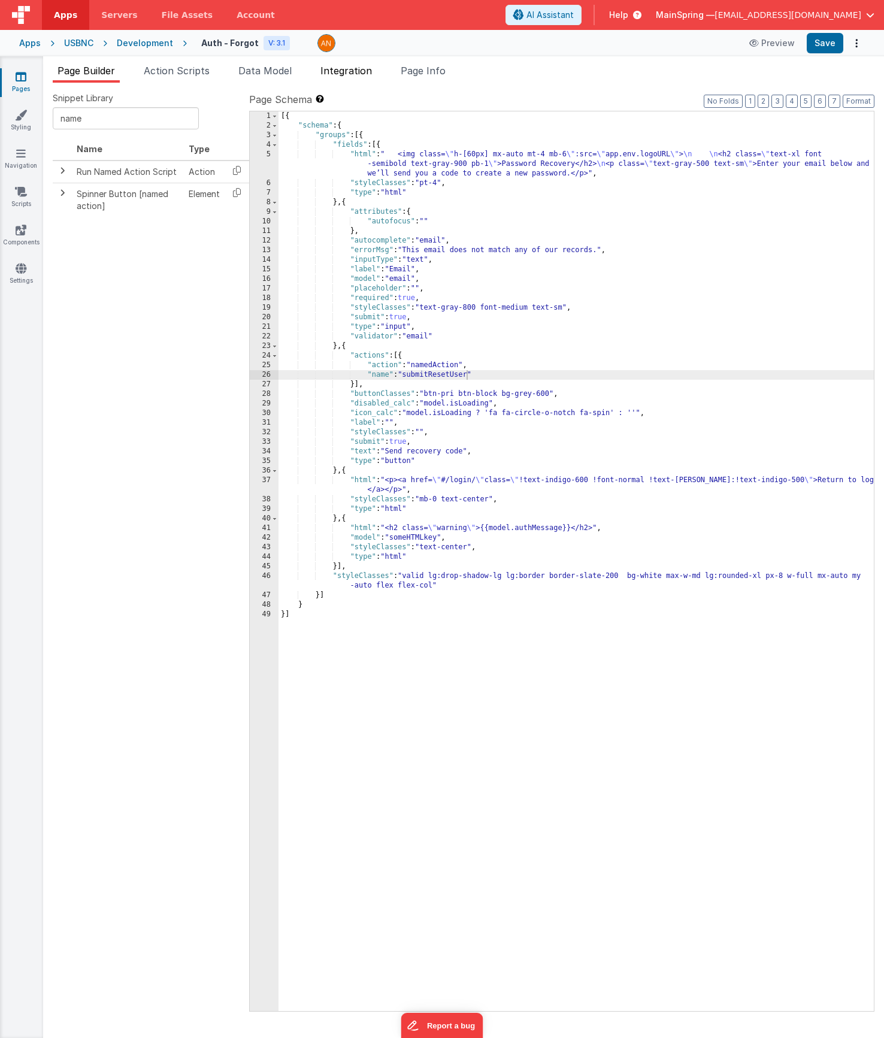
click at [372, 74] on span "Integration" at bounding box center [347, 71] width 52 height 12
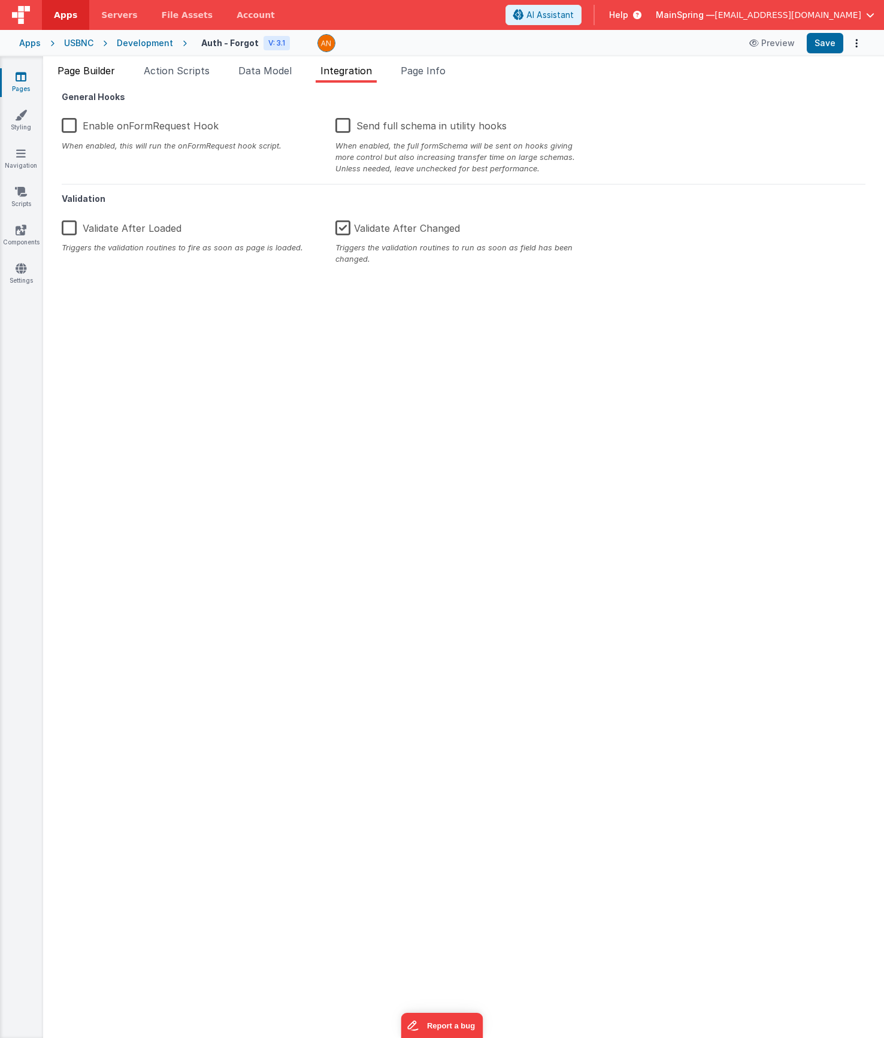
click at [81, 69] on span "Page Builder" at bounding box center [87, 71] width 58 height 12
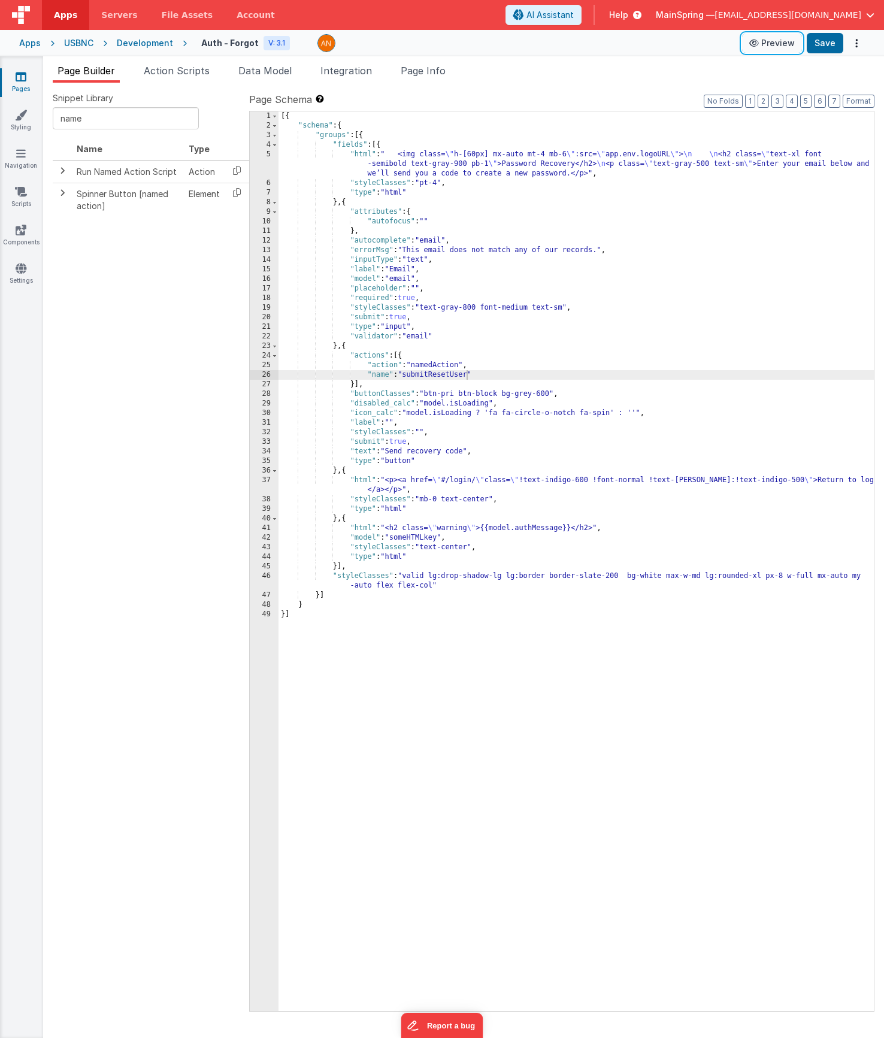
click at [779, 44] on button "Preview" at bounding box center [772, 43] width 60 height 19
click at [196, 77] on li "Action Scripts" at bounding box center [176, 73] width 75 height 19
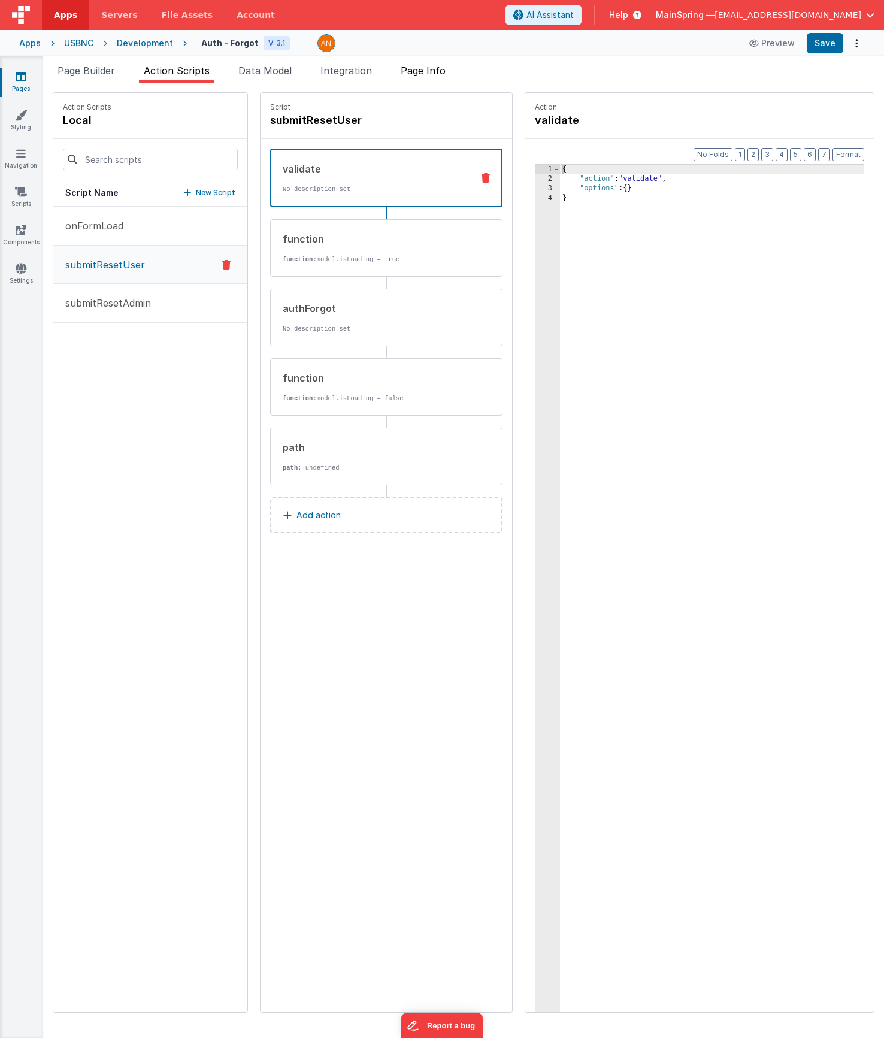
click at [444, 74] on span "Page Info" at bounding box center [423, 71] width 45 height 12
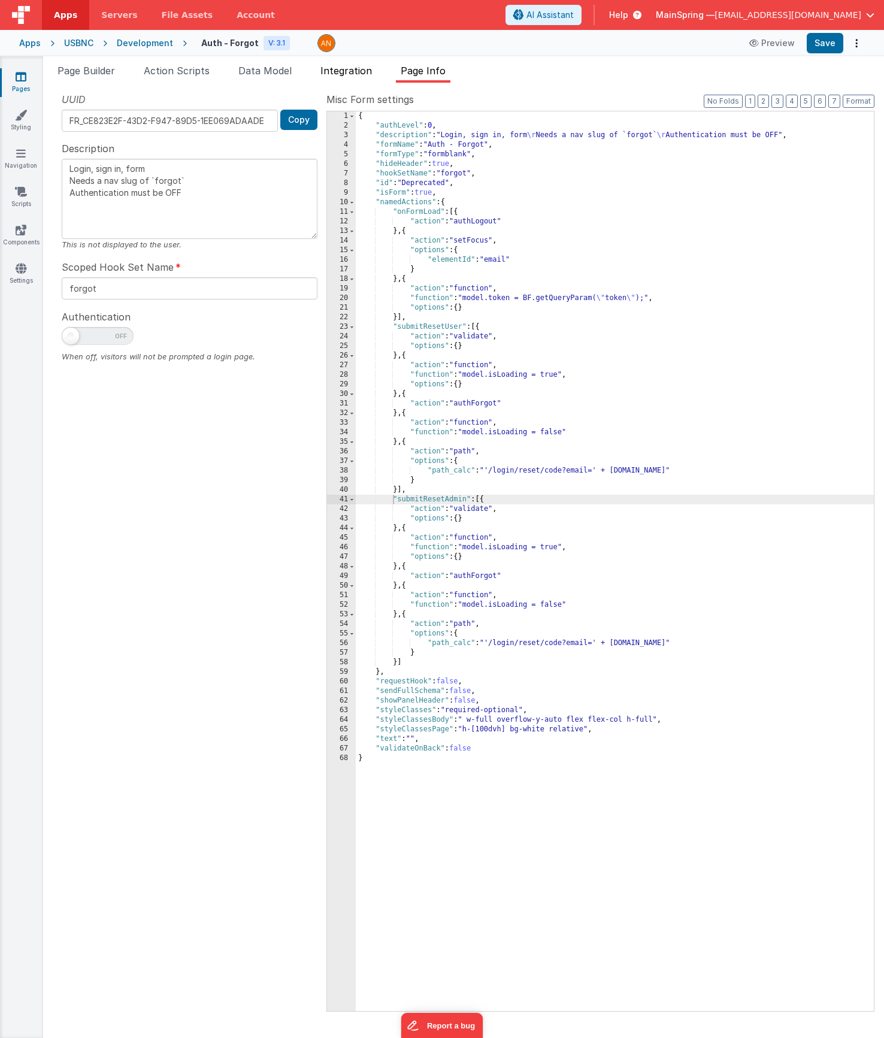
click at [367, 72] on span "Integration" at bounding box center [347, 71] width 52 height 12
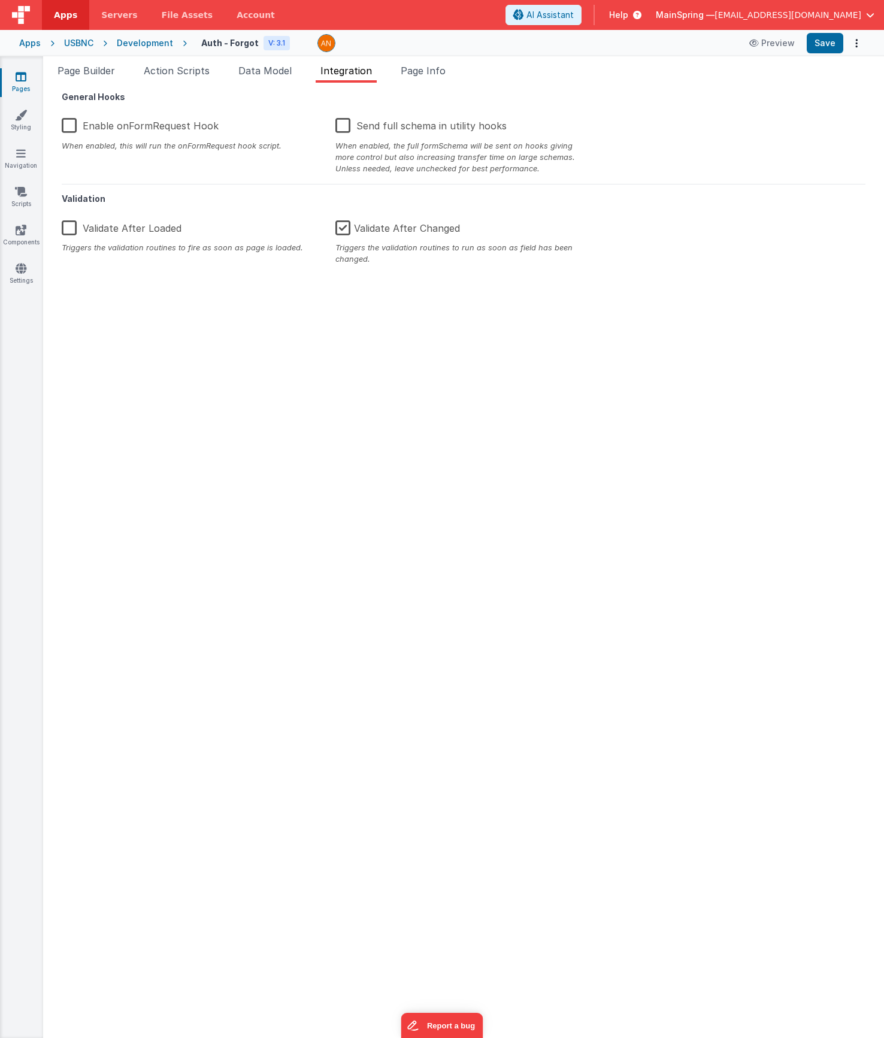
click at [69, 126] on label "Enable onFormRequest Hook" at bounding box center [140, 124] width 157 height 26
click at [0, 0] on input "Enable onFormRequest Hook" at bounding box center [0, 0] width 0 height 0
click at [827, 46] on button "Save" at bounding box center [825, 43] width 37 height 20
click at [72, 128] on label "Enable onFormRequest Hook" at bounding box center [139, 124] width 155 height 26
click at [0, 0] on input "Enable onFormRequest Hook" at bounding box center [0, 0] width 0 height 0
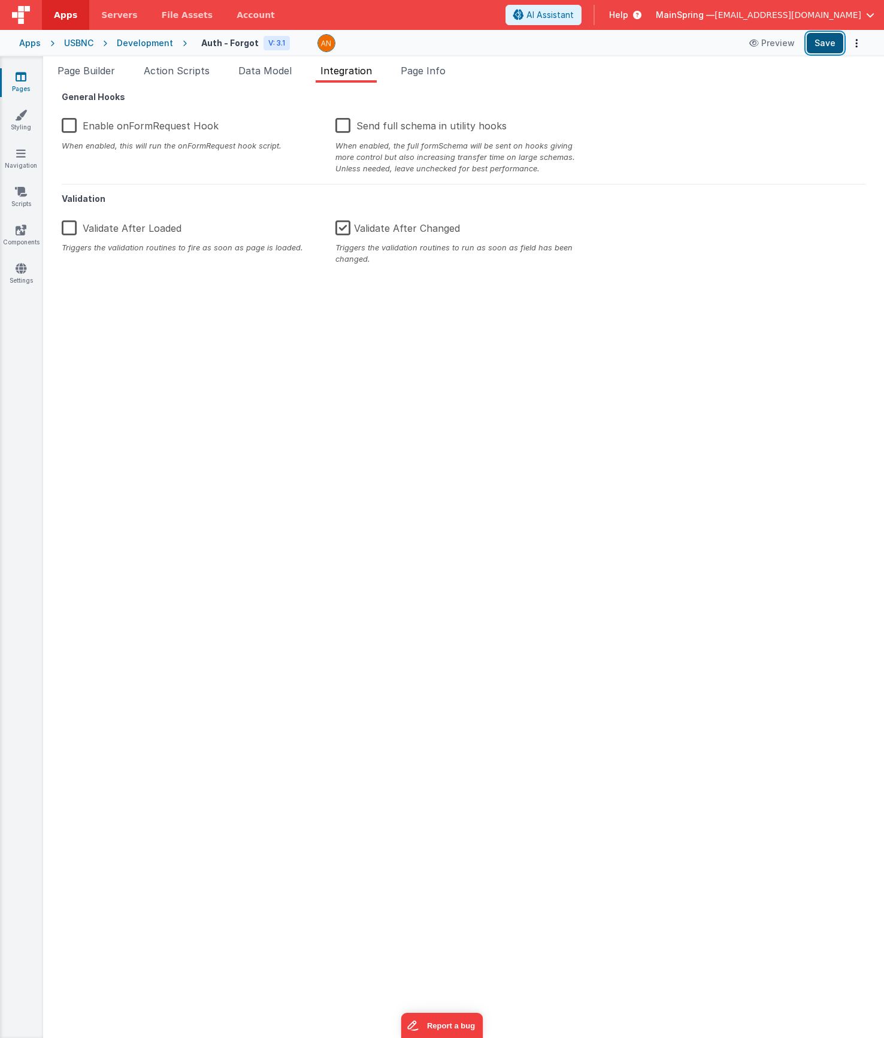
click at [832, 50] on button "Save" at bounding box center [825, 43] width 37 height 20
click at [186, 64] on li "Action Scripts" at bounding box center [176, 73] width 75 height 19
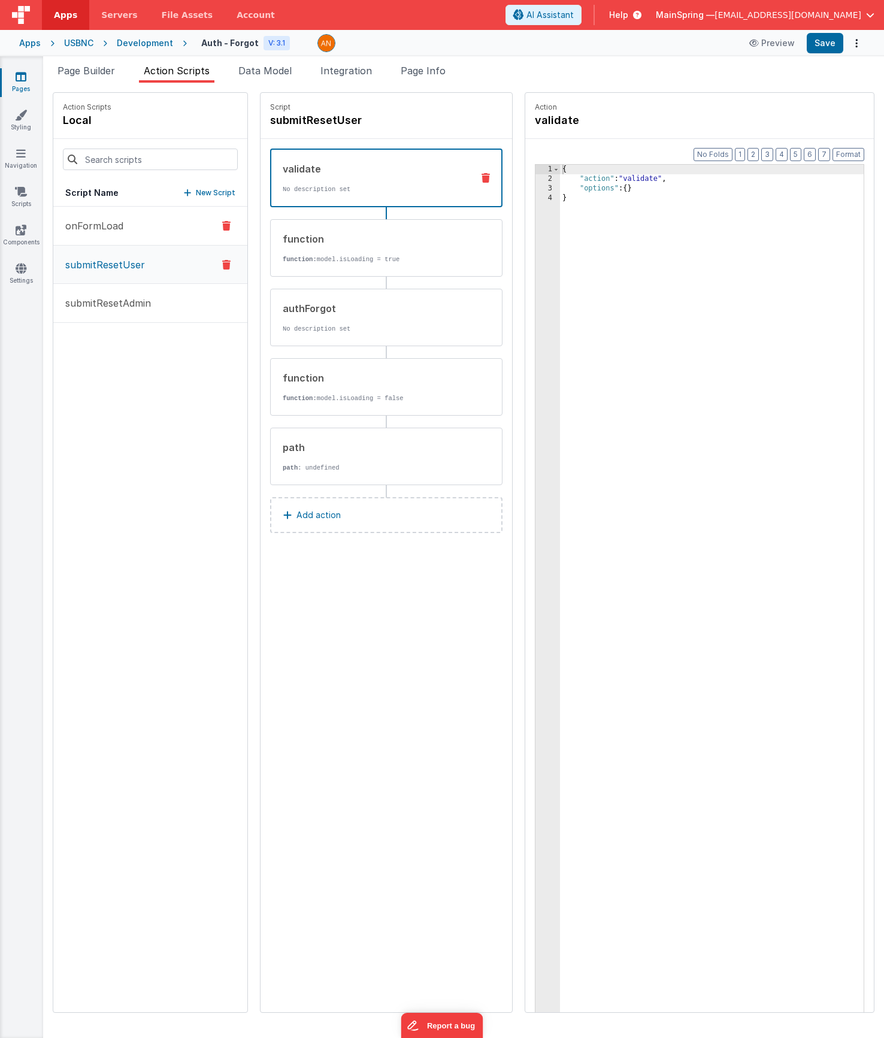
click at [92, 229] on p "onFormLoad" at bounding box center [90, 226] width 65 height 14
click at [286, 332] on p "function: model.token = BF.getQueryParam("token");" at bounding box center [373, 333] width 181 height 19
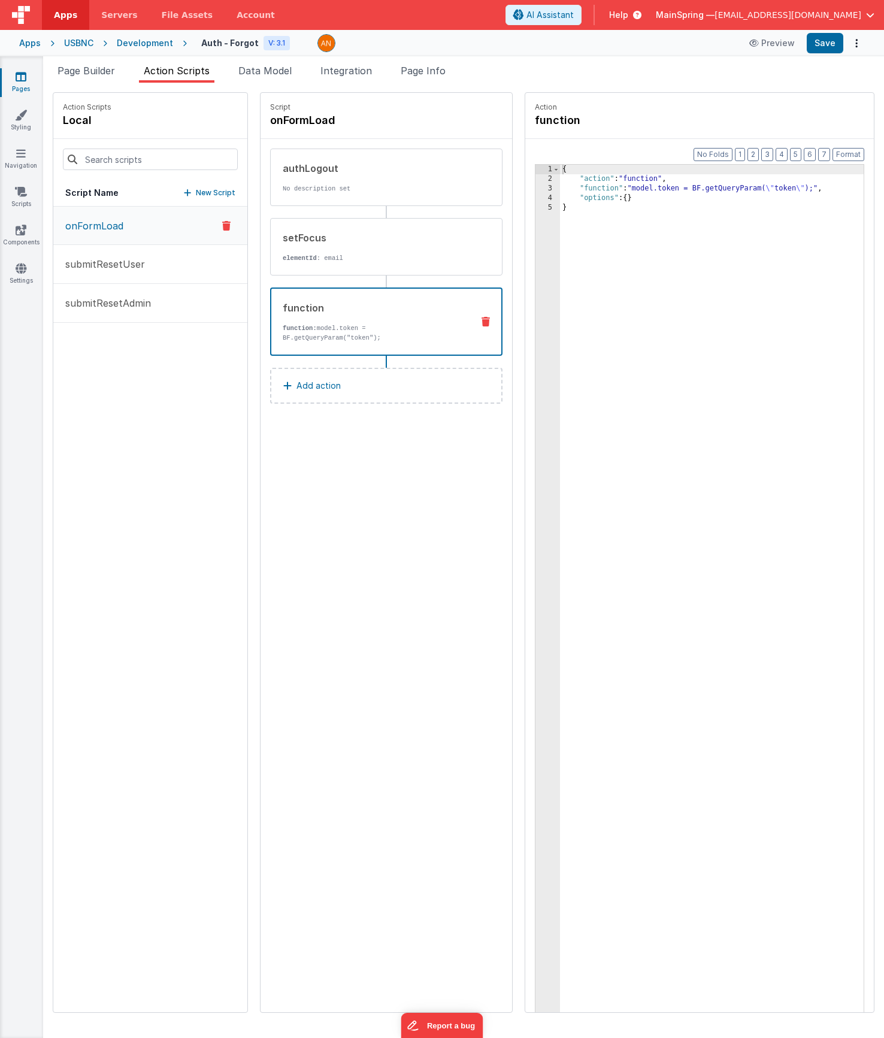
click at [637, 188] on div "{ "action" : "function" , "function" : "model.token = BF.getQueryParam( \" toke…" at bounding box center [729, 617] width 339 height 904
drag, startPoint x: 637, startPoint y: 188, endPoint x: 654, endPoint y: 226, distance: 41.3
click at [637, 189] on div "{ "action" : "function" , "function" : "model.token = BF.getQueryParam( \" toke…" at bounding box center [729, 617] width 339 height 904
click at [756, 189] on div "{ "action" : "function" , "function" : "[DOMAIN_NAME] = BF.getQueryParam( \" to…" at bounding box center [729, 617] width 339 height 904
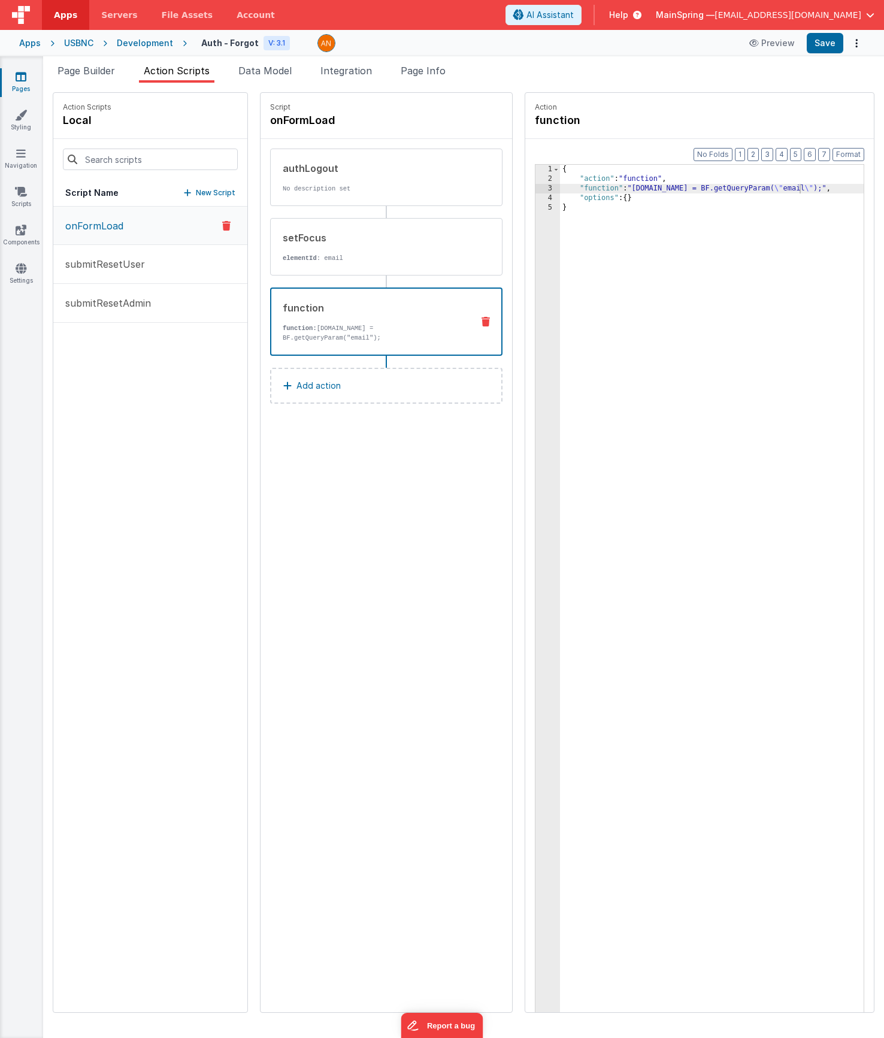
click at [820, 54] on div "Apps USBNC Development Auth - Forgot V: 3.1 Preview Save" at bounding box center [442, 43] width 884 height 26
click at [822, 47] on button "Save" at bounding box center [825, 43] width 37 height 20
click at [83, 74] on span "Page Builder" at bounding box center [87, 71] width 58 height 12
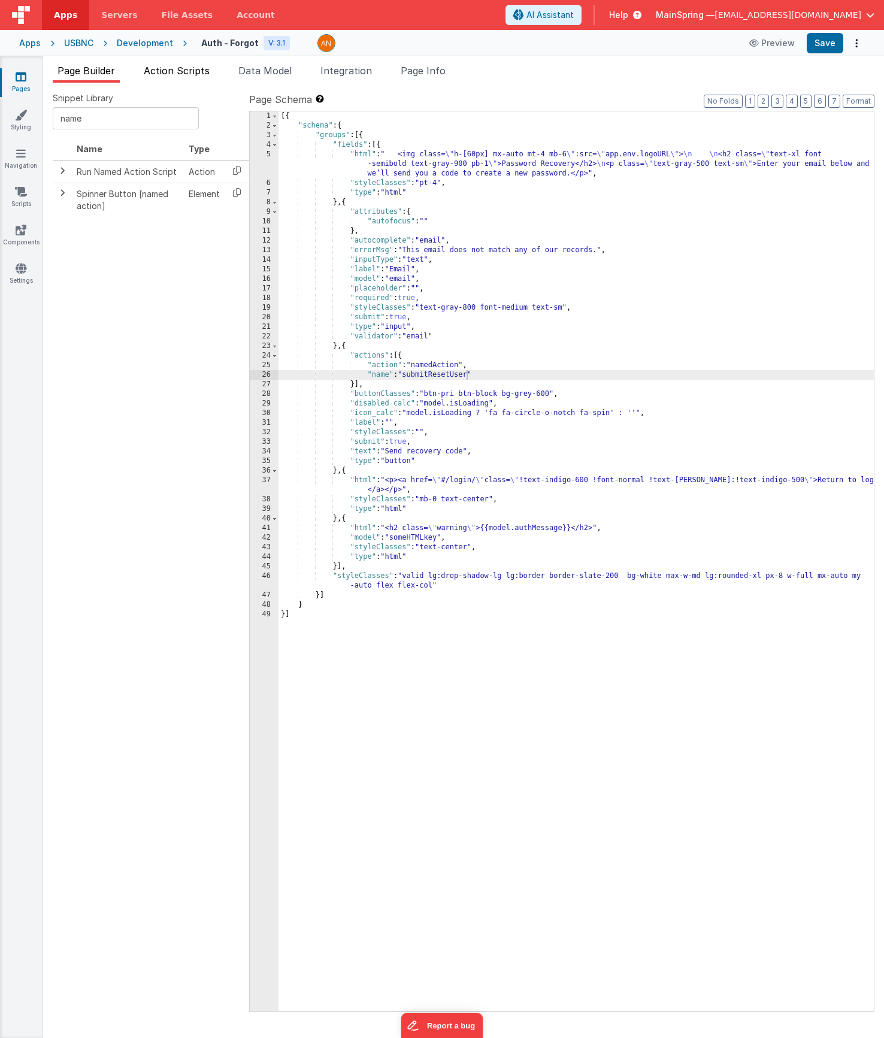
click at [202, 72] on span "Action Scripts" at bounding box center [177, 71] width 66 height 12
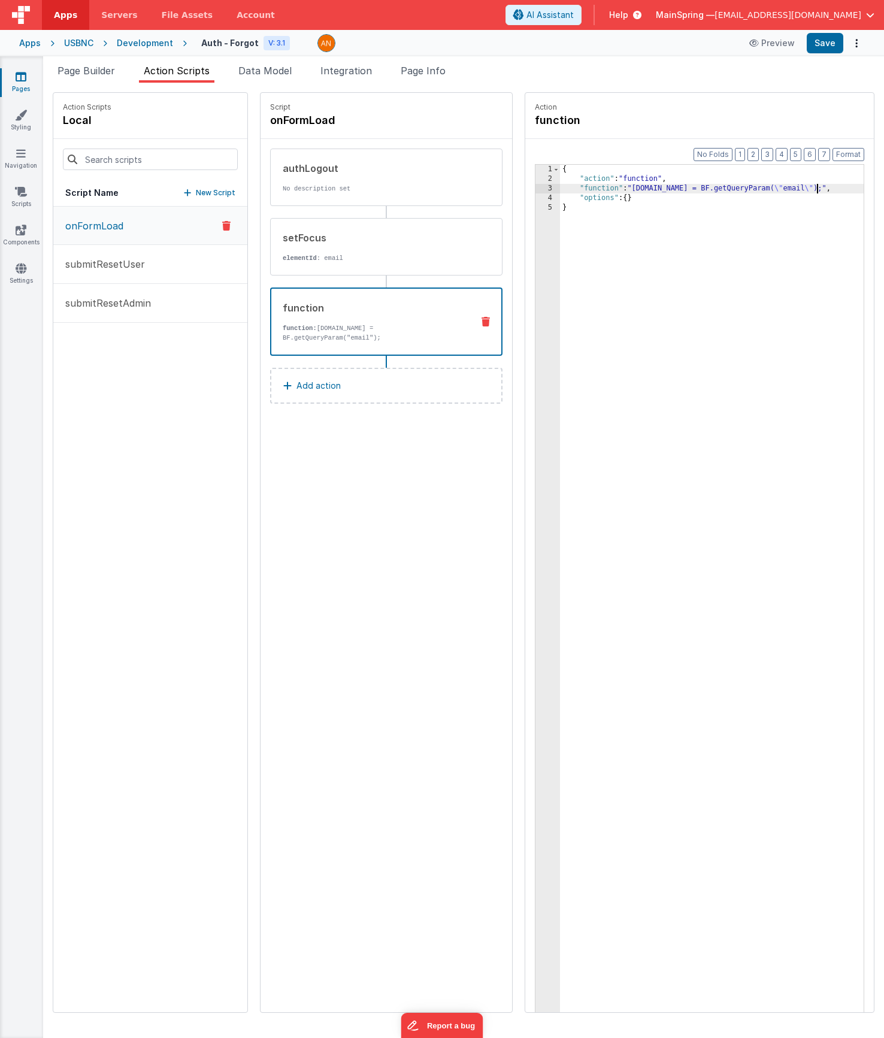
drag, startPoint x: 782, startPoint y: 190, endPoint x: 800, endPoint y: 212, distance: 28.9
click at [782, 190] on div "{ "action" : "function" , "function" : "[DOMAIN_NAME] = BF.getQueryParam( \" em…" at bounding box center [729, 617] width 339 height 904
click at [817, 34] on button "Save" at bounding box center [825, 43] width 37 height 20
click at [711, 189] on div "{ "action" : "function" , "function" : "[DOMAIN_NAME] = BF.getQueryParam( \" em…" at bounding box center [729, 617] width 339 height 904
drag, startPoint x: 661, startPoint y: 187, endPoint x: 711, endPoint y: 296, distance: 120.1
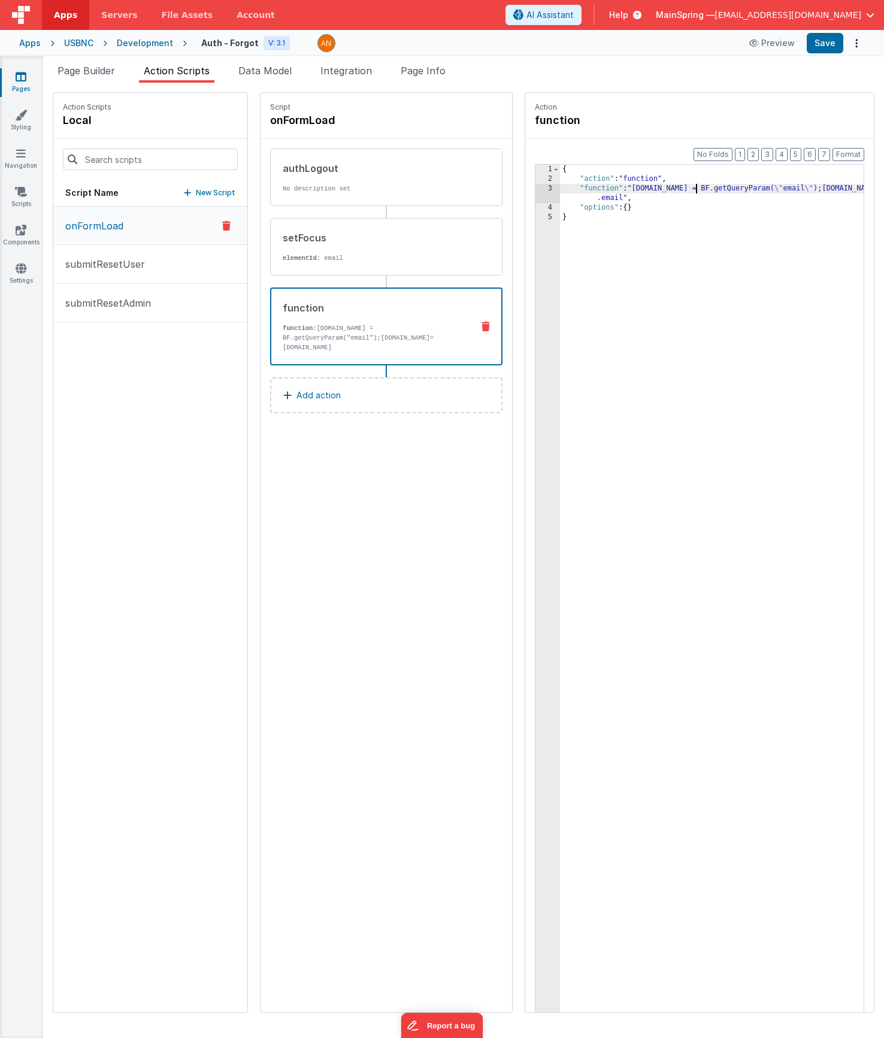
click at [661, 188] on div "{ "action" : "function" , "function" : "[DOMAIN_NAME] = BF.getQueryParam( \" em…" at bounding box center [729, 617] width 339 height 904
paste textarea
click at [829, 47] on button "Save" at bounding box center [825, 43] width 37 height 20
click at [303, 525] on div "Script onFormLoad authLogout No description set setFocus elementId : email func…" at bounding box center [387, 553] width 252 height 920
click at [372, 477] on div "Script onFormLoad authLogout No description set setFocus elementId : email func…" at bounding box center [387, 553] width 252 height 920
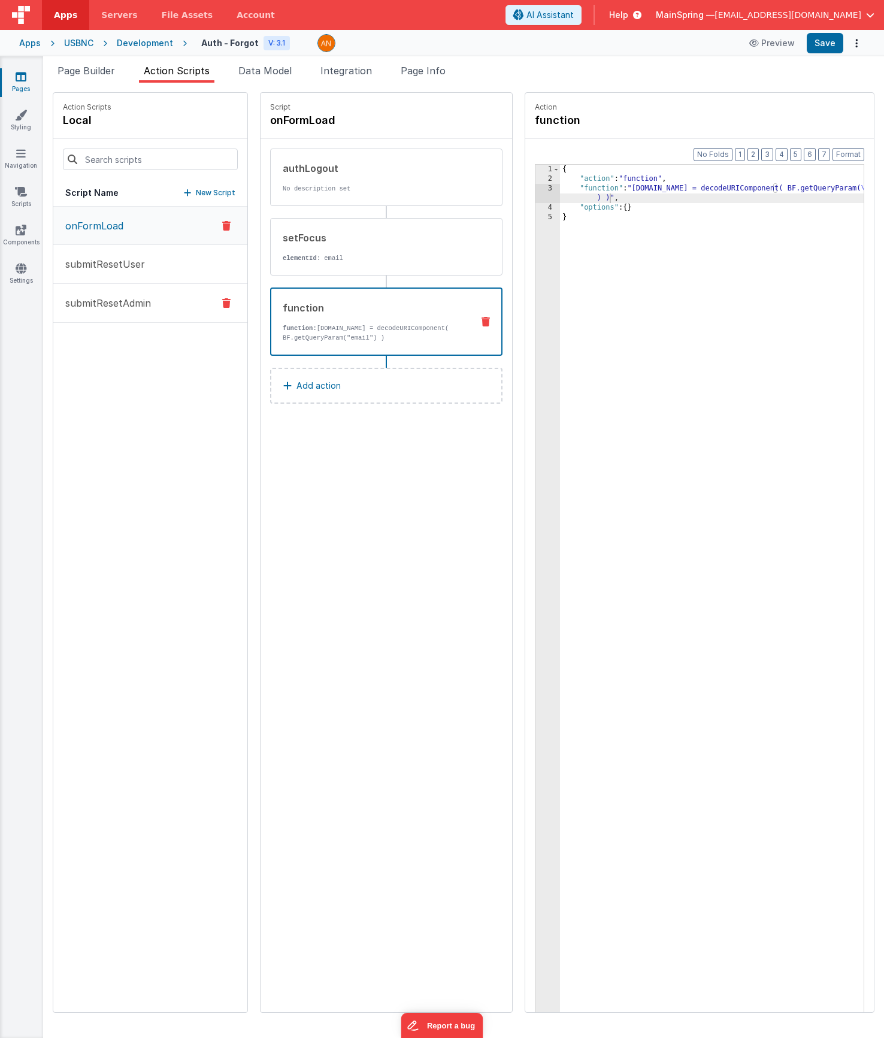
click at [112, 304] on p "submitResetAdmin" at bounding box center [104, 303] width 93 height 14
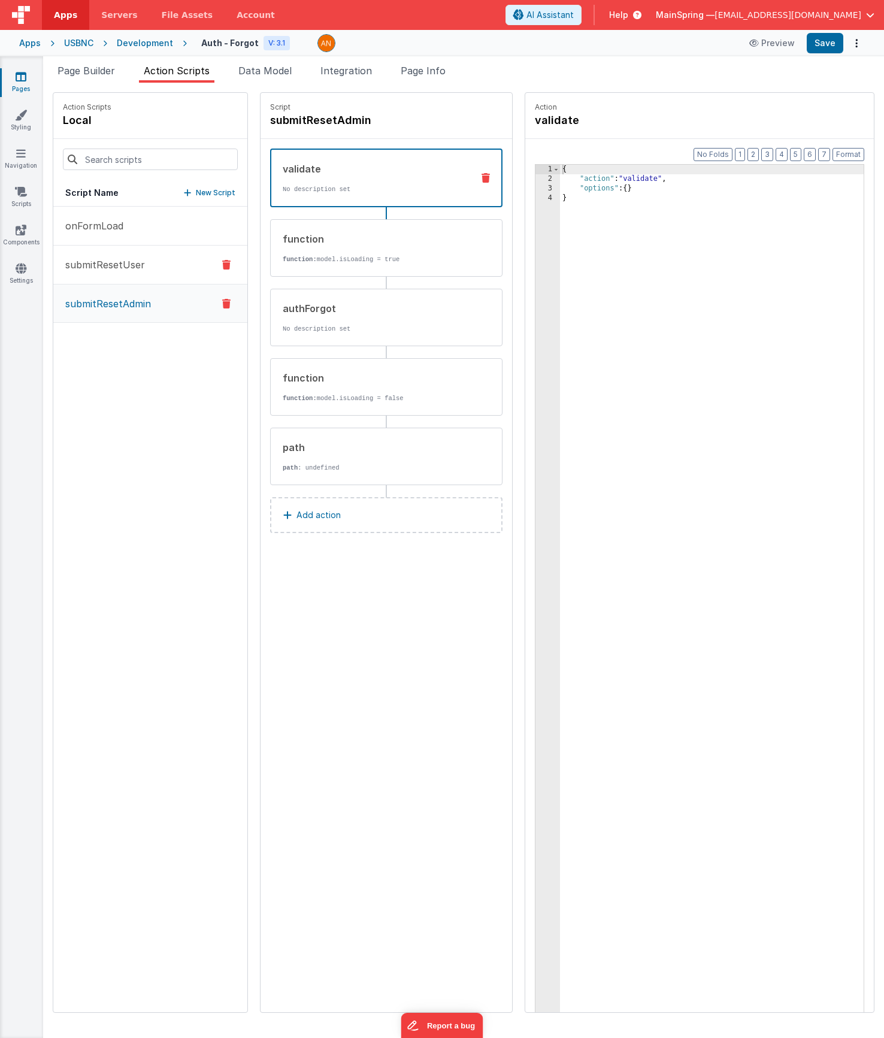
click at [108, 273] on button "submitResetUser" at bounding box center [150, 265] width 194 height 39
click at [98, 313] on button "submitResetAdmin" at bounding box center [150, 303] width 194 height 39
click at [210, 302] on div at bounding box center [226, 304] width 32 height 14
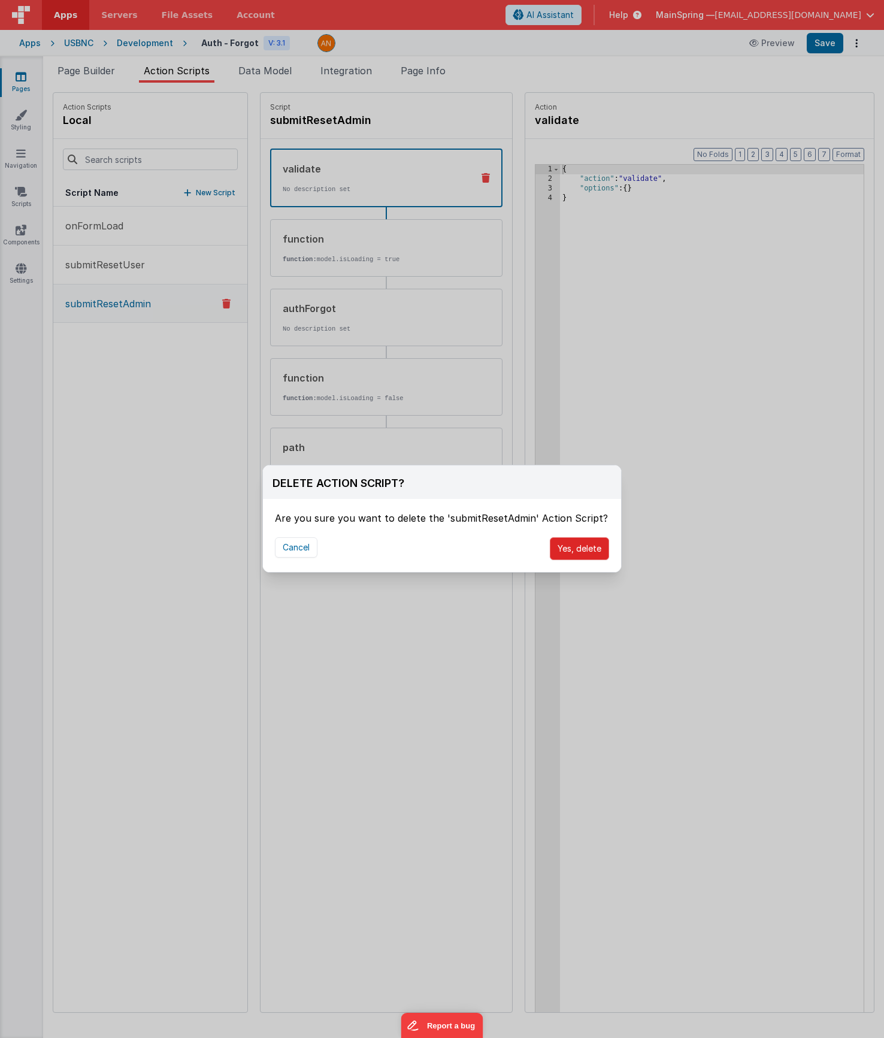
click at [569, 549] on button "Yes, delete" at bounding box center [579, 548] width 59 height 23
